Goal: Task Accomplishment & Management: Manage account settings

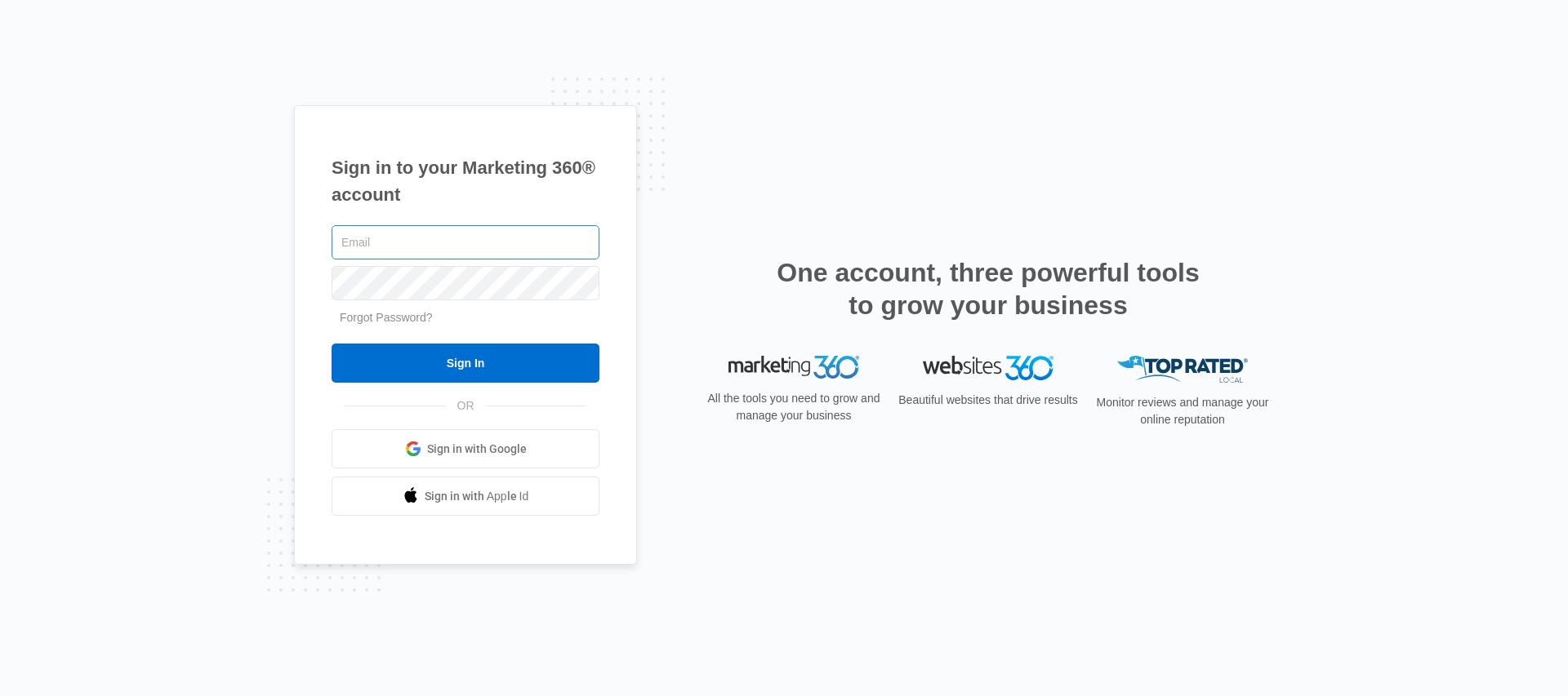
type input "[PERSON_NAME][EMAIL_ADDRESS][PERSON_NAME][DOMAIN_NAME]"
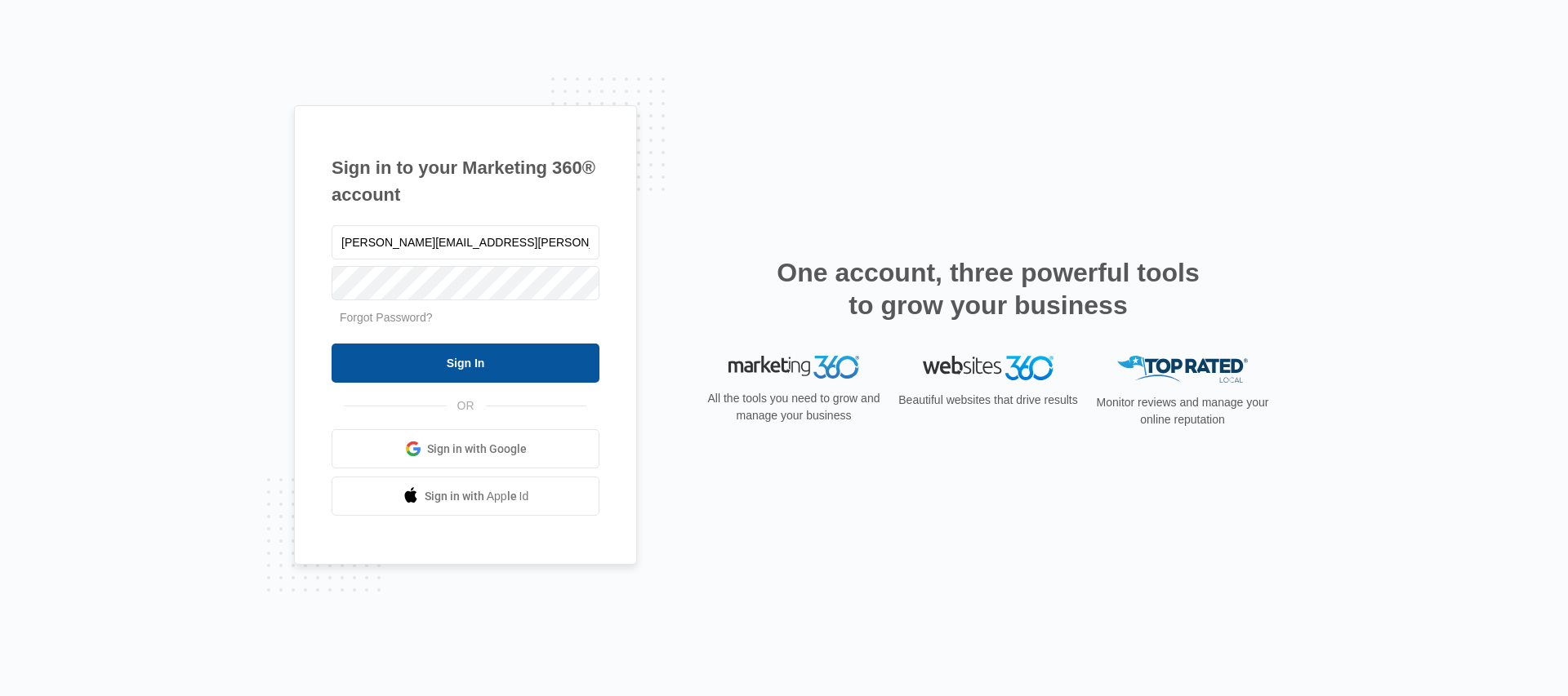
click at [497, 364] on input "Sign In" at bounding box center [465, 363] width 268 height 39
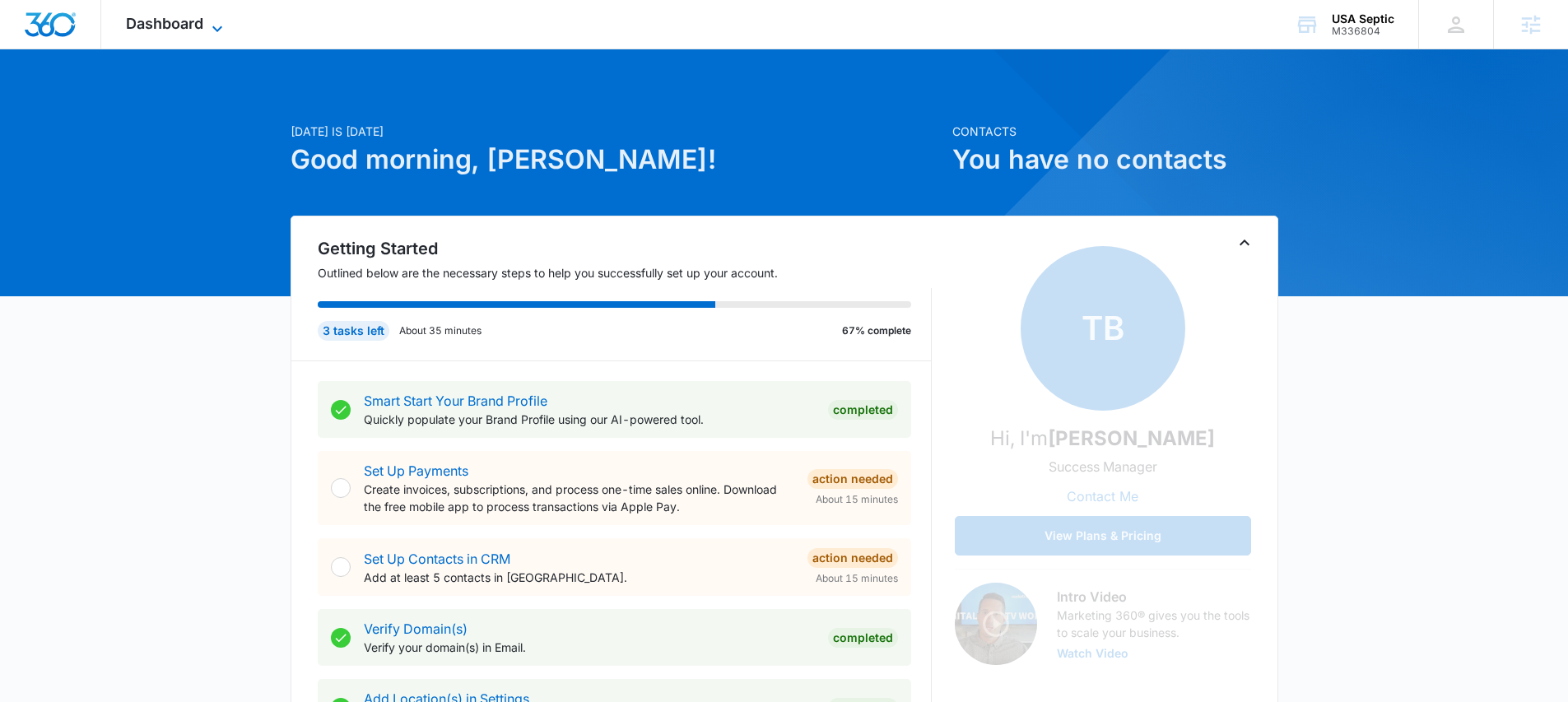
click at [201, 27] on span "Dashboard" at bounding box center [165, 23] width 77 height 17
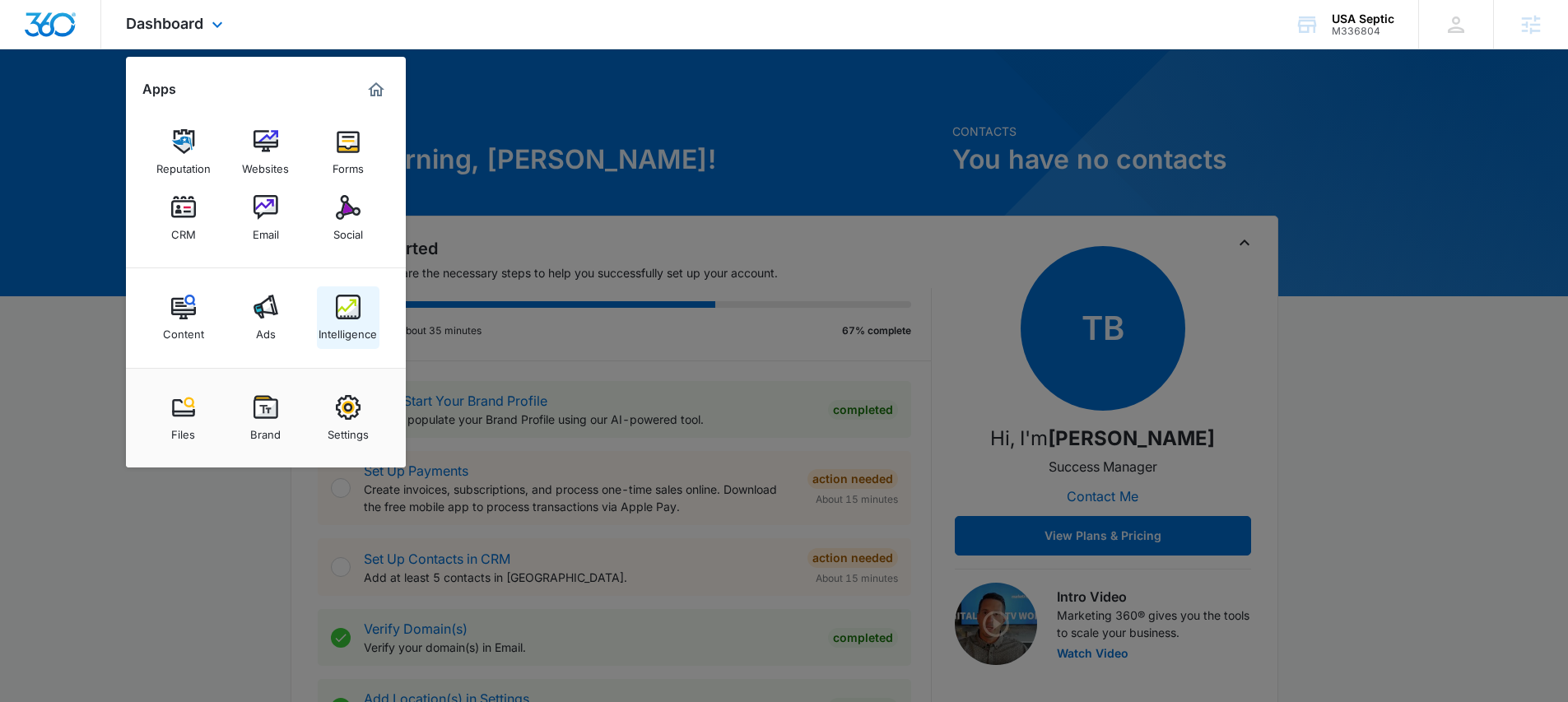
click at [354, 310] on img at bounding box center [348, 307] width 25 height 25
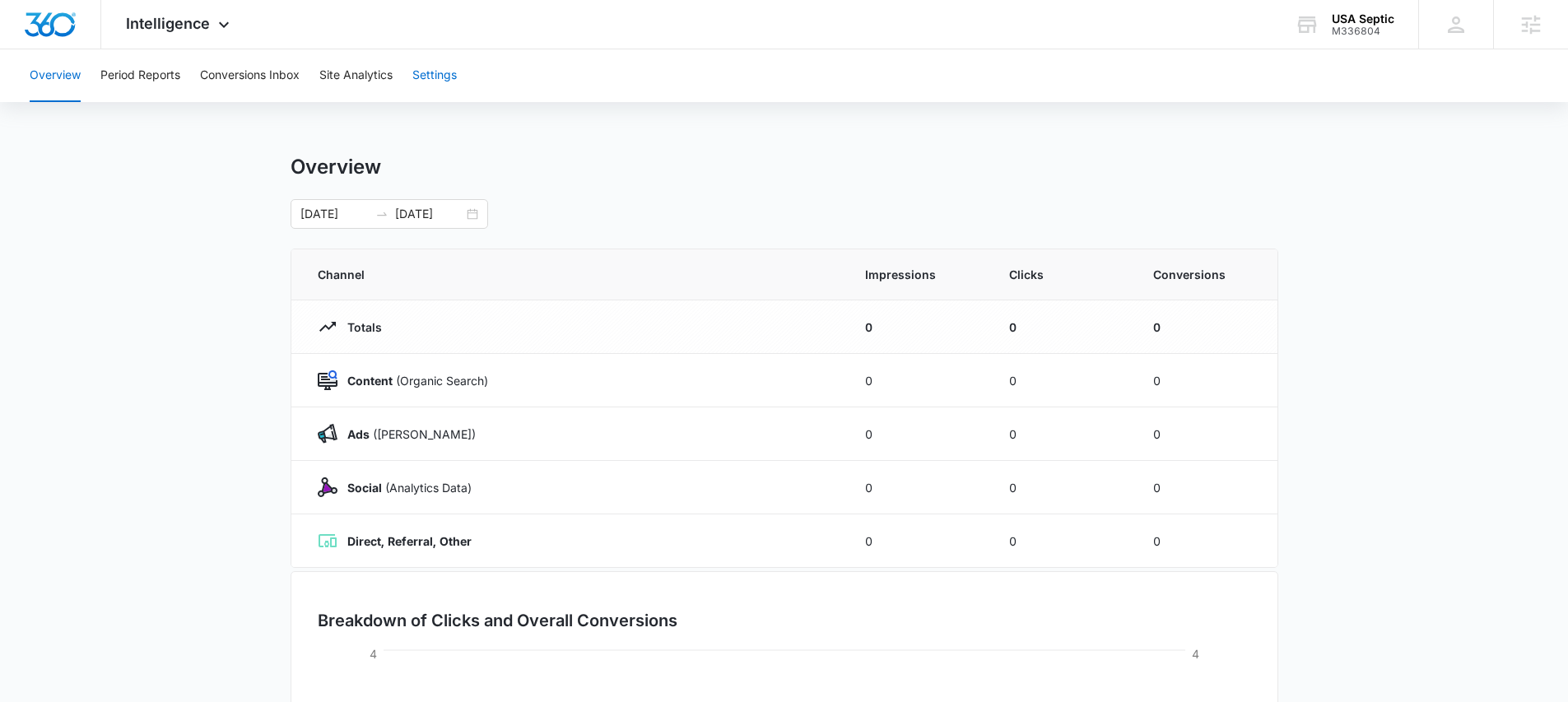
click at [448, 73] on button "Settings" at bounding box center [434, 75] width 45 height 52
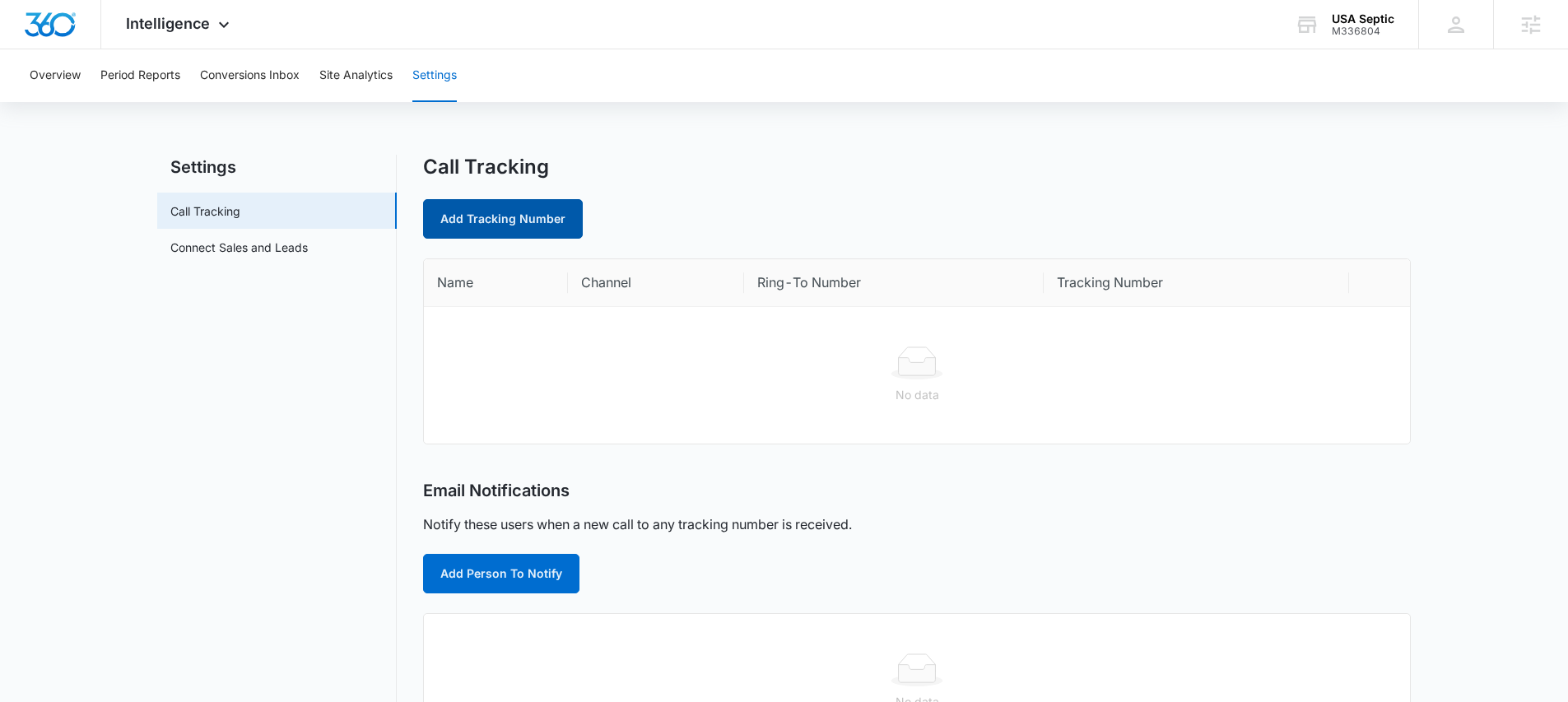
click at [502, 216] on link "Add Tracking Number" at bounding box center [503, 219] width 159 height 39
select select "by_area_code"
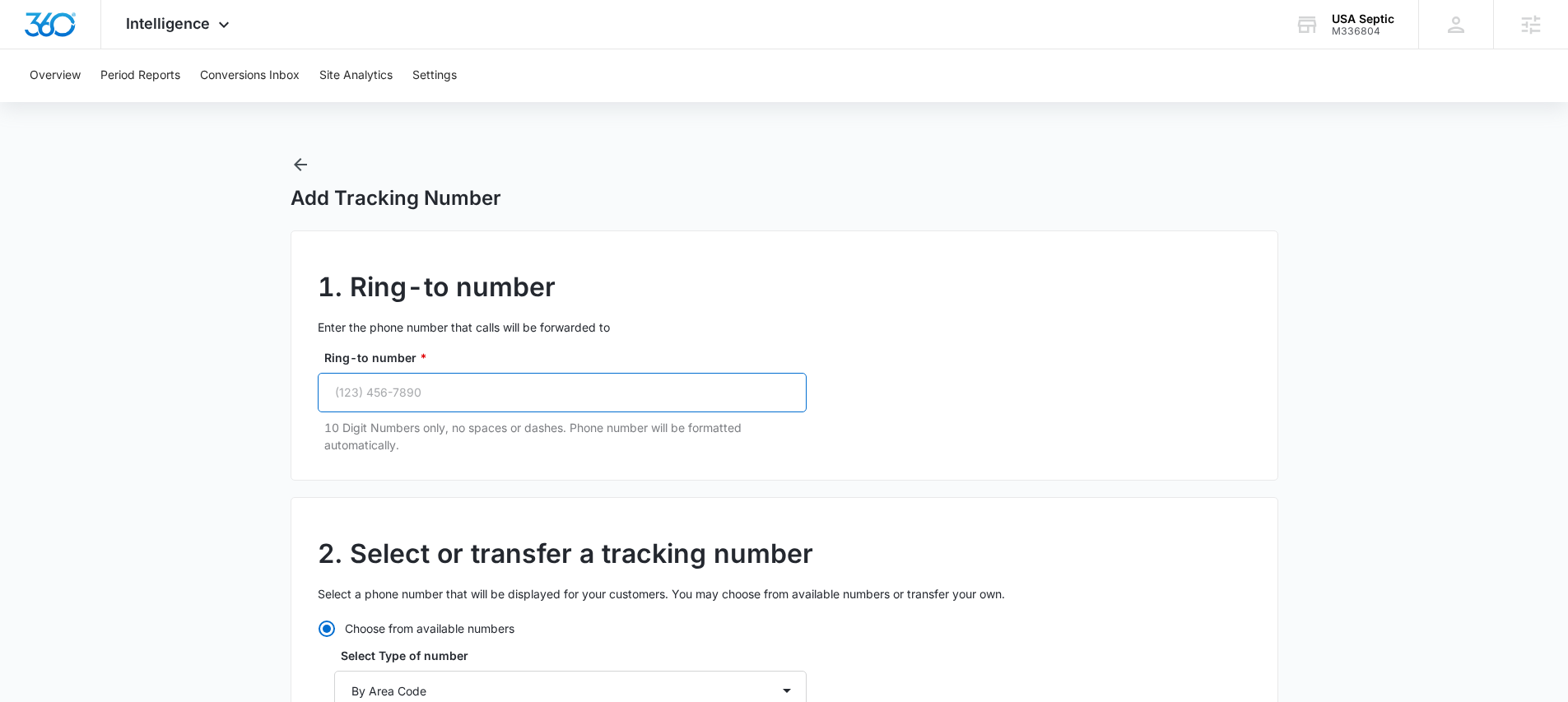
click at [356, 387] on input "Ring-to number *" at bounding box center [562, 393] width 489 height 39
paste input "[PHONE_NUMBER]"
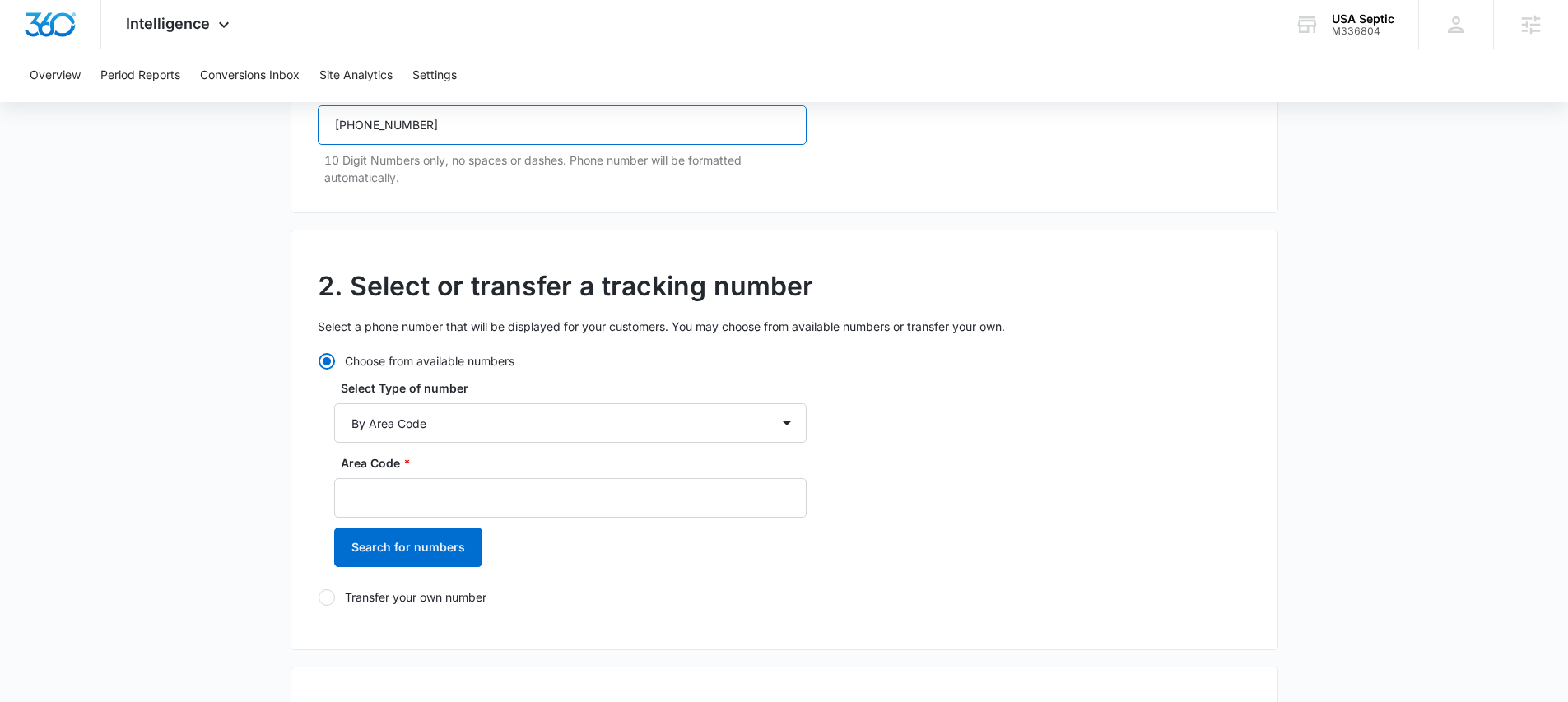
scroll to position [285, 0]
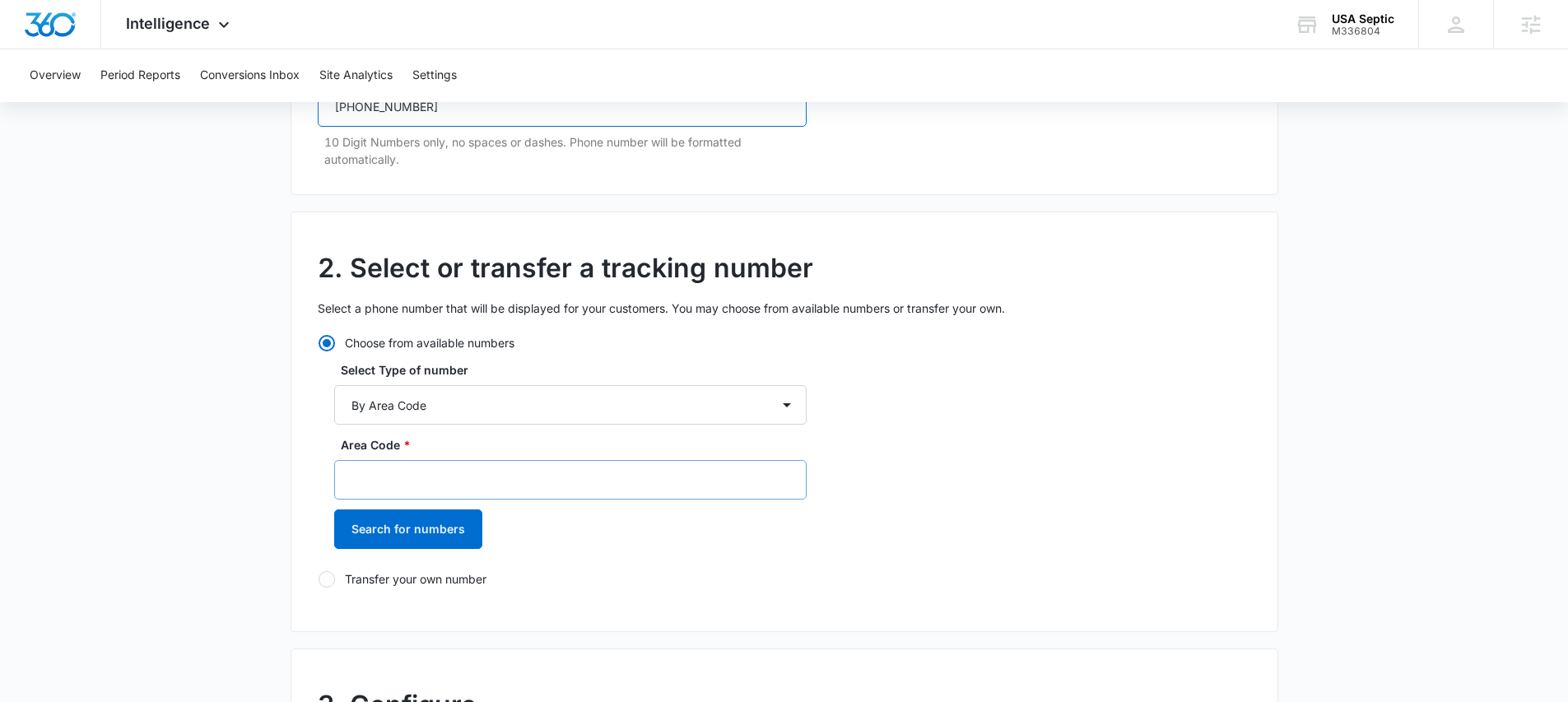
type input "[PHONE_NUMBER]"
click at [404, 474] on input "Area Code *" at bounding box center [570, 480] width 472 height 39
click at [402, 410] on select "By City & State By State Only By Zip Code By Area Code Toll Free Numbers" at bounding box center [570, 405] width 472 height 39
drag, startPoint x: 397, startPoint y: 477, endPoint x: 386, endPoint y: 475, distance: 11.2
click at [396, 477] on input "Area Code *" at bounding box center [570, 480] width 472 height 39
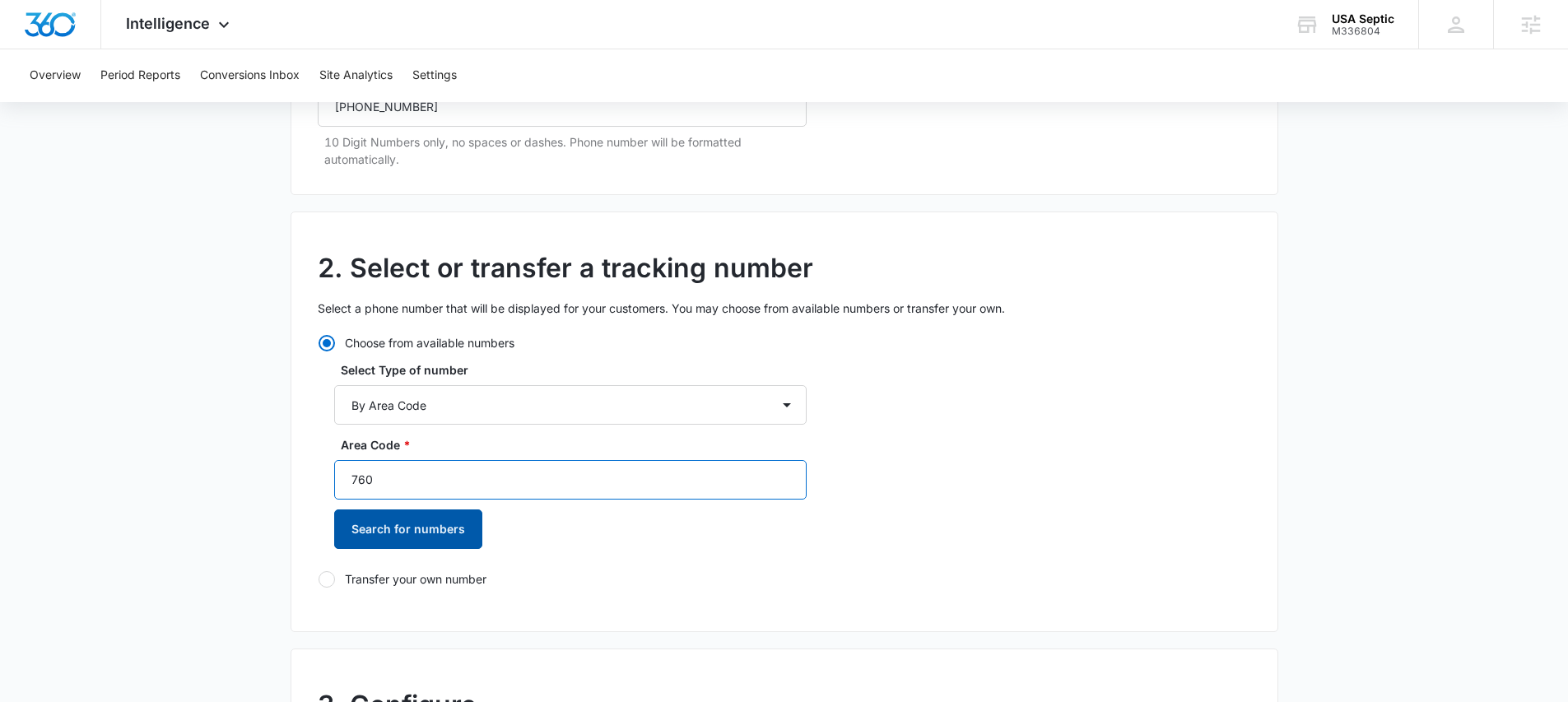
type input "760"
click at [416, 515] on button "Search for numbers" at bounding box center [408, 530] width 148 height 39
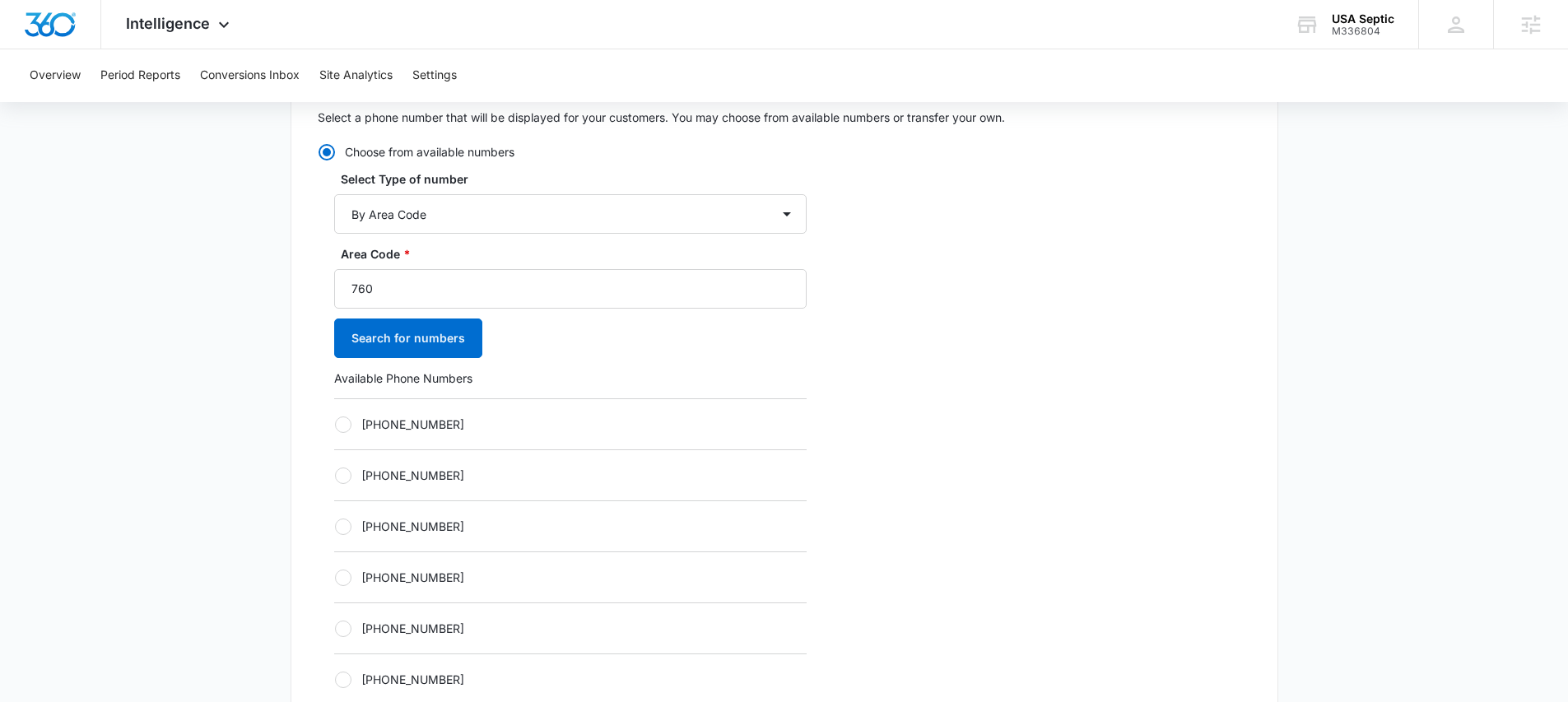
scroll to position [555, 0]
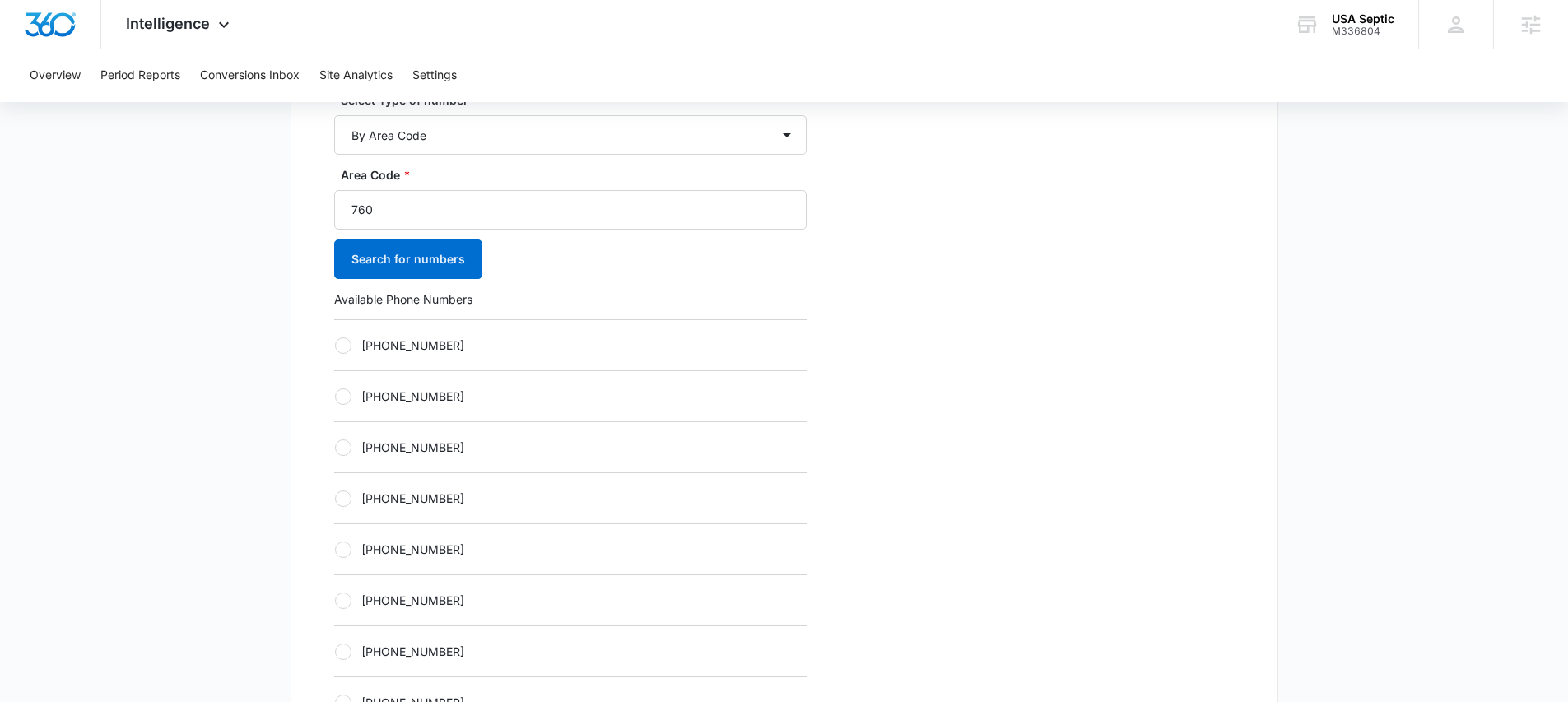
click at [345, 343] on div at bounding box center [343, 345] width 16 height 16
click at [335, 345] on input "[PHONE_NUMBER]" at bounding box center [334, 345] width 1 height 1
radio input "true"
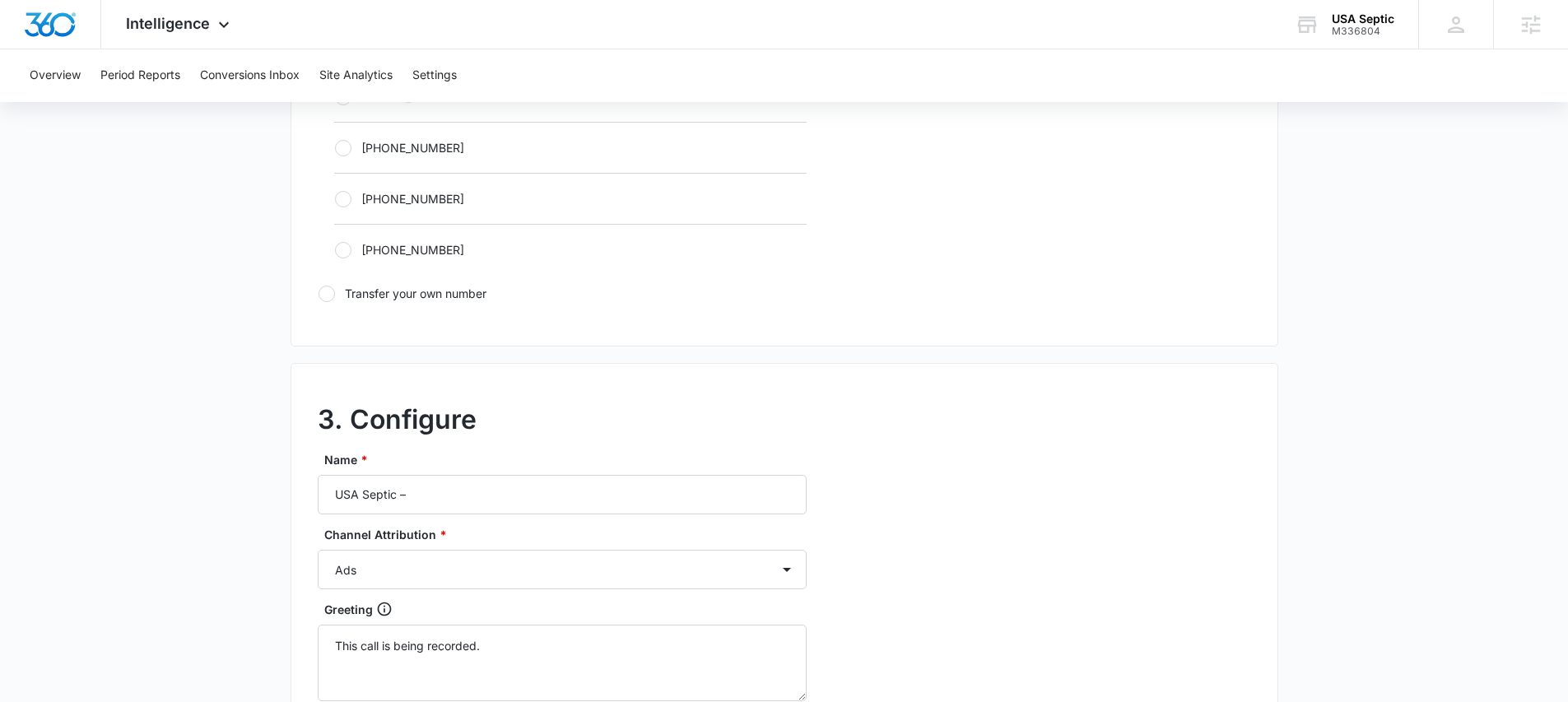
scroll to position [1225, 0]
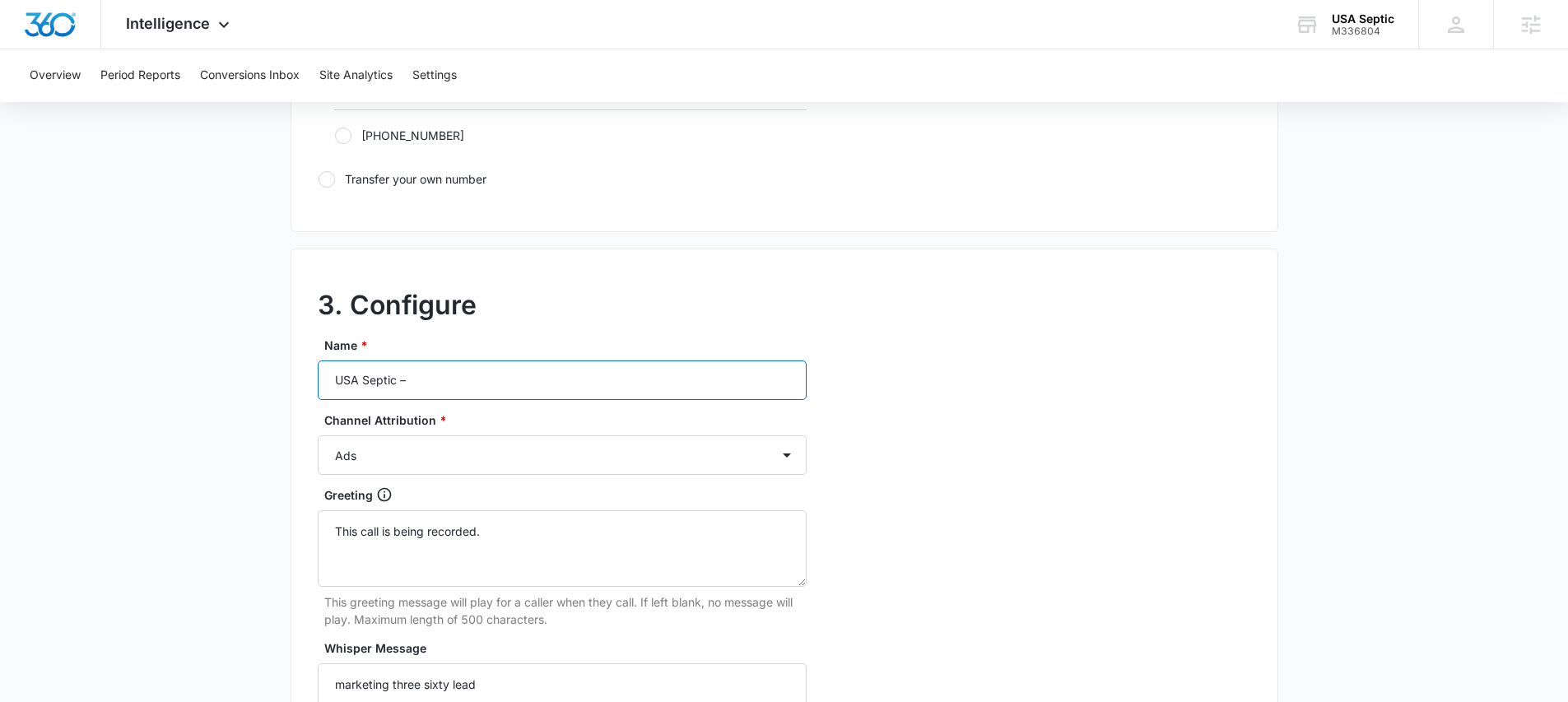
click at [436, 380] on input "USA Septic –" at bounding box center [562, 381] width 489 height 39
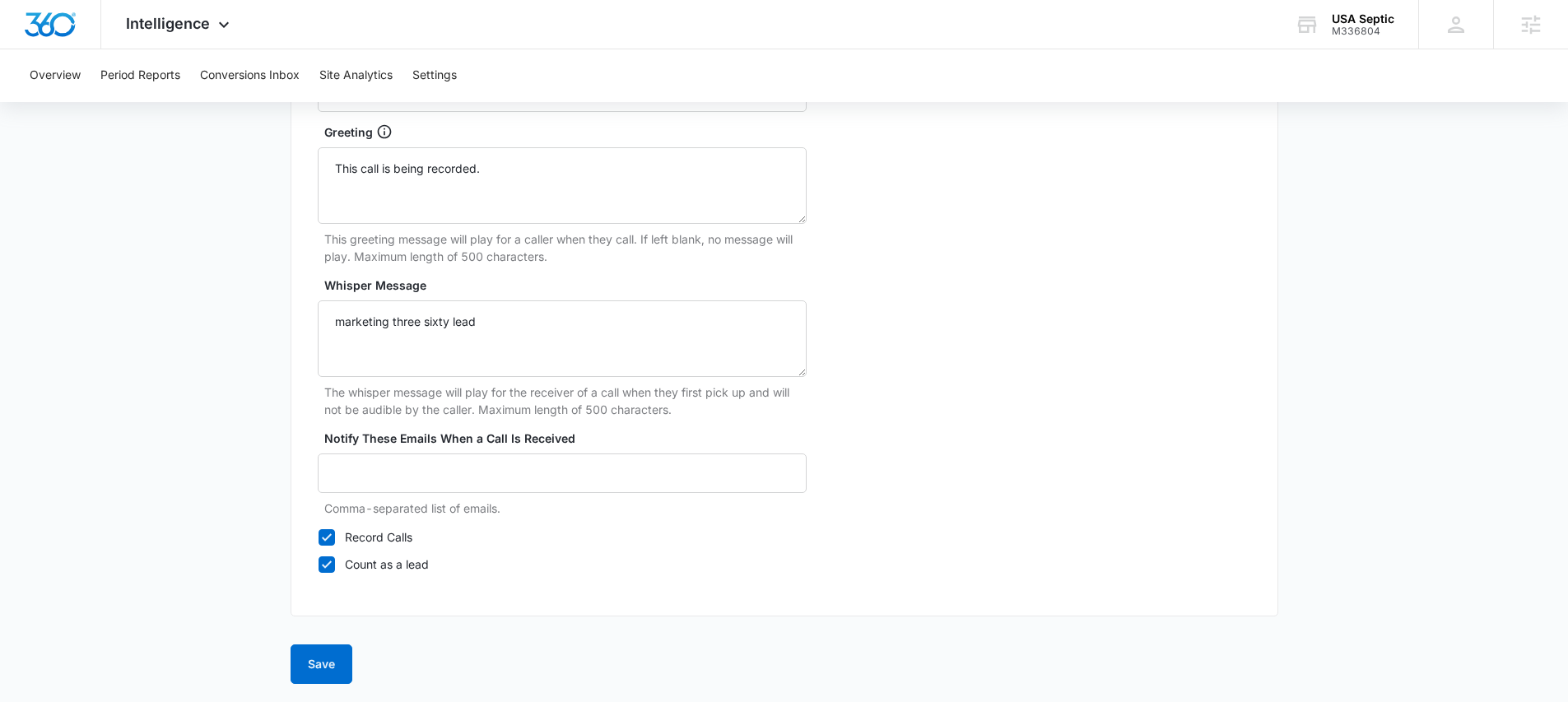
scroll to position [1590, 0]
type input "USA Septic – Ads"
click at [315, 666] on button "Save" at bounding box center [321, 663] width 62 height 39
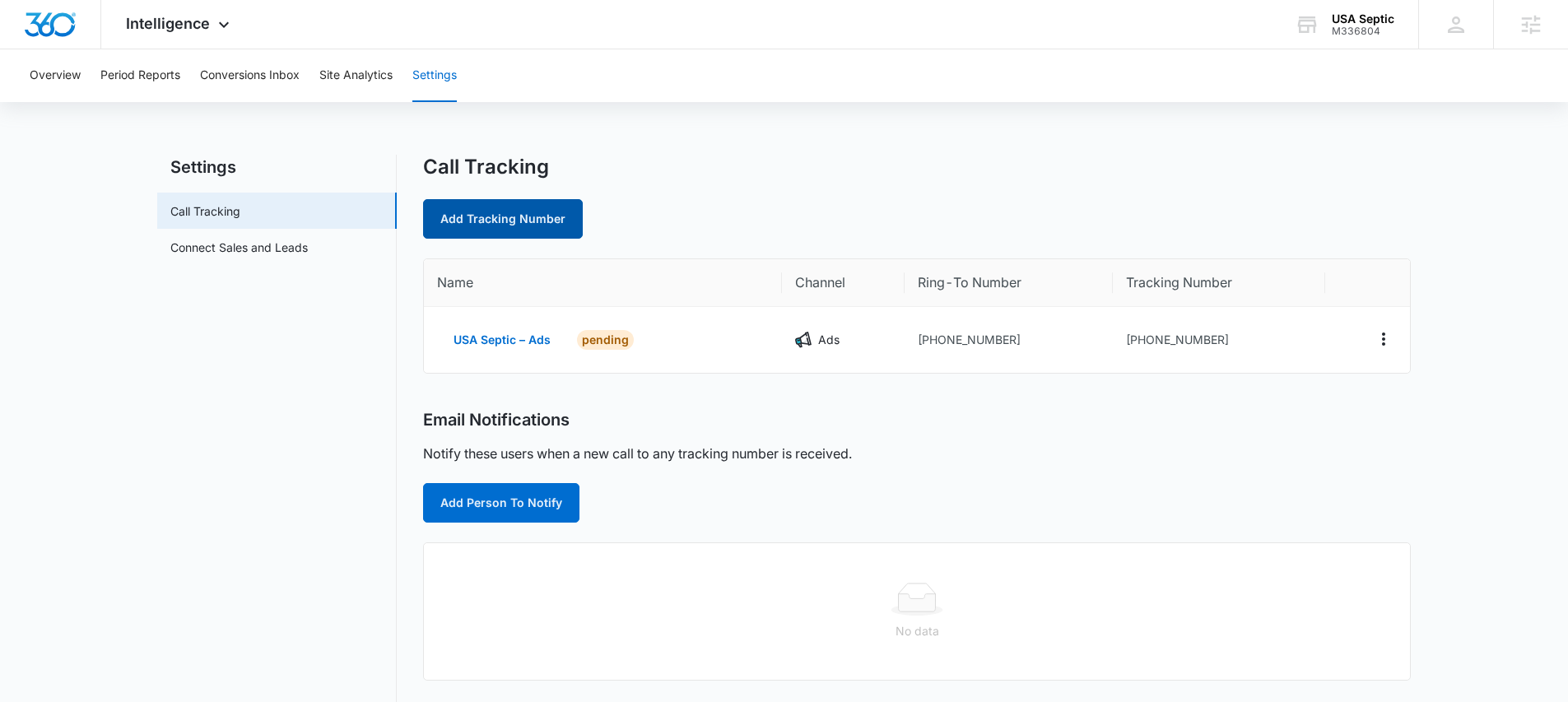
click at [482, 220] on link "Add Tracking Number" at bounding box center [503, 219] width 159 height 39
select select "by_area_code"
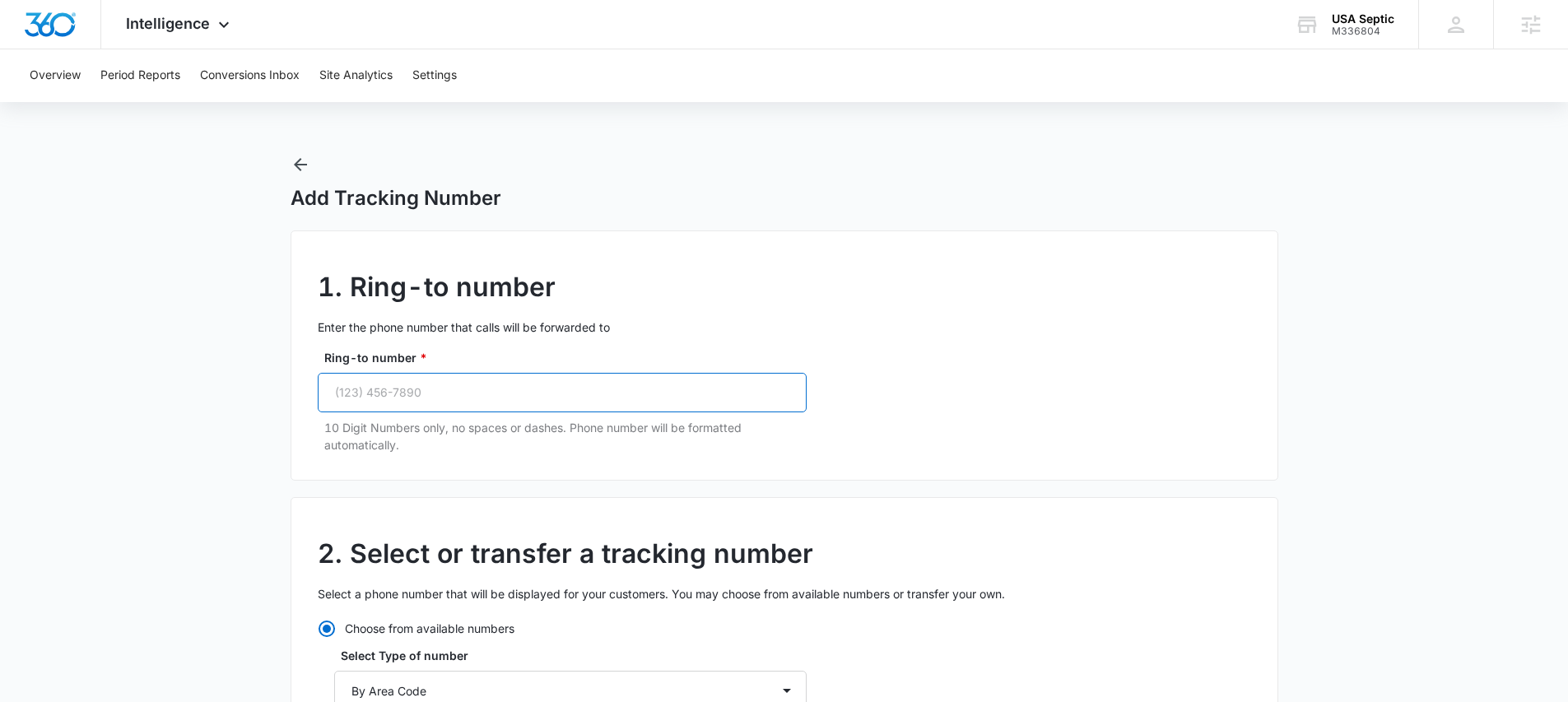
click at [461, 386] on input "Ring-to number *" at bounding box center [562, 393] width 489 height 39
paste input "[PHONE_NUMBER]"
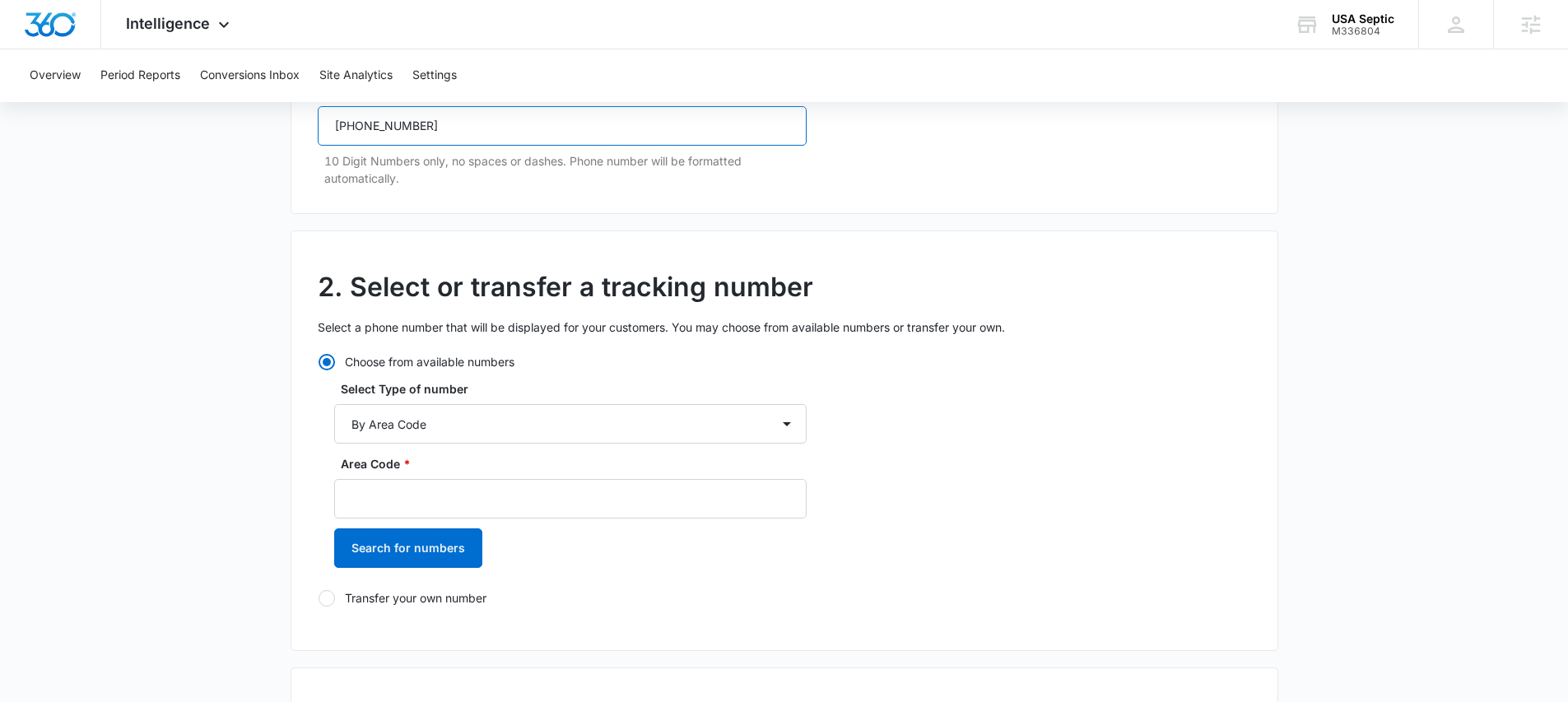
scroll to position [267, 0]
type input "[PHONE_NUMBER]"
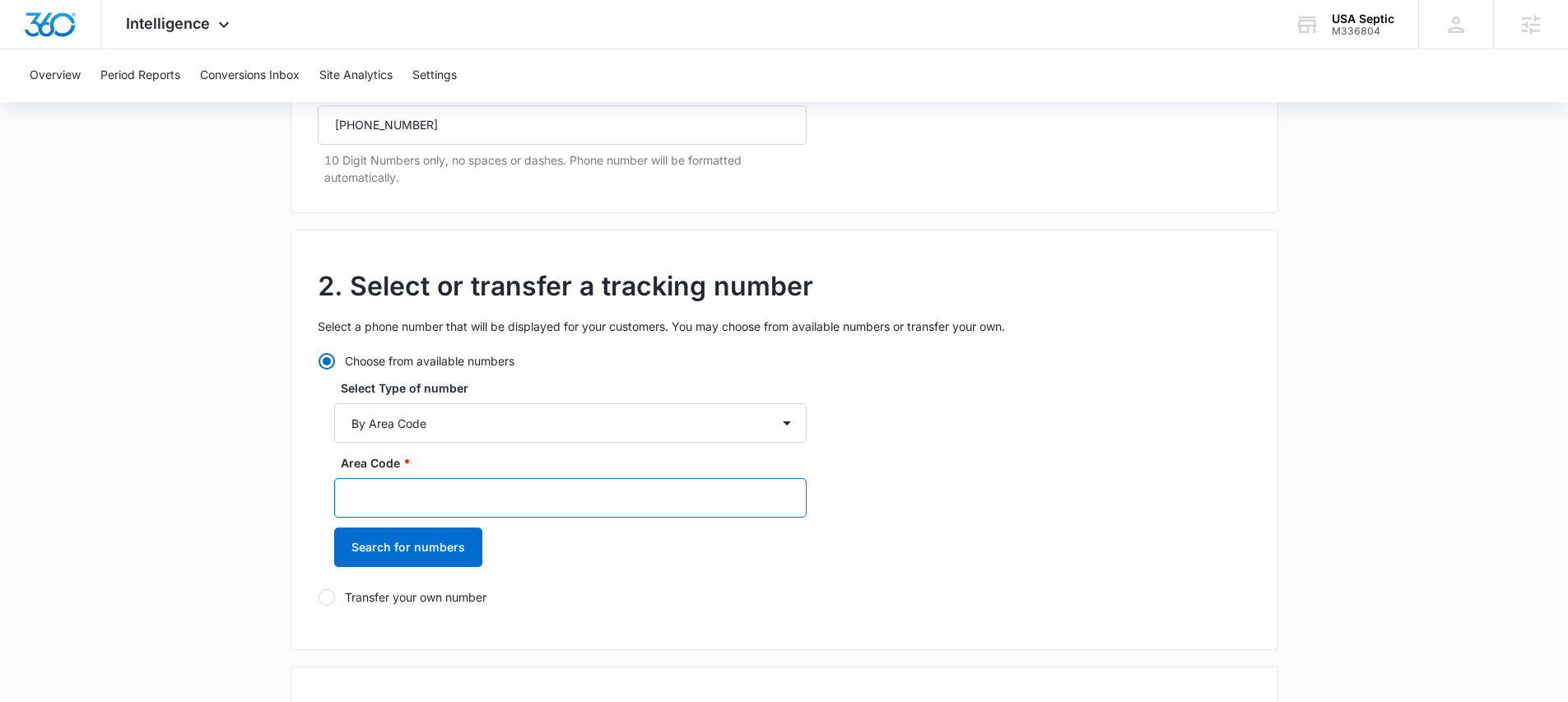
click at [397, 478] on input "Area Code *" at bounding box center [570, 498] width 472 height 39
type input "760"
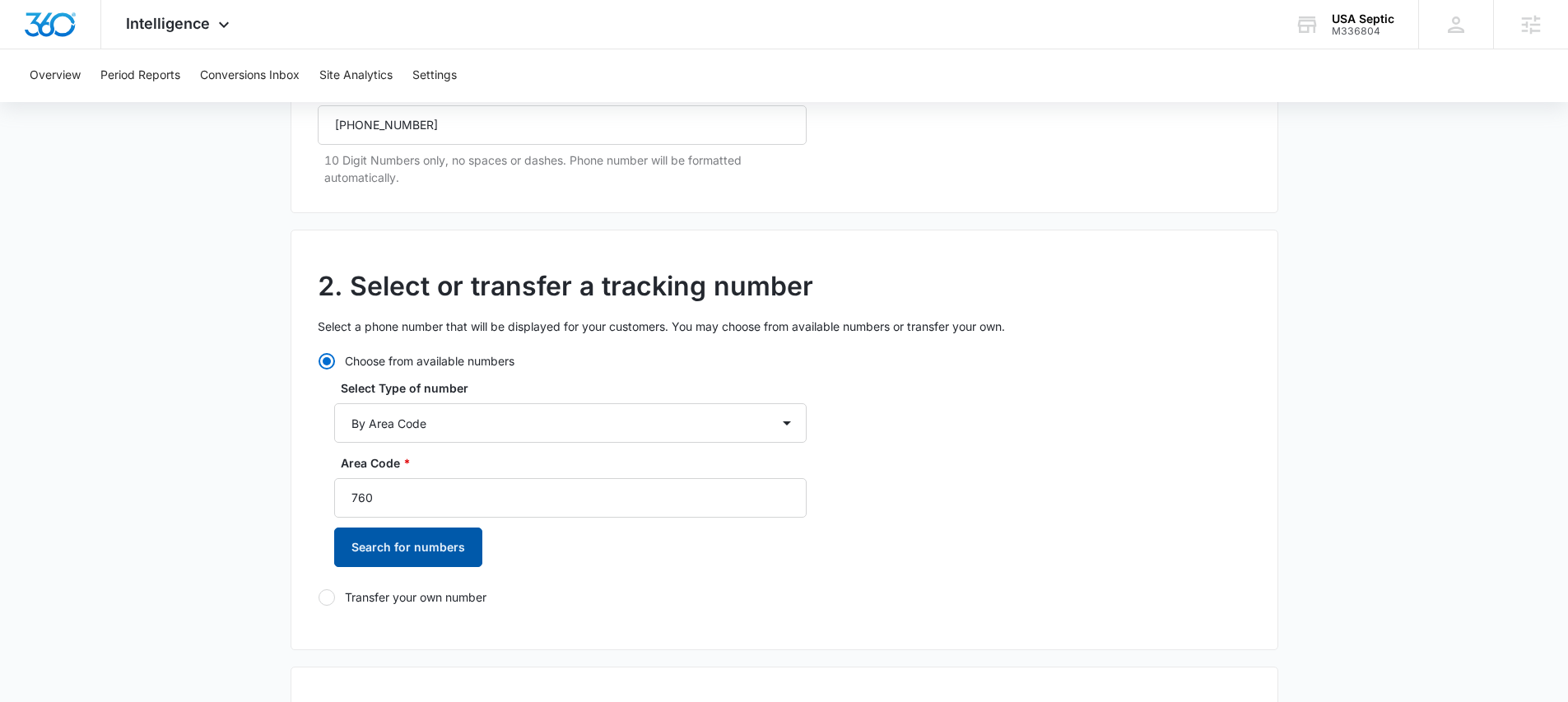
click at [401, 539] on button "Search for numbers" at bounding box center [408, 548] width 148 height 39
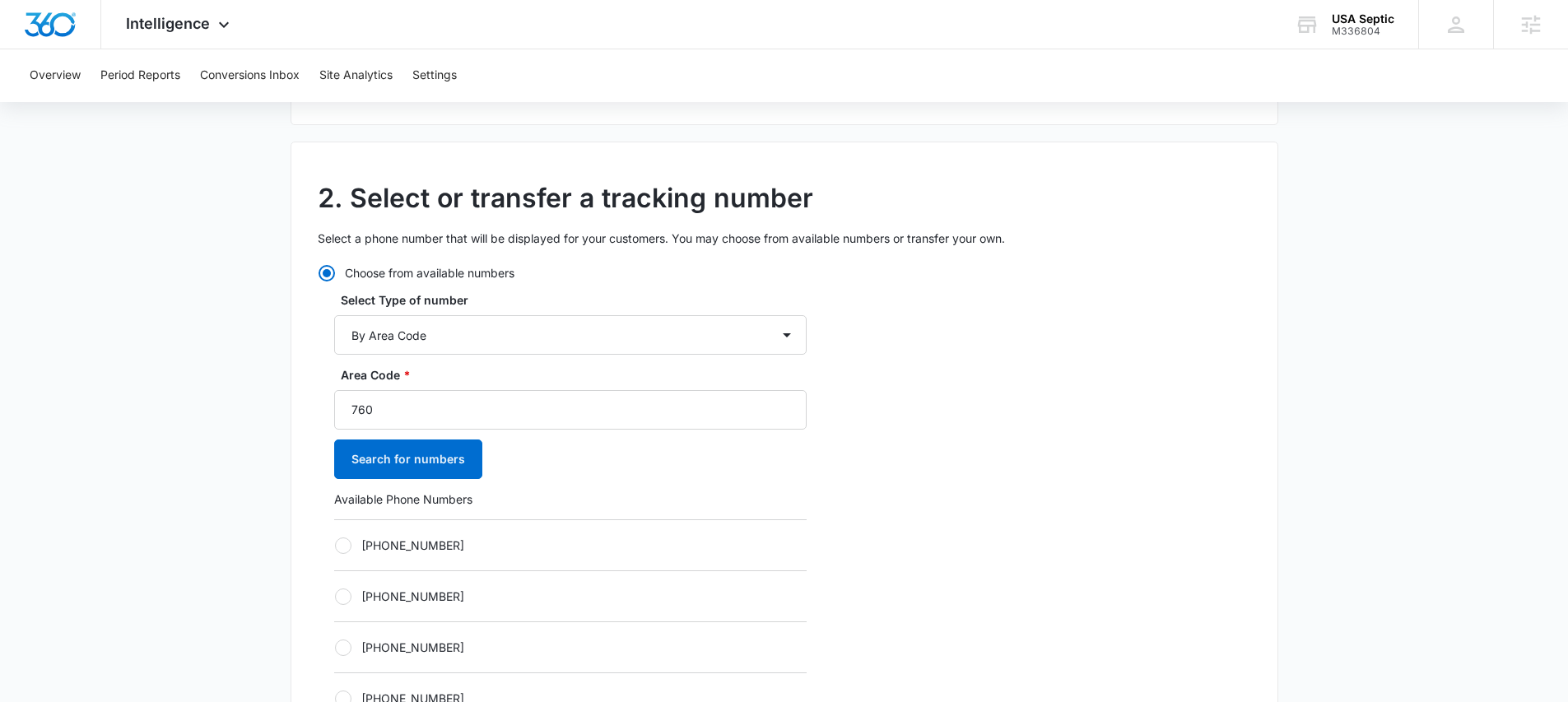
scroll to position [373, 0]
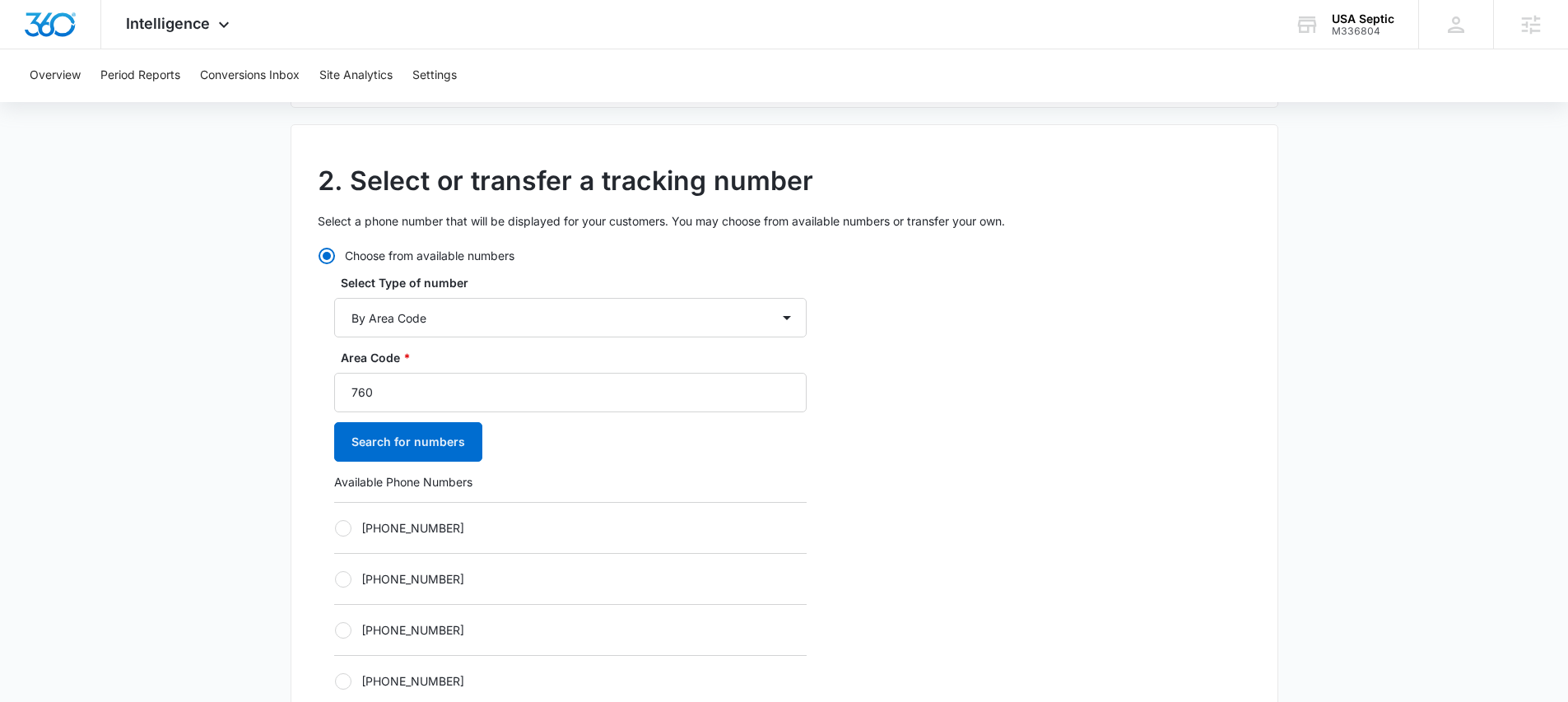
click at [353, 531] on label "[PHONE_NUMBER]" at bounding box center [570, 528] width 472 height 17
click at [335, 529] on input "[PHONE_NUMBER]" at bounding box center [334, 528] width 1 height 1
radio input "true"
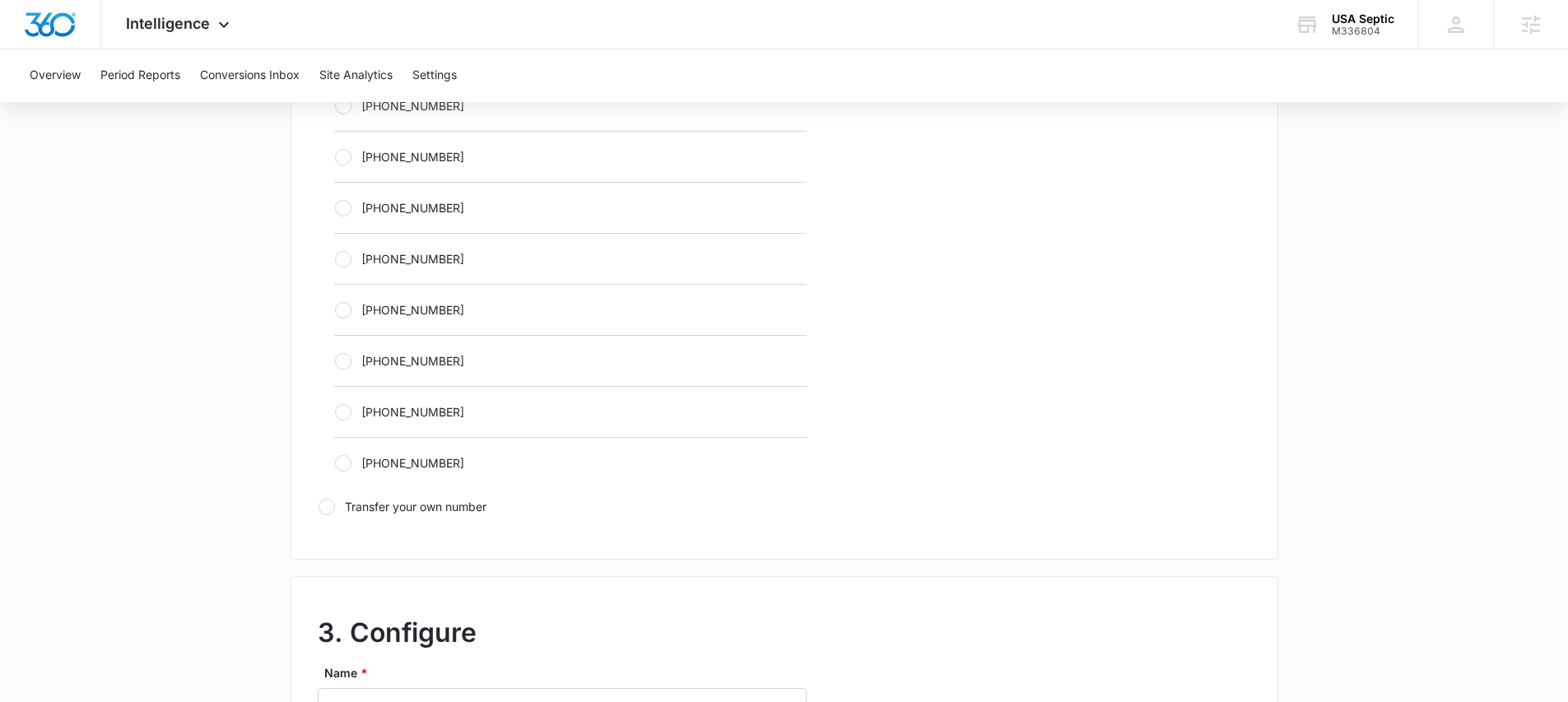
scroll to position [1195, 0]
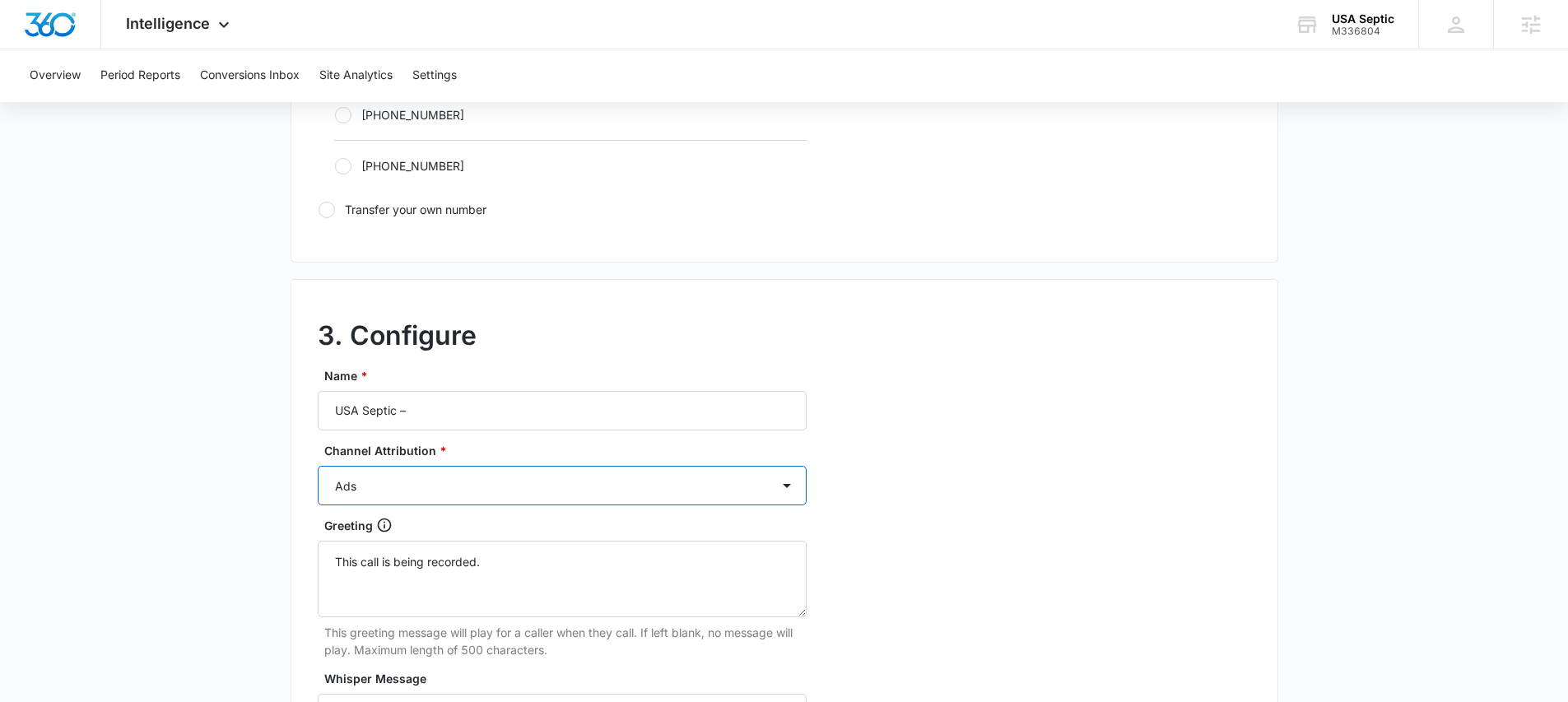
click at [426, 495] on select "Ads Local Service Ads Content Social Other" at bounding box center [562, 486] width 489 height 39
select select "CONTENT"
click at [318, 466] on select "Ads Local Service Ads Content Social Other" at bounding box center [562, 486] width 489 height 39
click at [425, 407] on input "USA Septic –" at bounding box center [562, 411] width 489 height 39
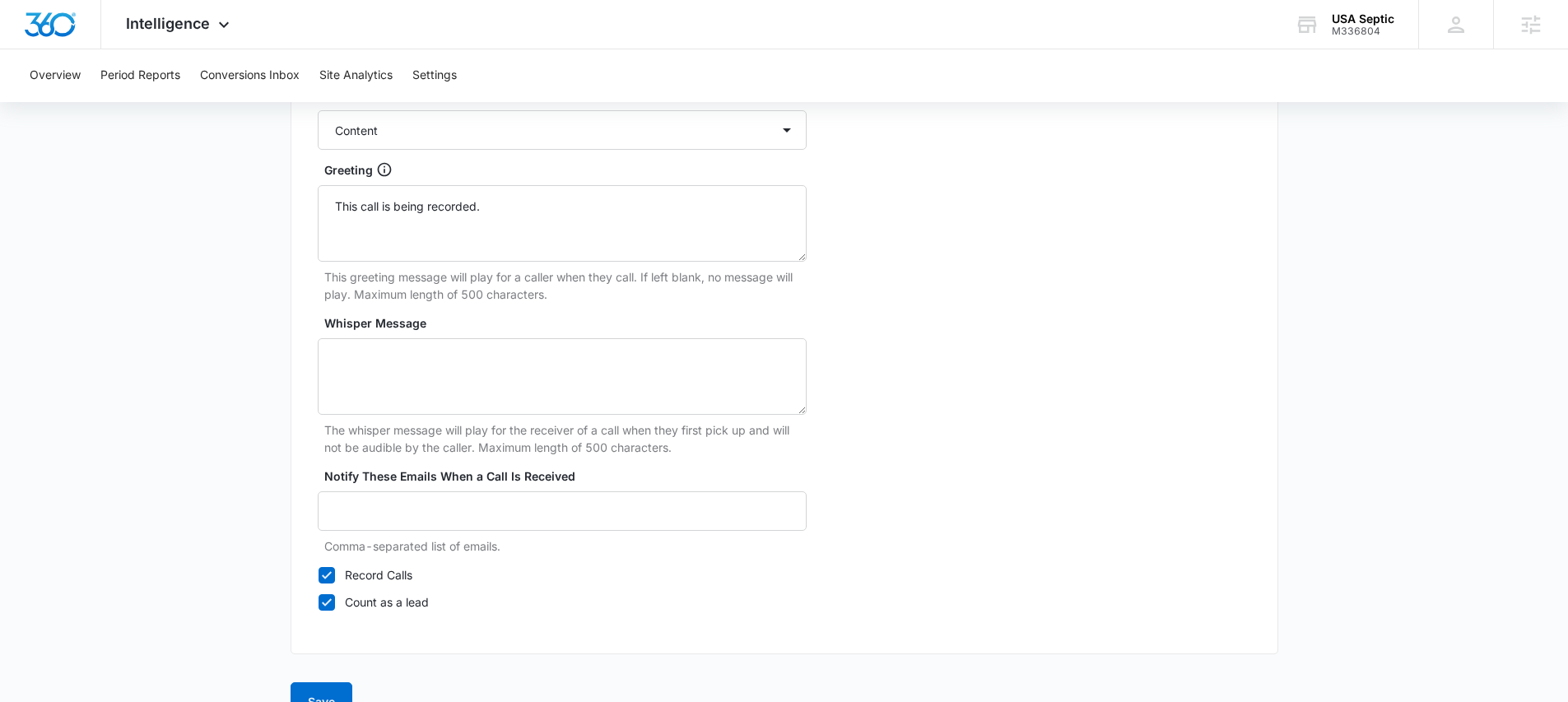
scroll to position [1590, 0]
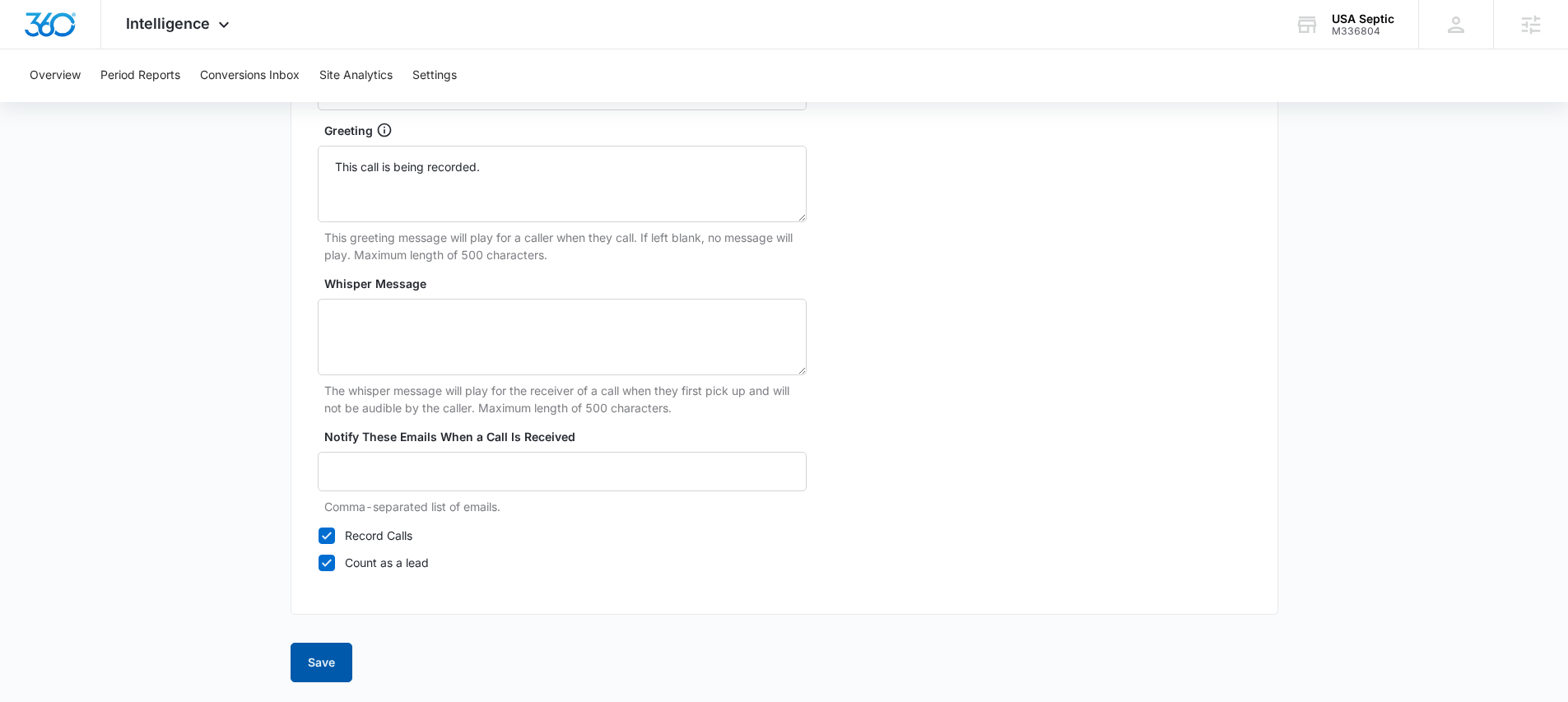
type input "USA Septic – Content"
click at [333, 662] on button "Save" at bounding box center [321, 663] width 62 height 39
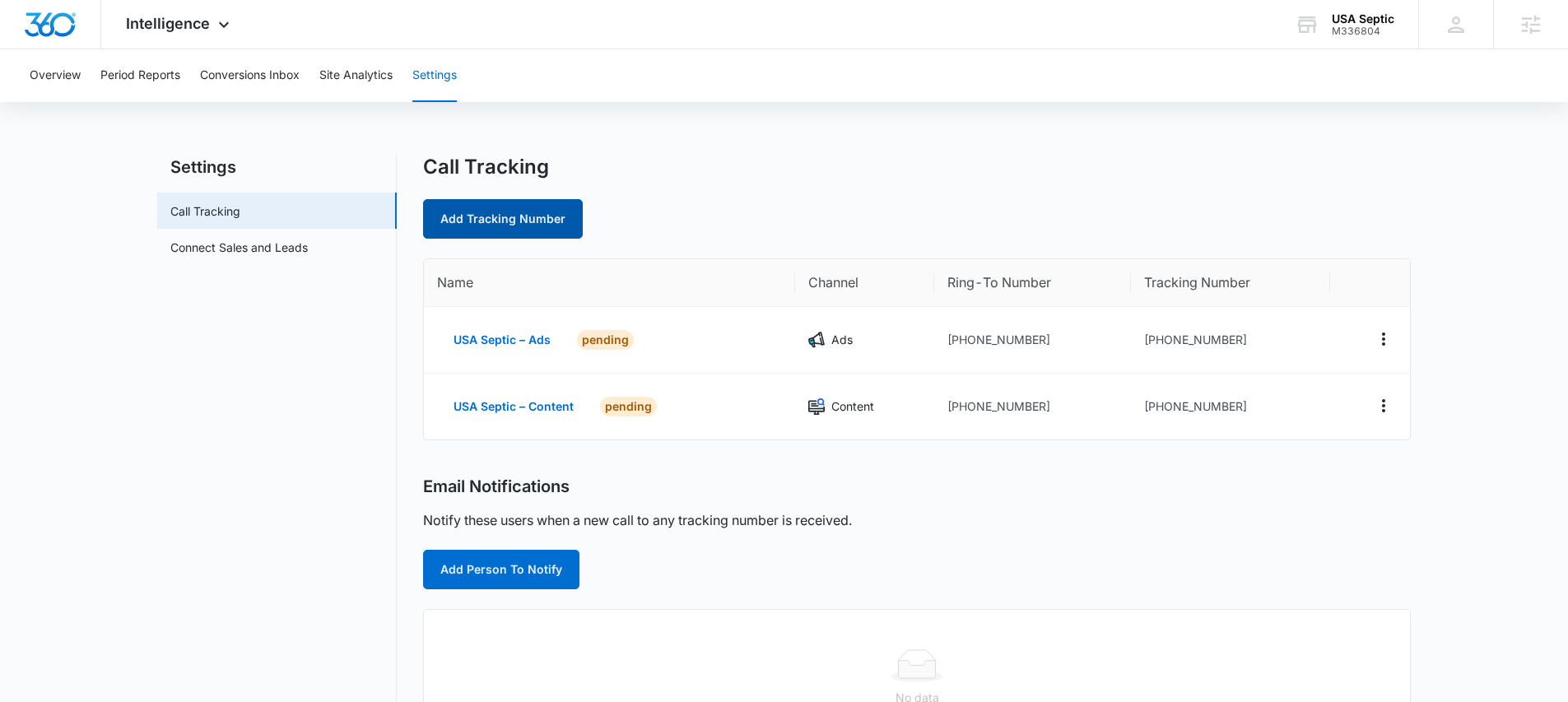
click at [464, 212] on link "Add Tracking Number" at bounding box center [503, 219] width 159 height 39
select select "by_area_code"
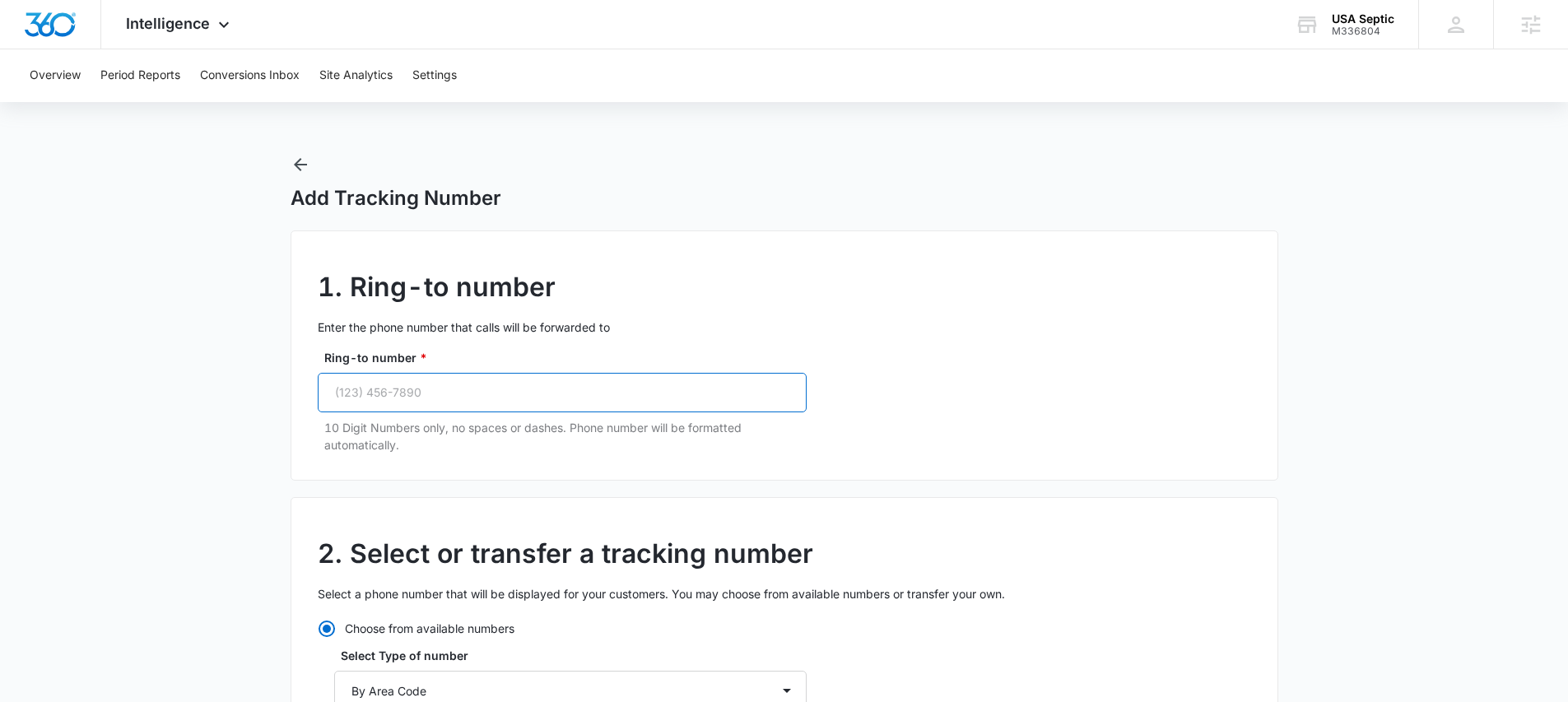
click at [418, 393] on input "Ring-to number *" at bounding box center [562, 393] width 489 height 39
paste input "[PHONE_NUMBER]"
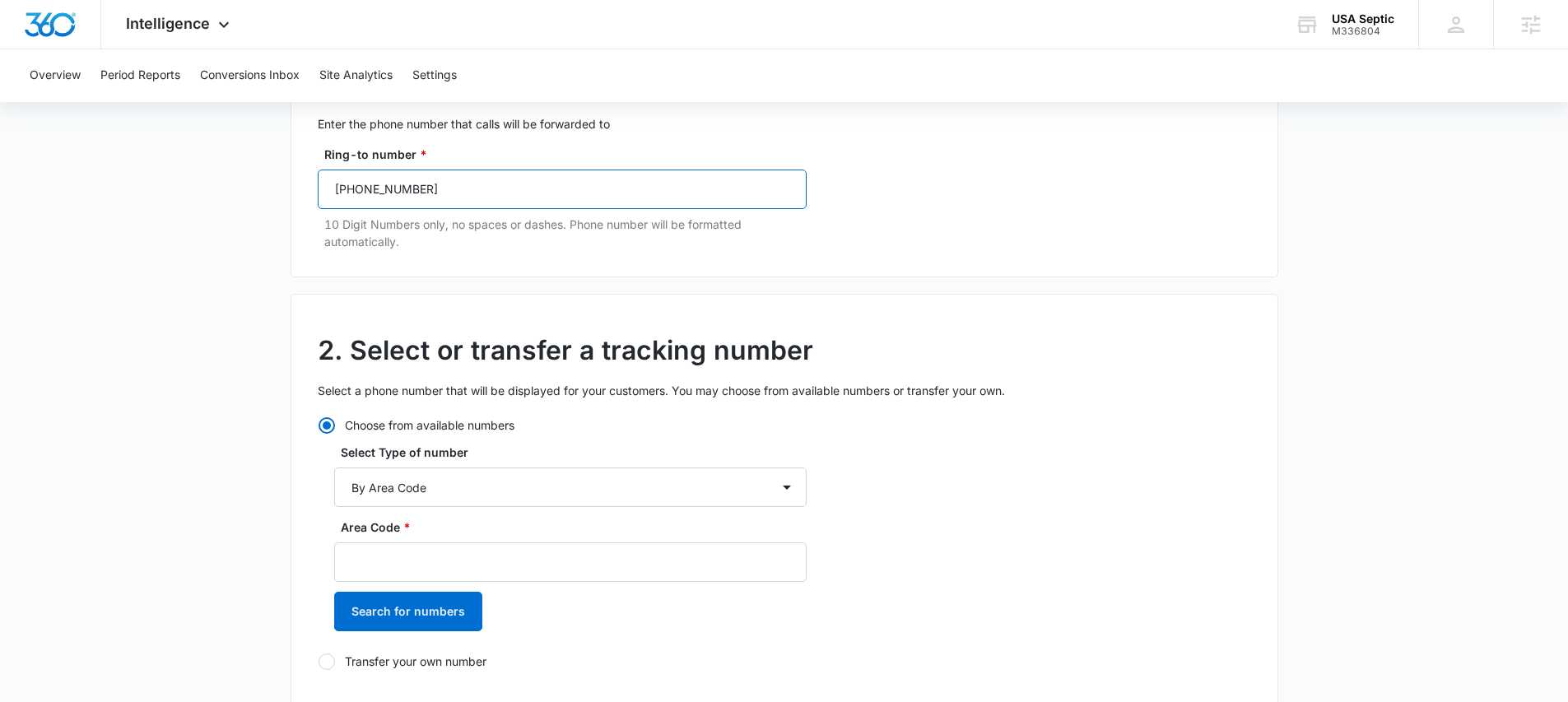
scroll to position [212, 0]
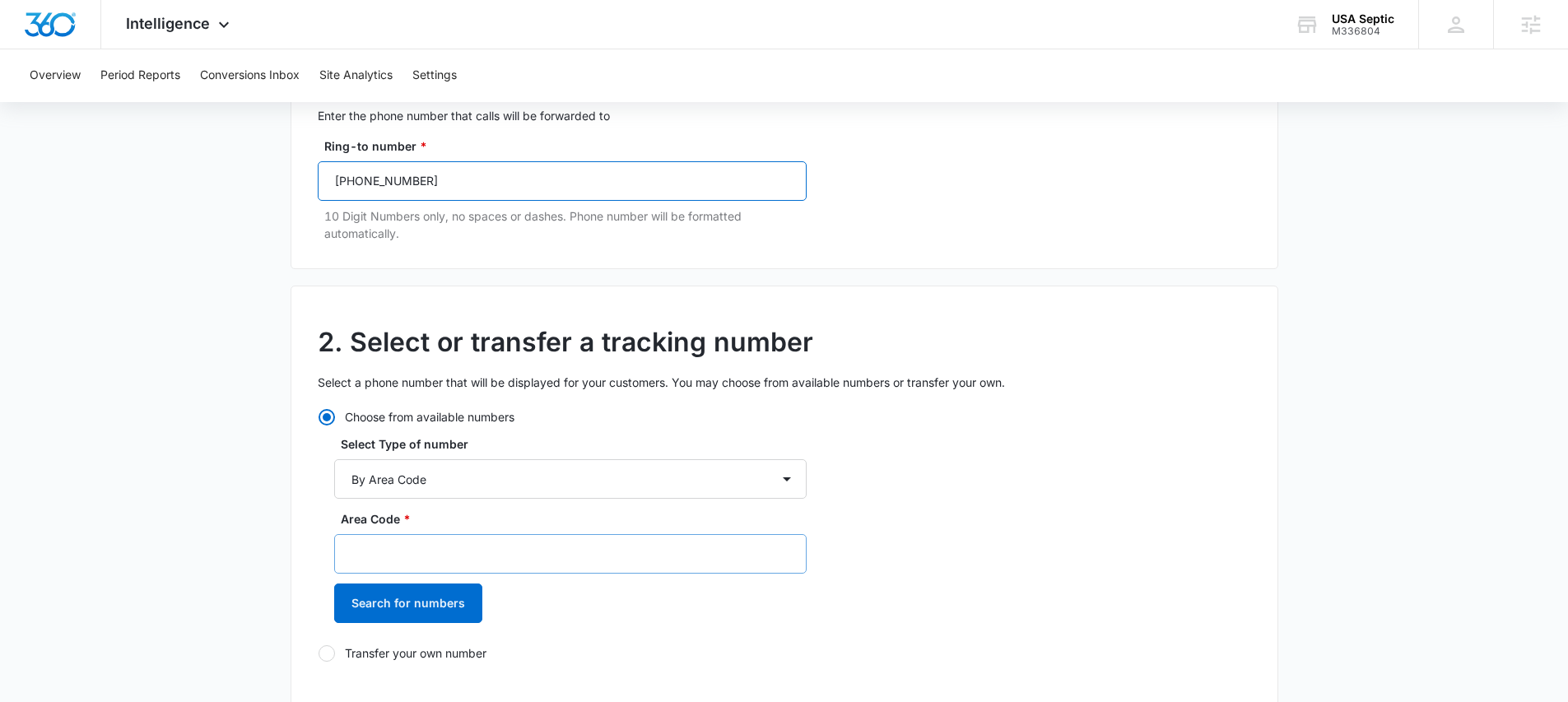
type input "[PHONE_NUMBER]"
click at [381, 545] on input "Area Code *" at bounding box center [570, 554] width 472 height 39
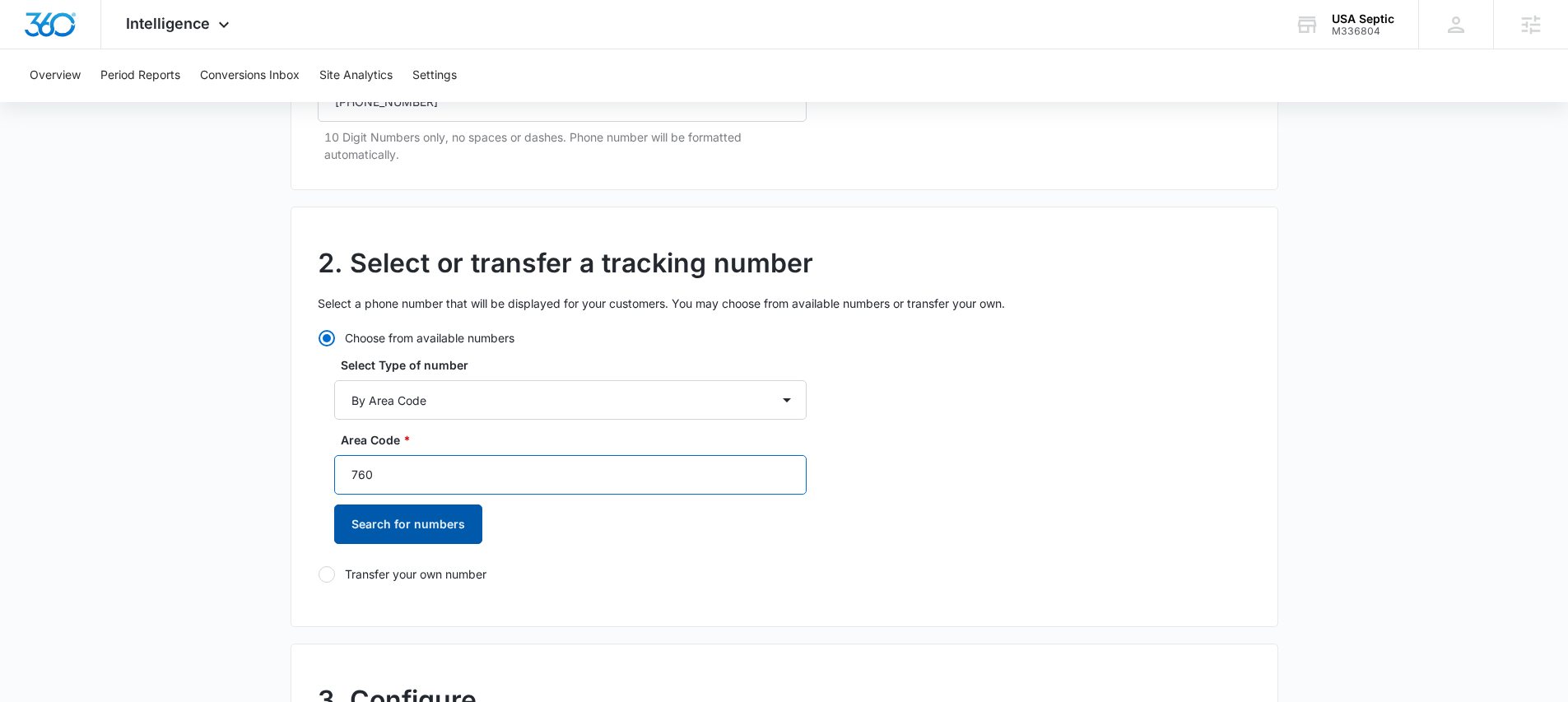
scroll to position [319, 0]
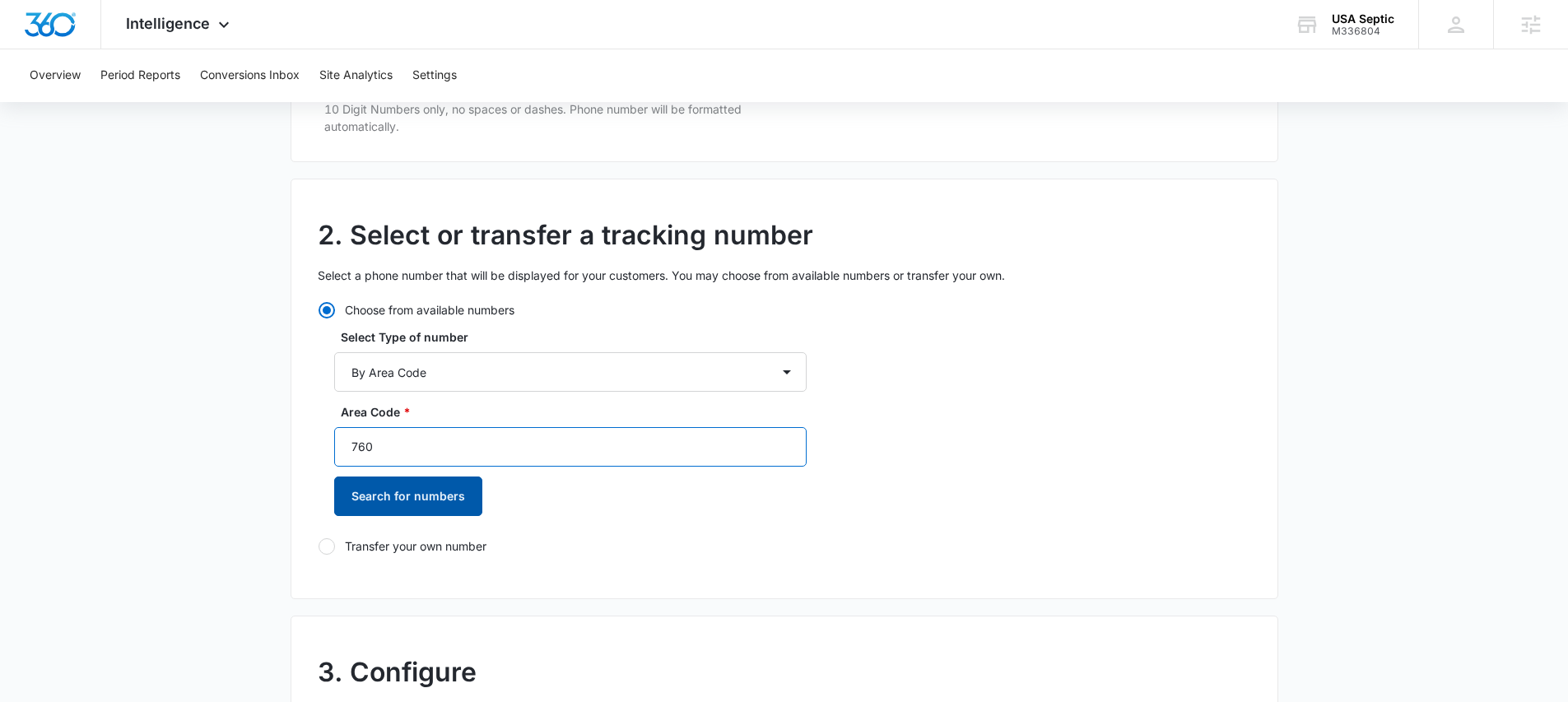
type input "760"
click at [364, 498] on button "Search for numbers" at bounding box center [408, 496] width 148 height 39
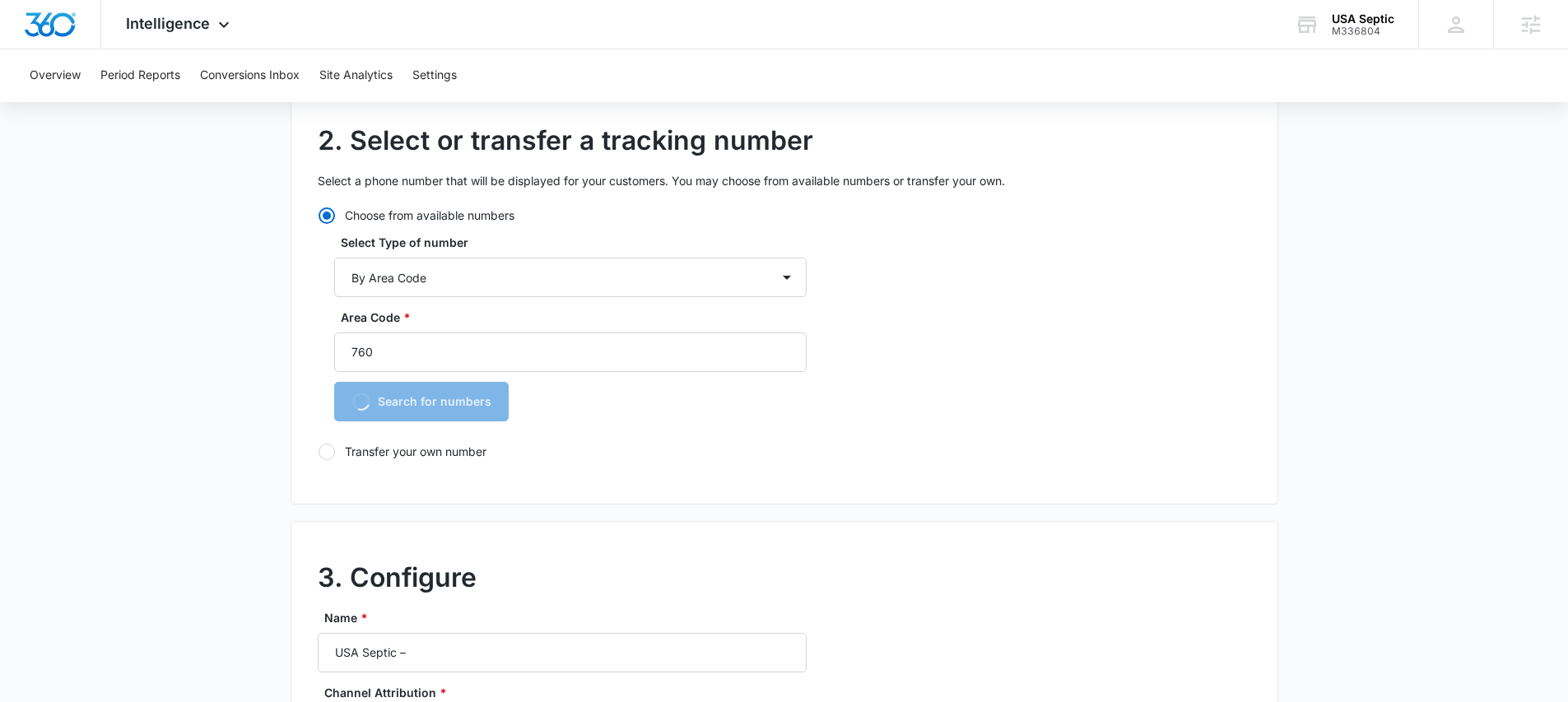
scroll to position [417, 0]
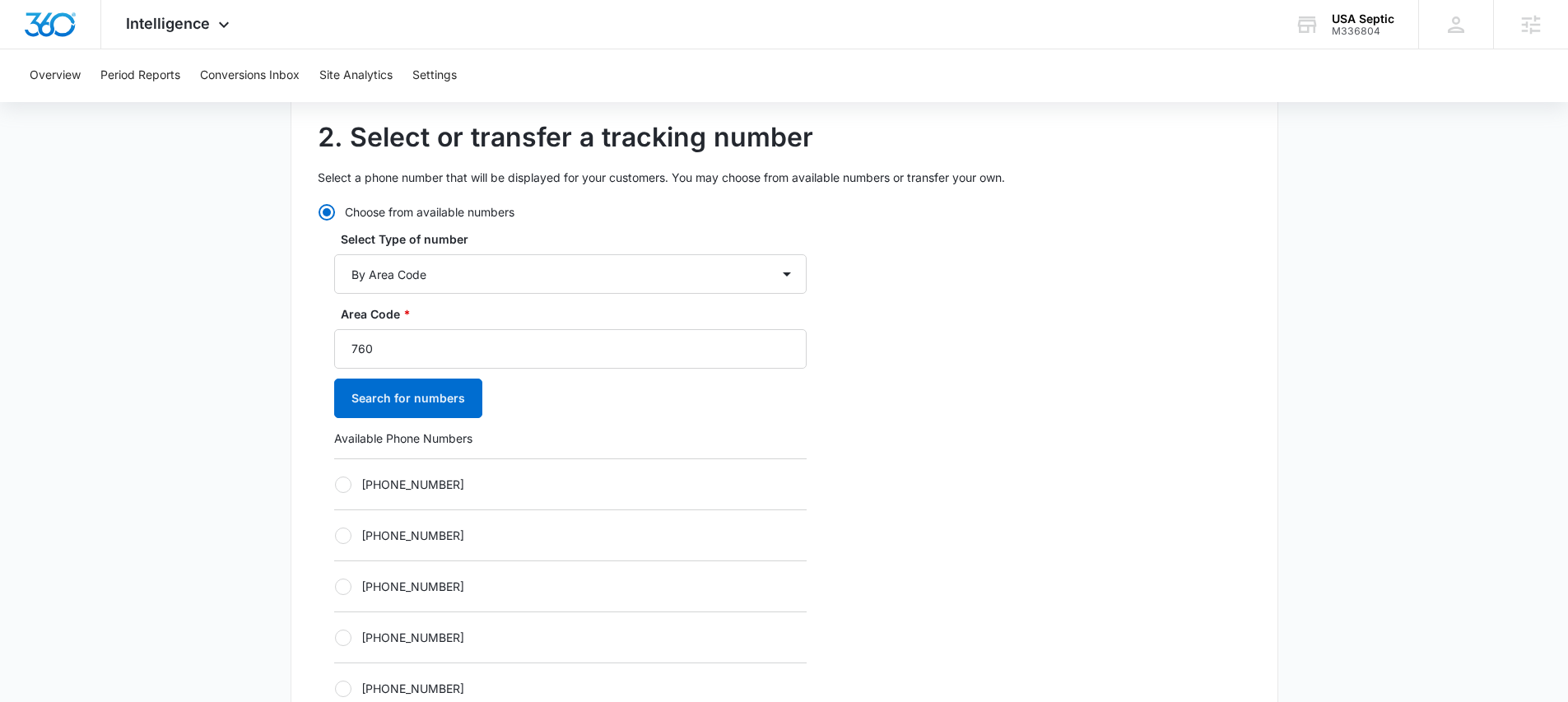
click at [343, 486] on div at bounding box center [343, 484] width 16 height 16
click at [335, 485] on input "[PHONE_NUMBER]" at bounding box center [334, 484] width 1 height 1
radio input "true"
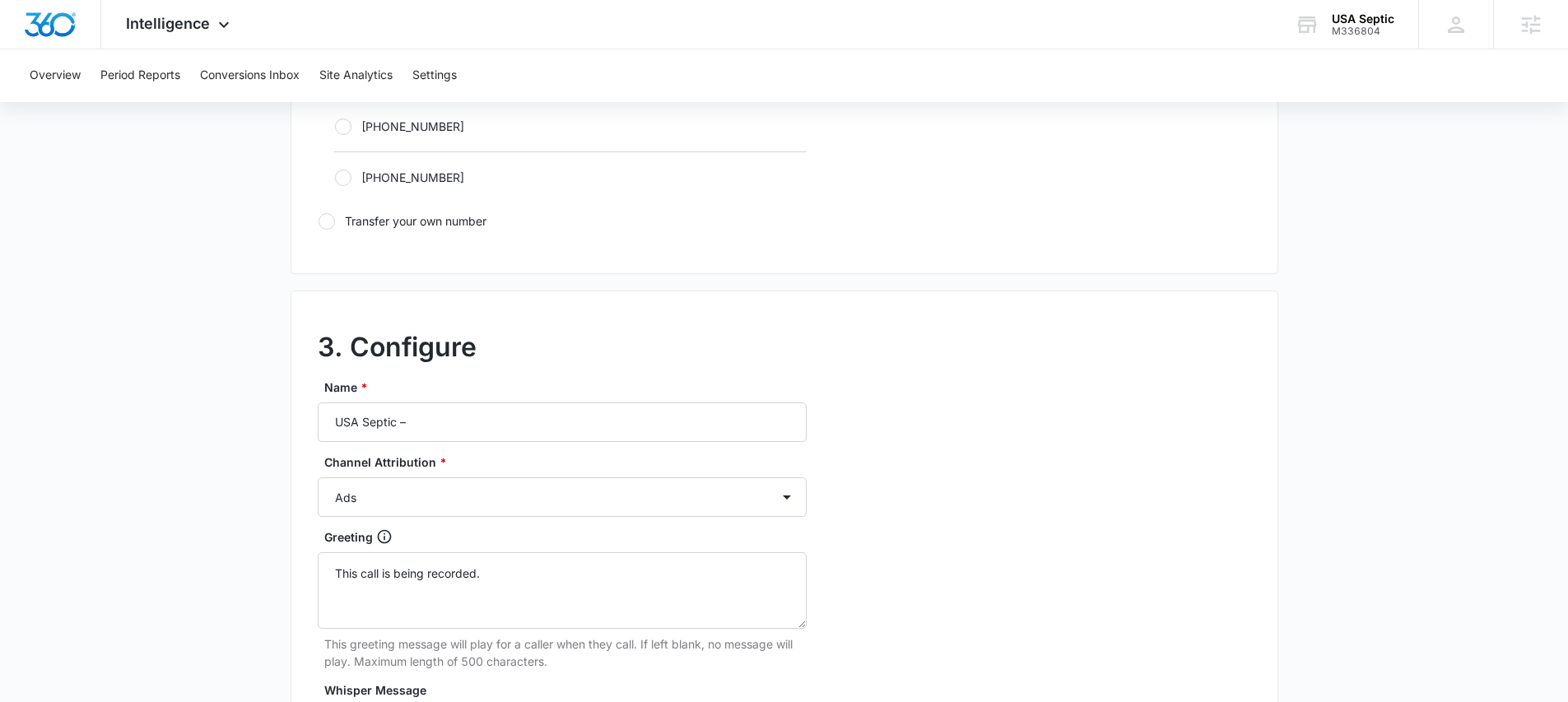
scroll to position [1197, 0]
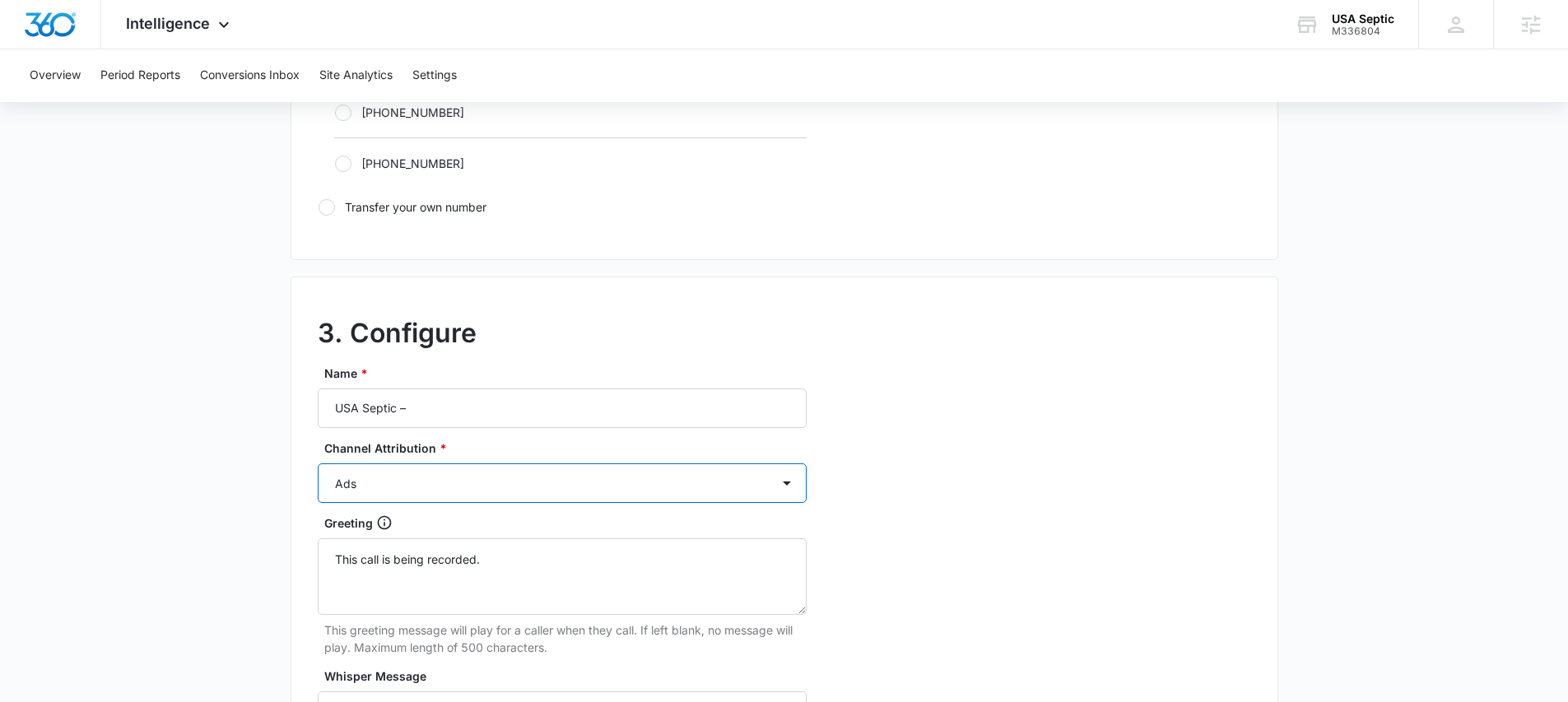
click at [375, 485] on select "Ads Local Service Ads Content Social Other" at bounding box center [562, 483] width 489 height 39
select select "SOCIAL"
click at [318, 464] on select "Ads Local Service Ads Content Social Other" at bounding box center [562, 483] width 489 height 39
click at [424, 417] on input "USA Septic –" at bounding box center [562, 408] width 489 height 39
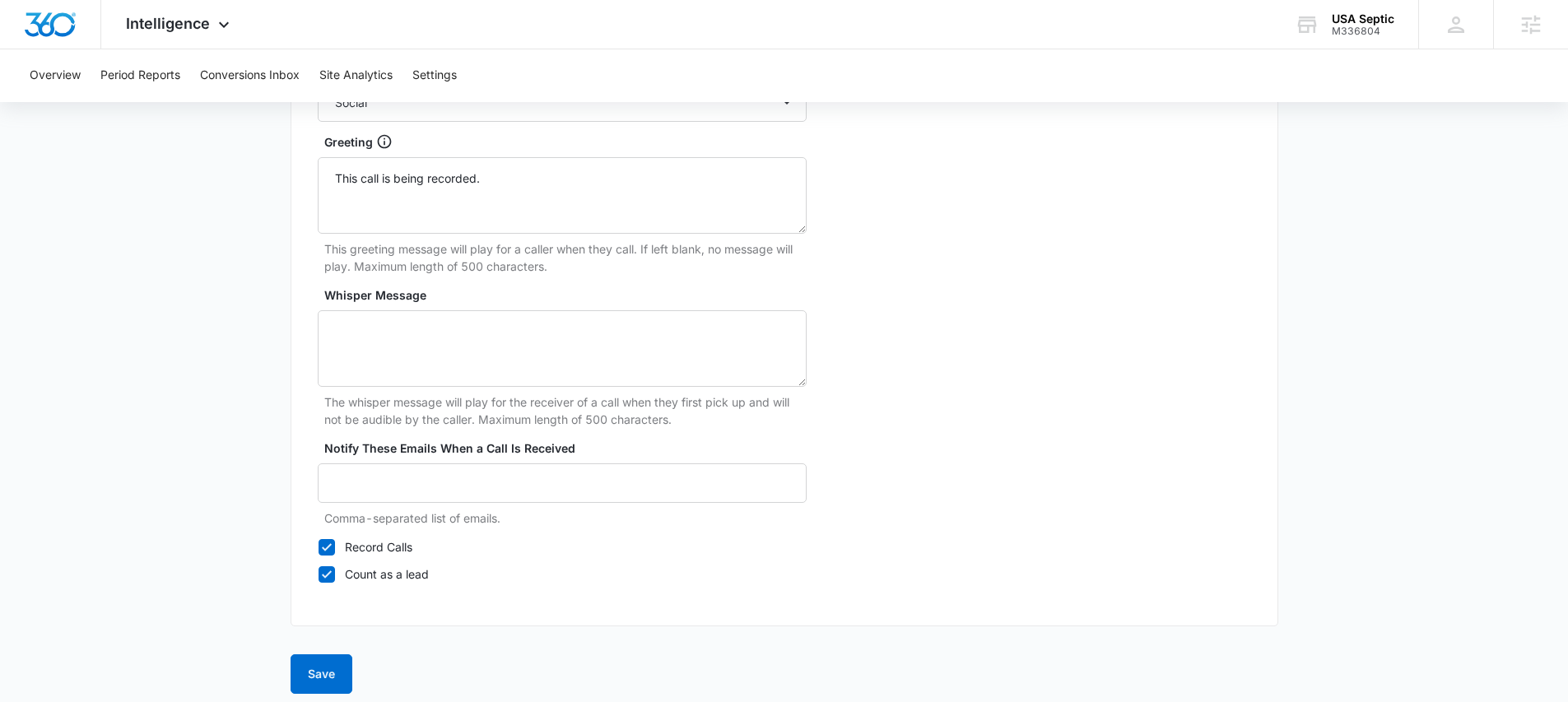
scroll to position [1590, 0]
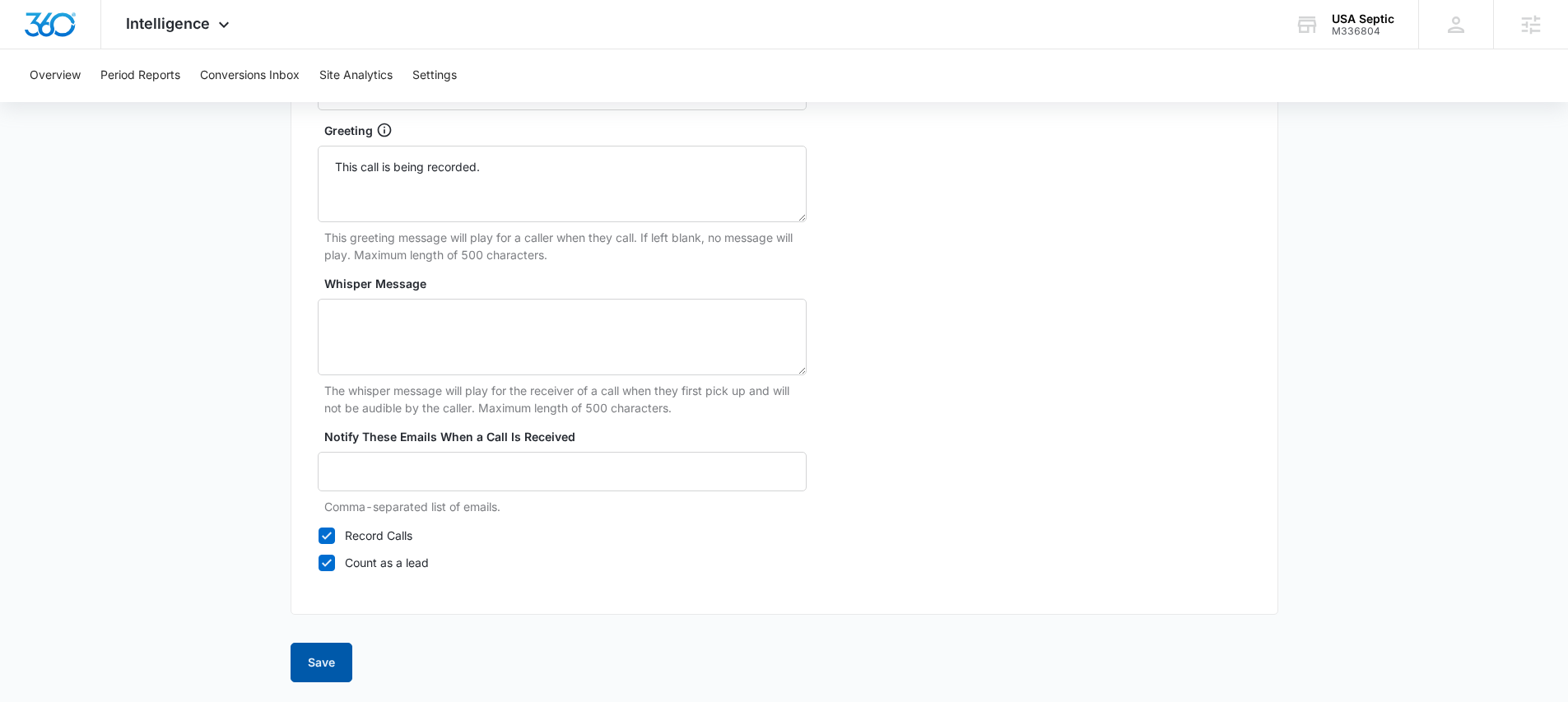
type input "USA Septic – Social"
click at [325, 652] on button "Save" at bounding box center [321, 663] width 62 height 39
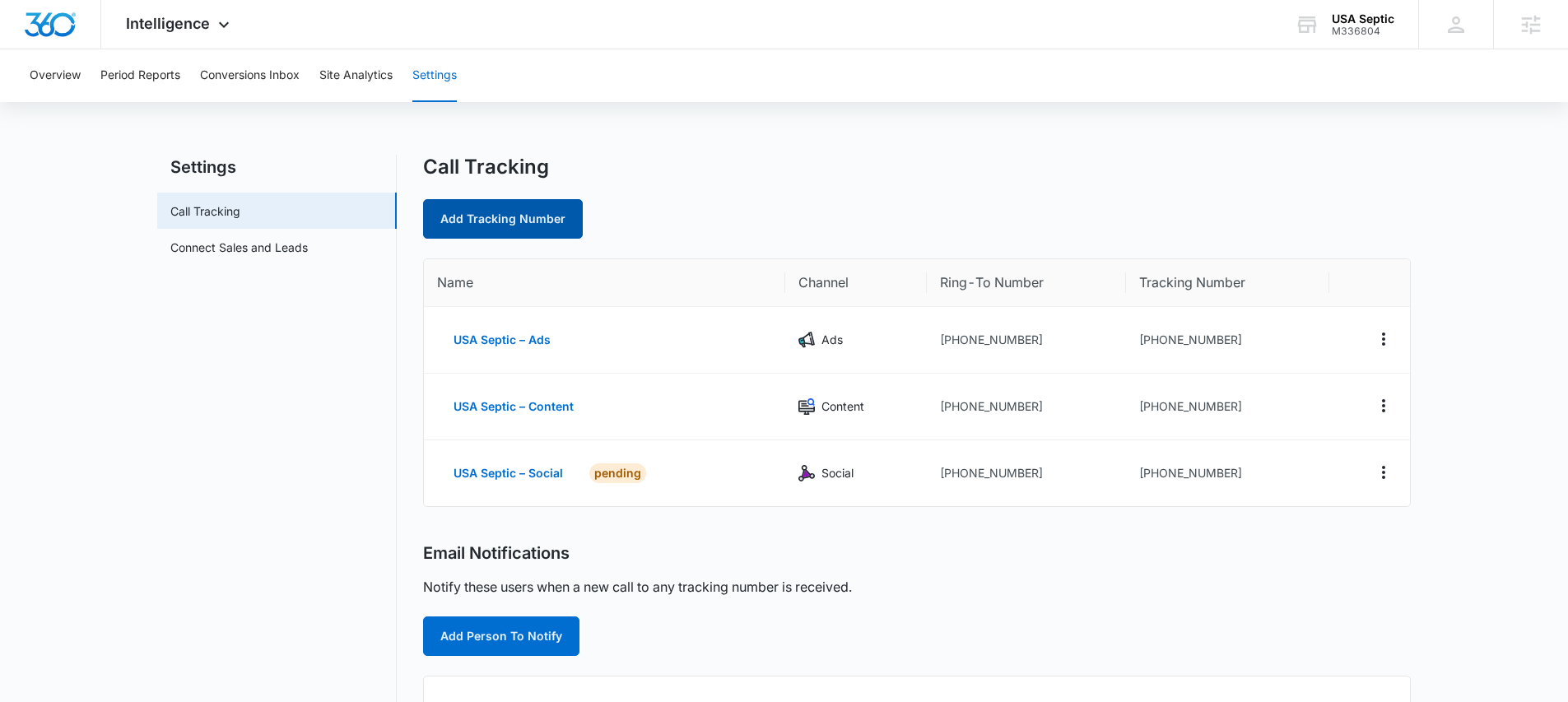
click at [463, 220] on link "Add Tracking Number" at bounding box center [503, 219] width 159 height 39
select select "by_area_code"
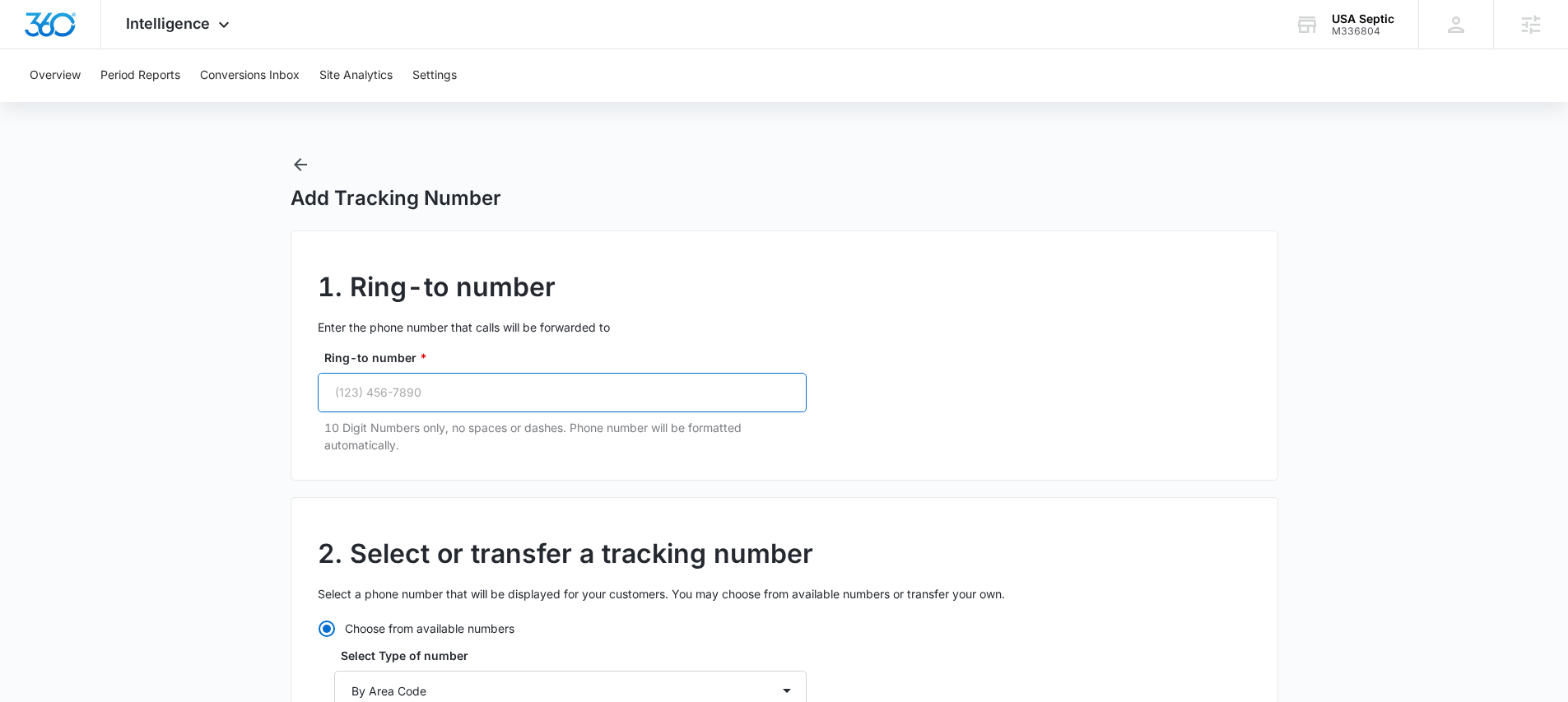
click at [408, 387] on input "Ring-to number *" at bounding box center [562, 393] width 489 height 39
paste input "[PHONE_NUMBER]"
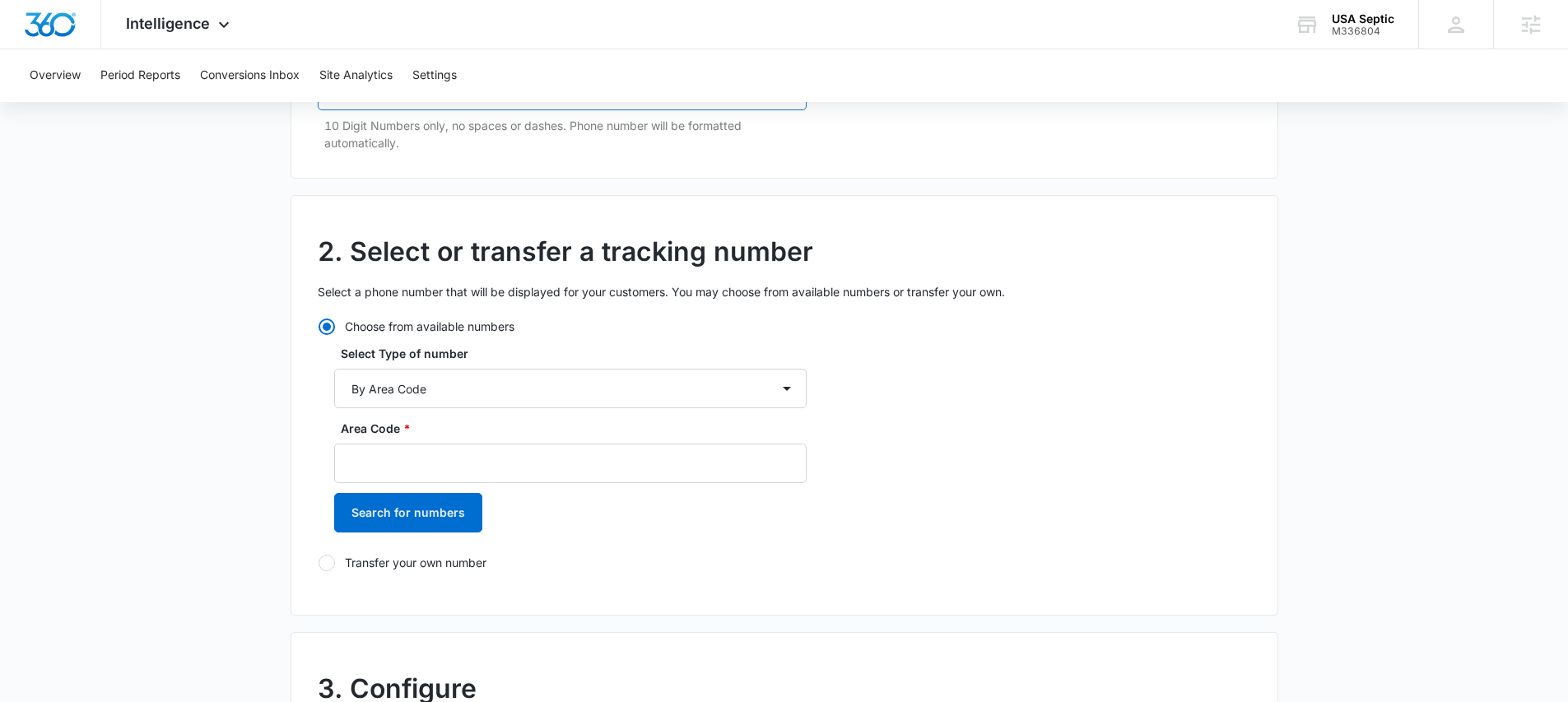
scroll to position [363, 0]
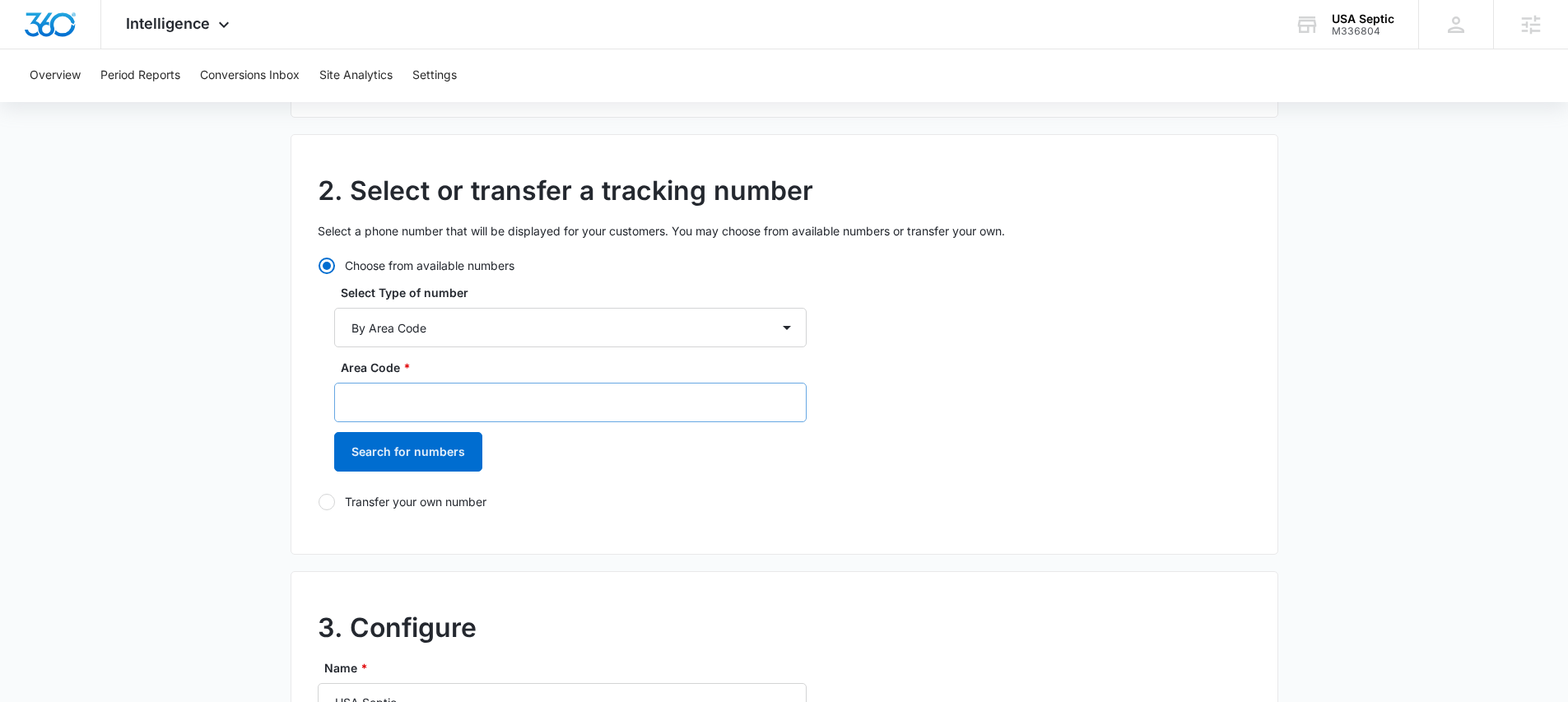
type input "[PHONE_NUMBER]"
click at [373, 408] on input "Area Code *" at bounding box center [570, 403] width 472 height 39
type input "760"
click at [375, 447] on button "Search for numbers" at bounding box center [408, 452] width 148 height 39
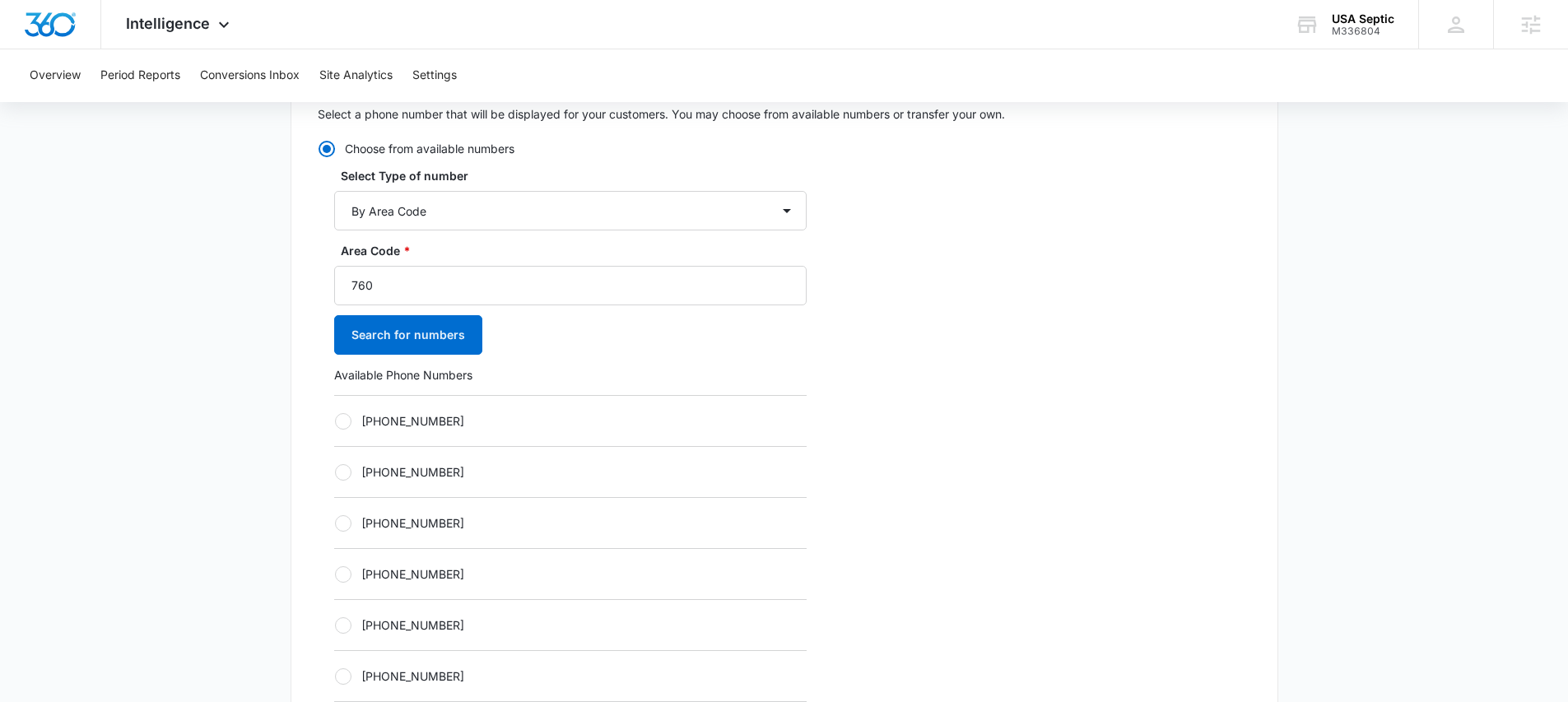
scroll to position [554, 0]
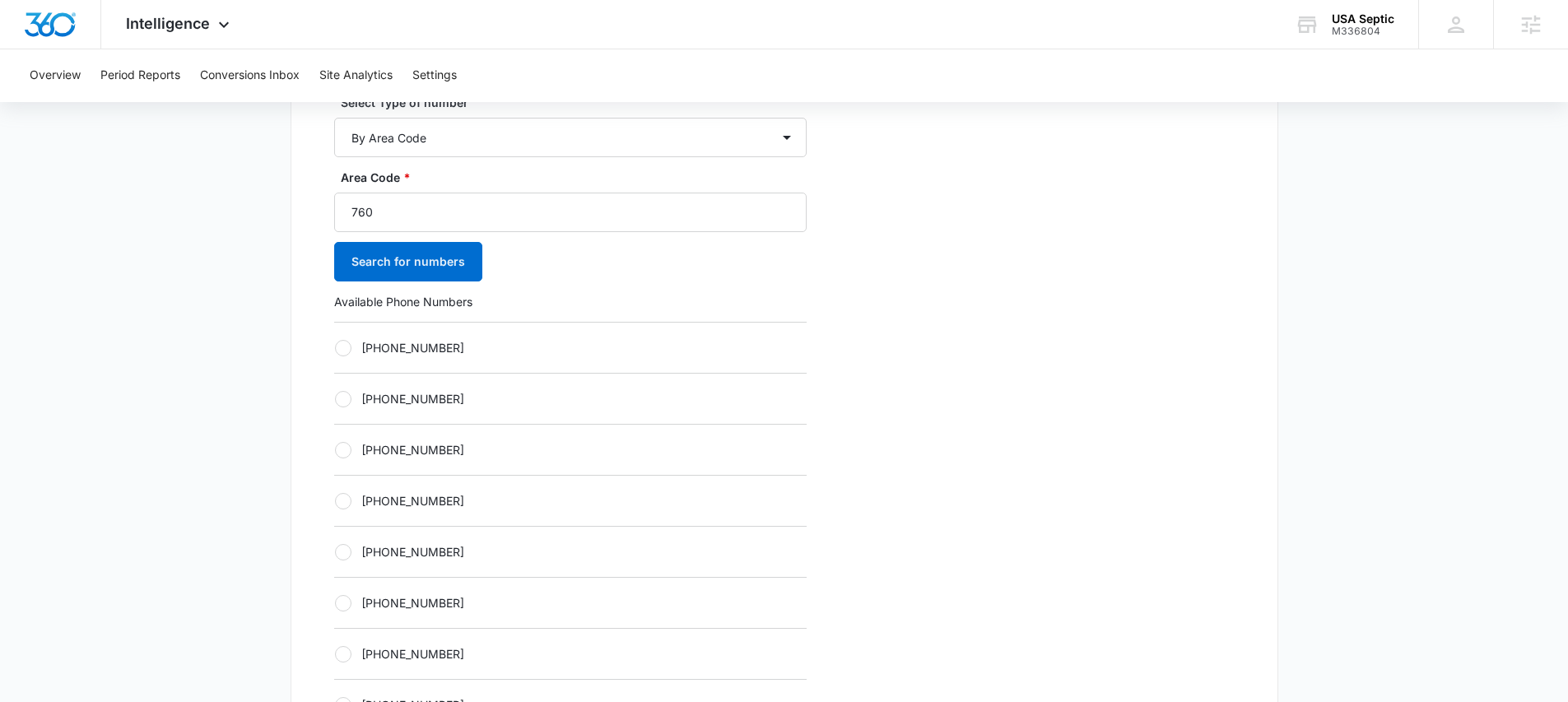
click at [343, 350] on div at bounding box center [343, 348] width 16 height 16
click at [335, 348] on input "[PHONE_NUMBER]" at bounding box center [334, 347] width 1 height 1
radio input "true"
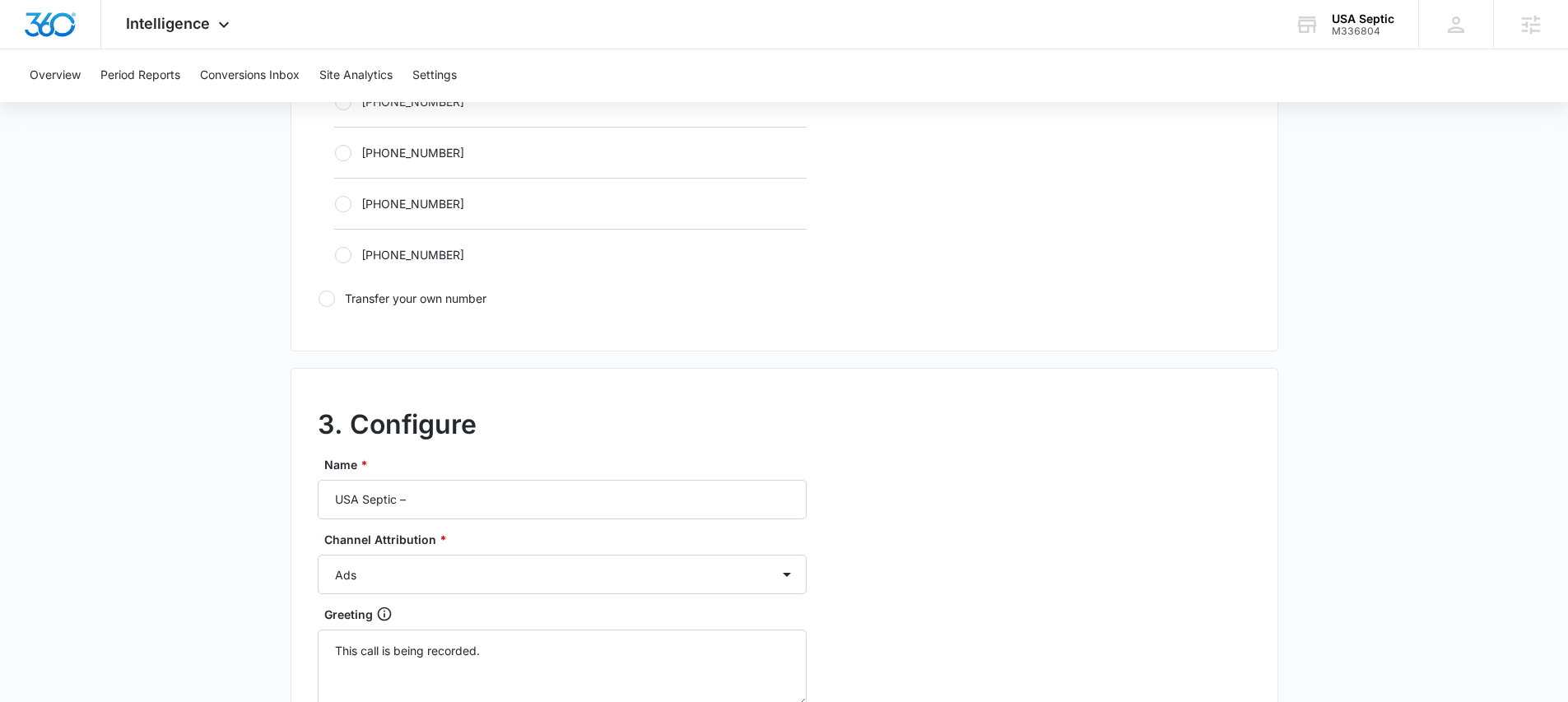
scroll to position [1173, 0]
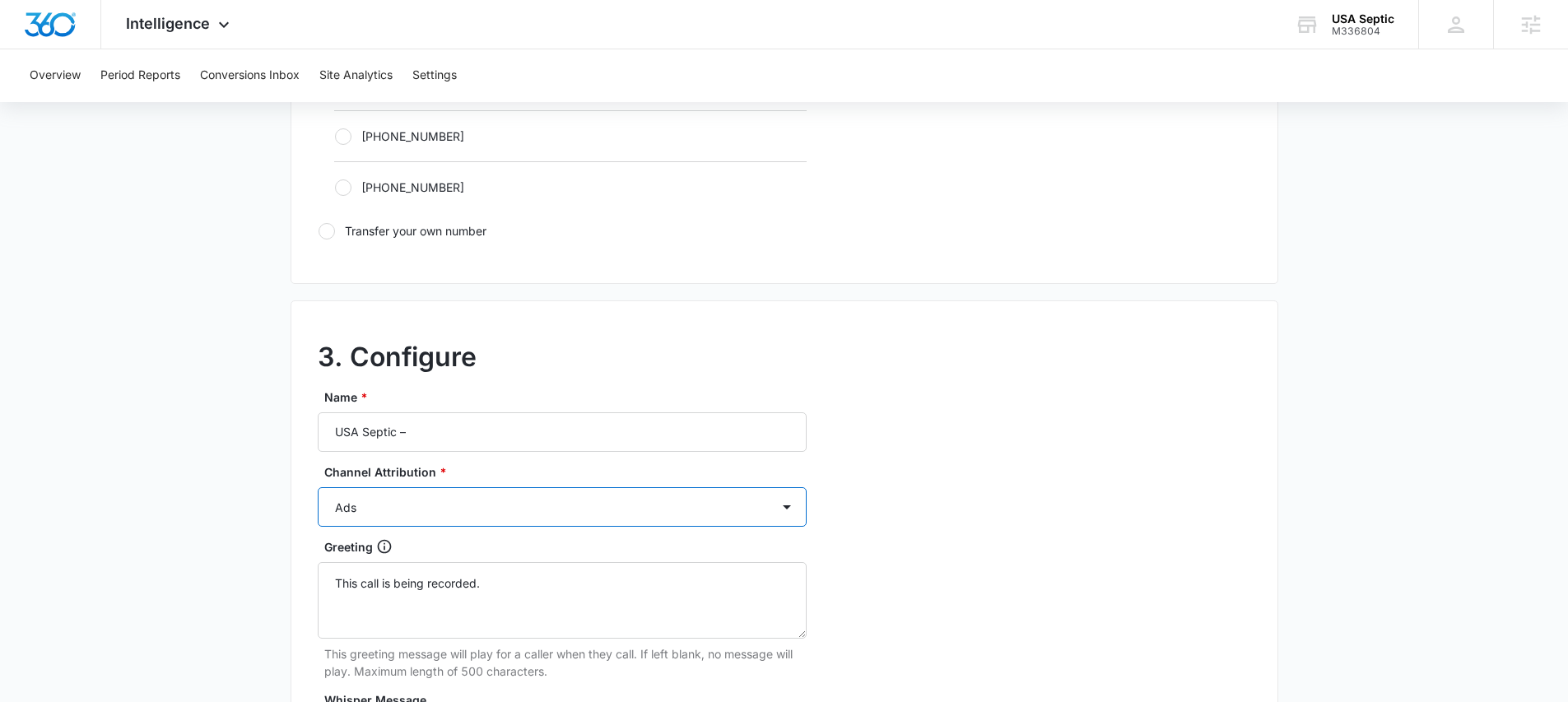
click at [421, 508] on select "Ads Local Service Ads Content Social Other" at bounding box center [562, 507] width 489 height 39
select select "OTHER"
click at [318, 488] on select "Ads Local Service Ads Content Social Other" at bounding box center [562, 507] width 489 height 39
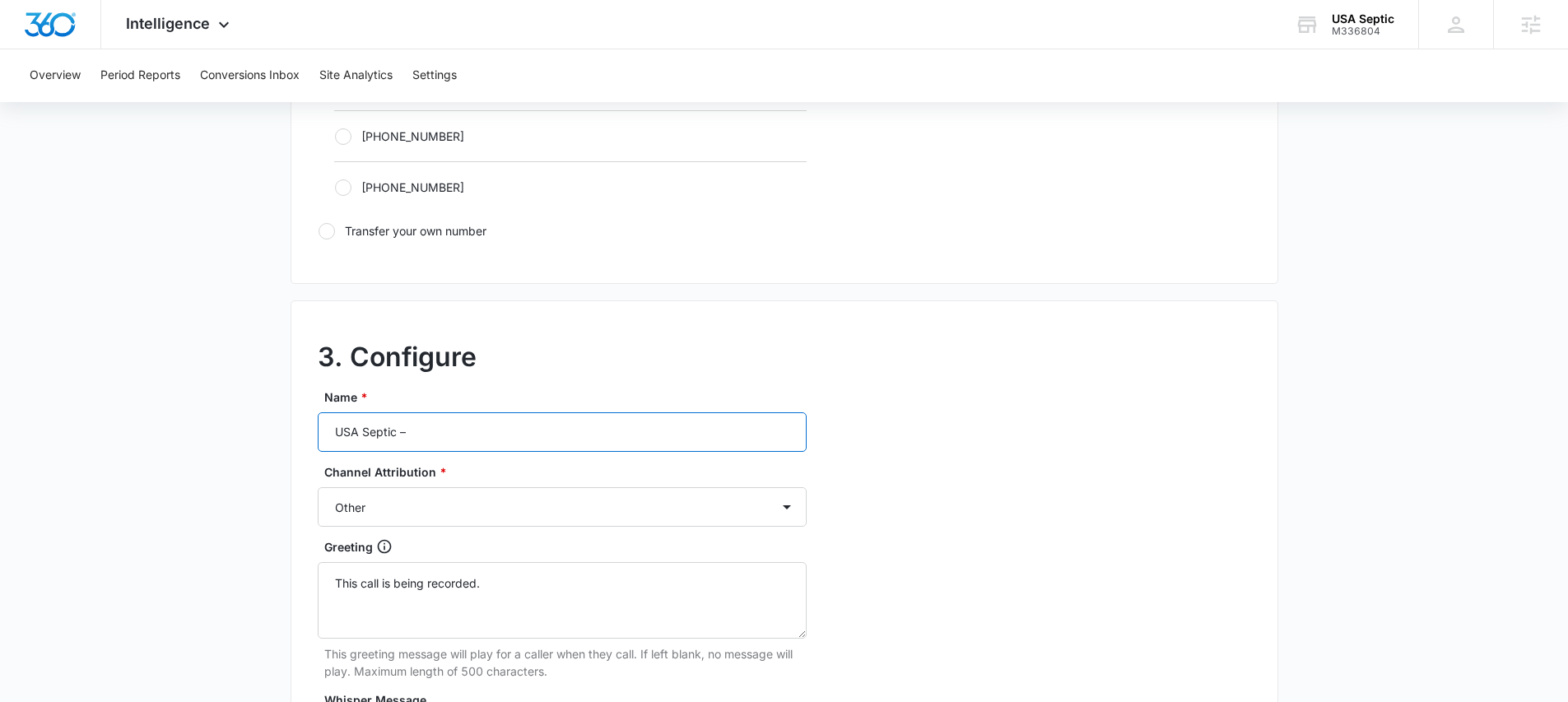
click at [449, 429] on input "USA Septic –" at bounding box center [562, 432] width 489 height 39
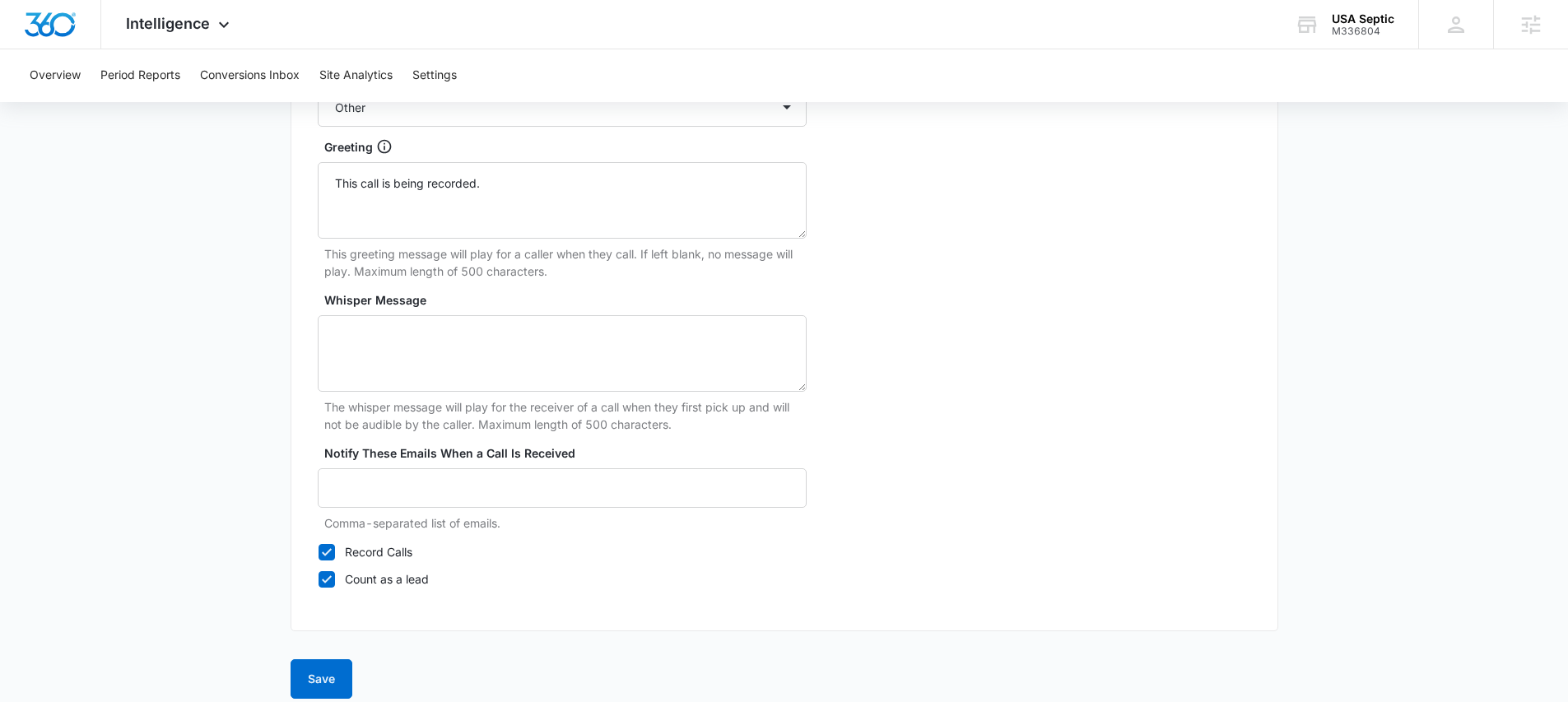
scroll to position [1590, 0]
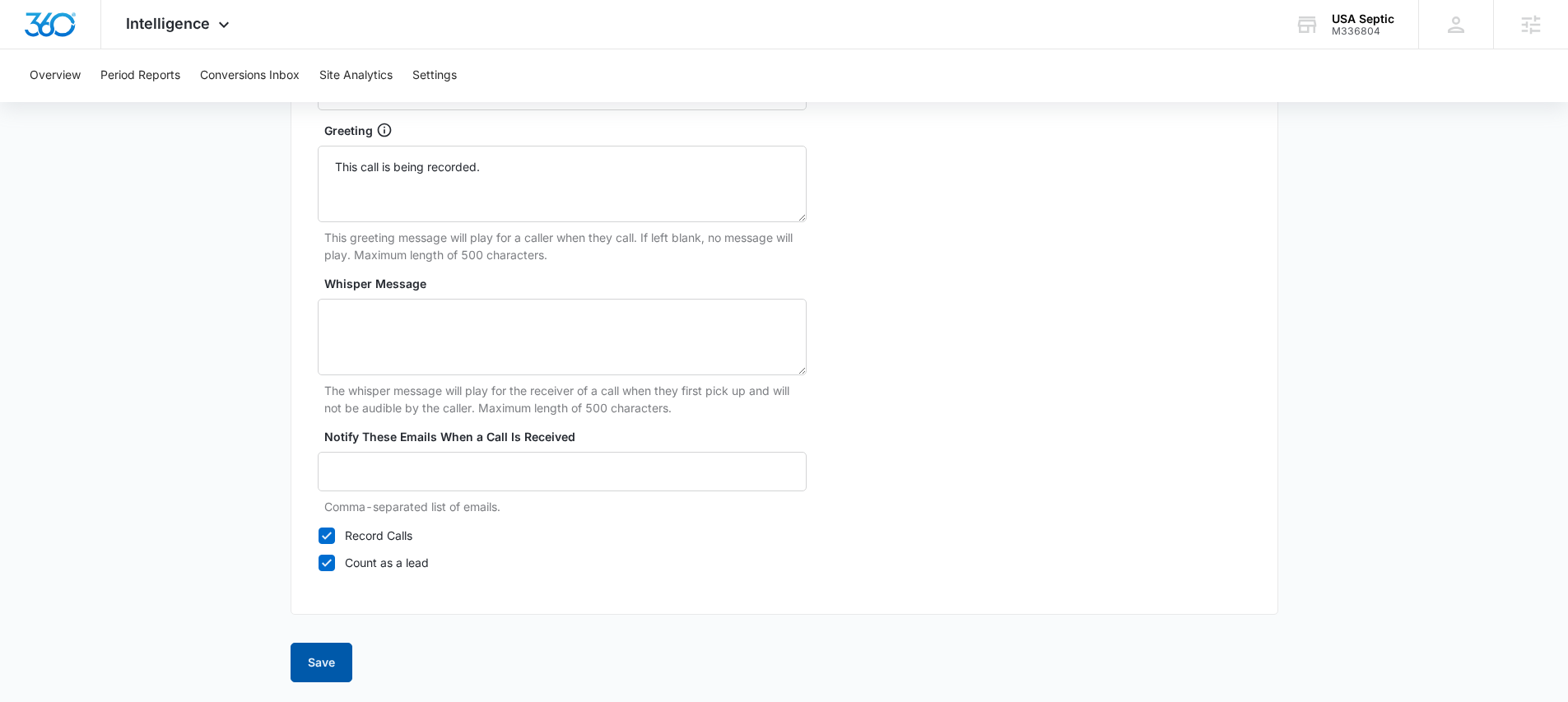
type input "USA Septic – Other"
click at [313, 656] on button "Save" at bounding box center [321, 663] width 62 height 39
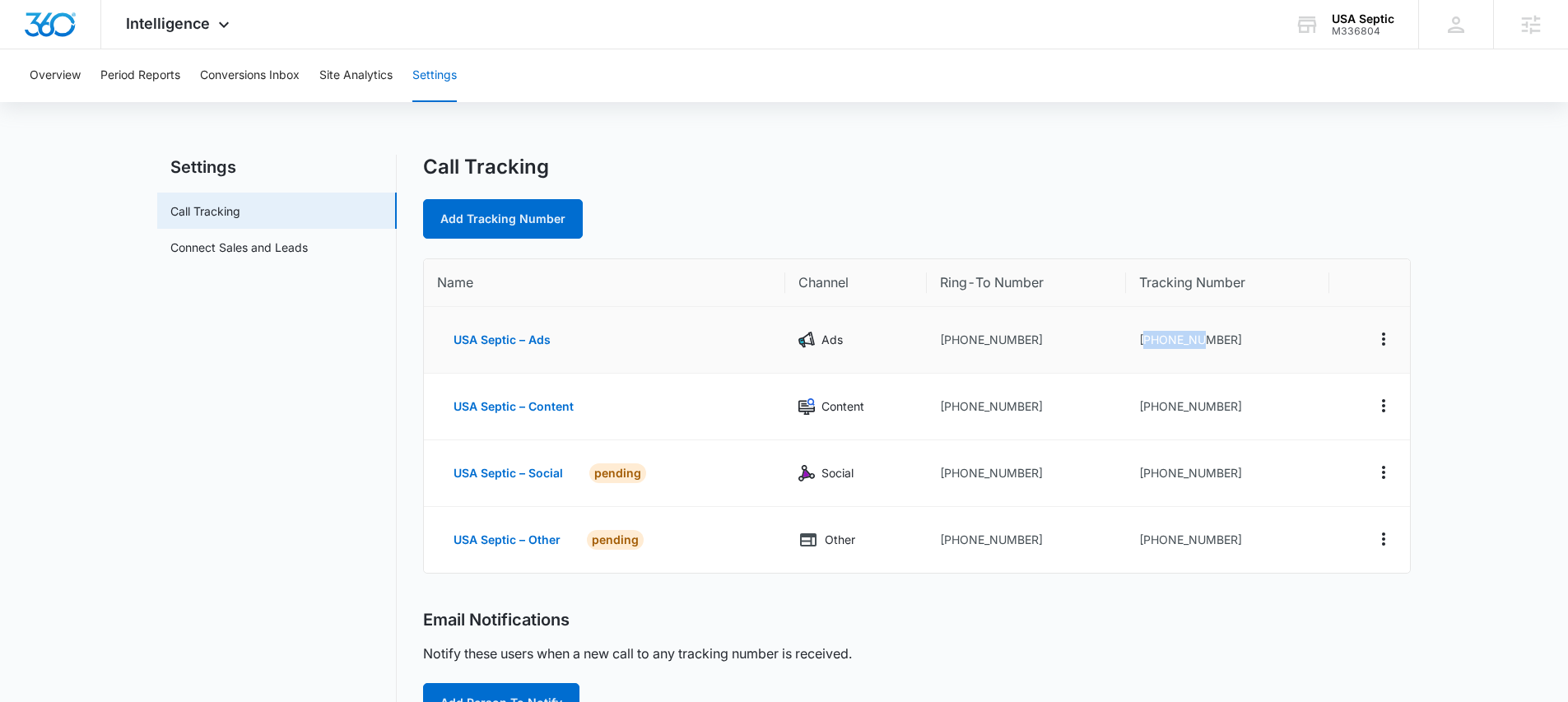
drag, startPoint x: 1147, startPoint y: 337, endPoint x: 1202, endPoint y: 337, distance: 55.0
click at [1202, 337] on td "[PHONE_NUMBER]" at bounding box center [1227, 340] width 203 height 67
drag, startPoint x: 1154, startPoint y: 339, endPoint x: 1225, endPoint y: 338, distance: 71.0
click at [1225, 338] on td "[PHONE_NUMBER]" at bounding box center [1227, 340] width 203 height 67
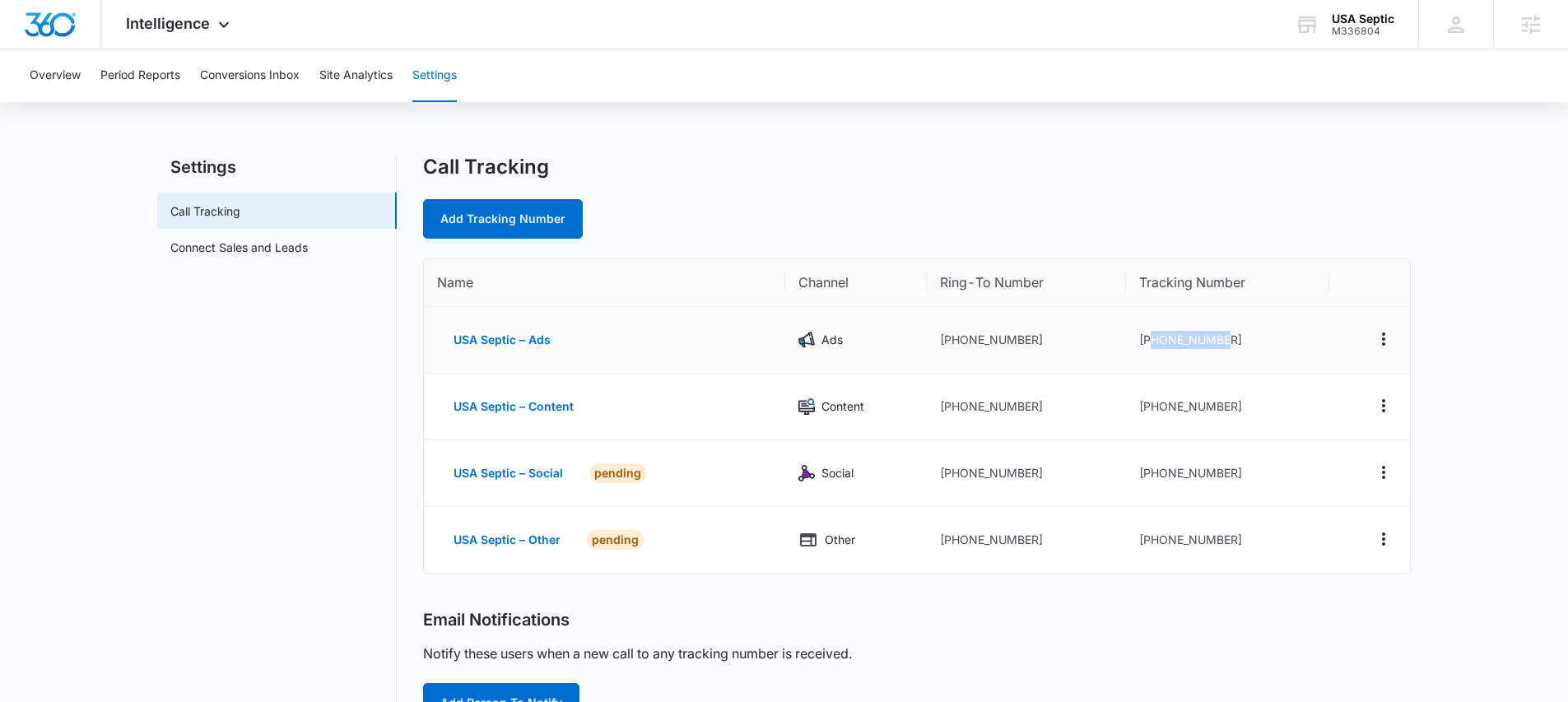
copy td "7602824939"
drag, startPoint x: 1232, startPoint y: 403, endPoint x: 1150, endPoint y: 410, distance: 82.3
click at [1150, 410] on td "[PHONE_NUMBER]" at bounding box center [1227, 407] width 203 height 67
copy td "7607181640"
drag, startPoint x: 1259, startPoint y: 475, endPoint x: 1153, endPoint y: 482, distance: 106.2
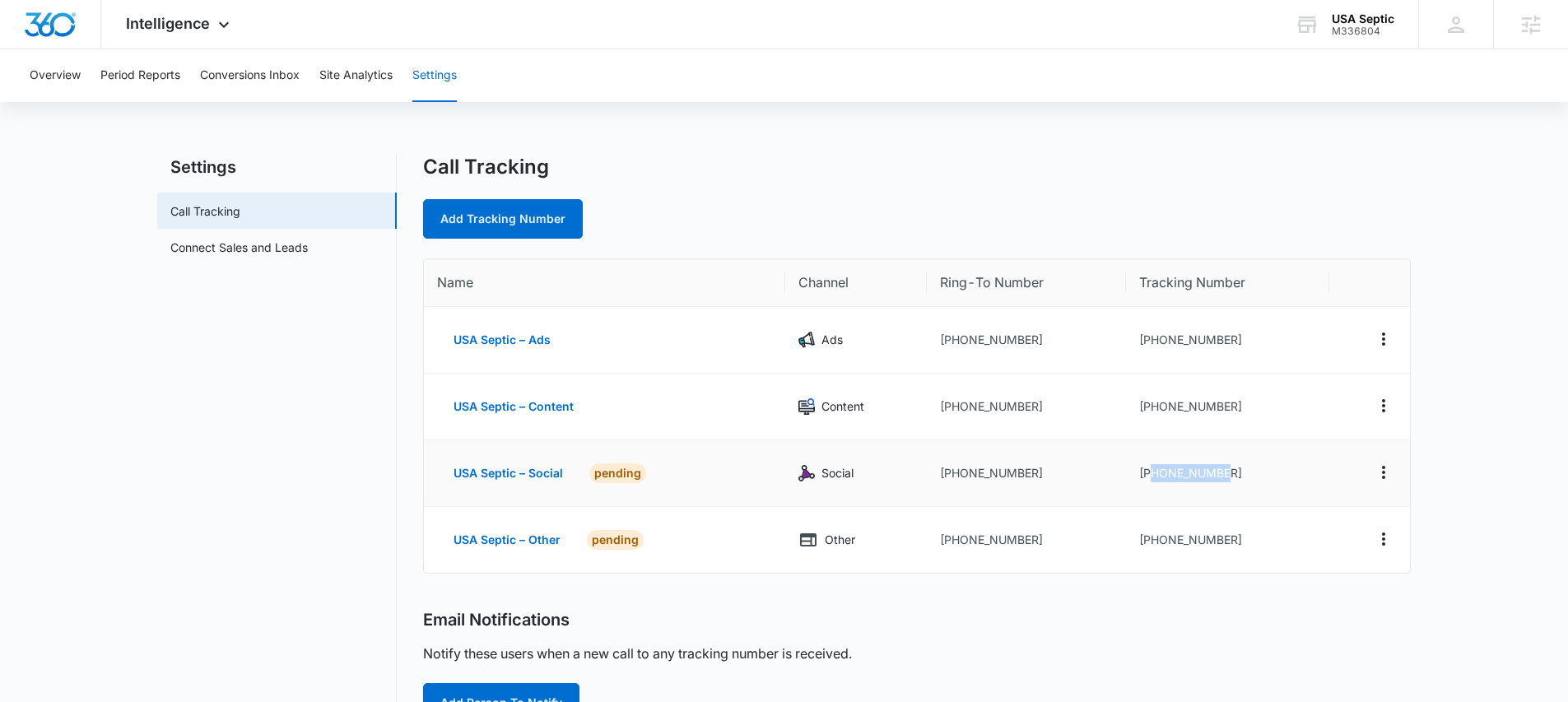
click at [1153, 482] on td "[PHONE_NUMBER]" at bounding box center [1227, 474] width 203 height 67
copy td "7609337455"
drag, startPoint x: 1236, startPoint y: 540, endPoint x: 1152, endPoint y: 545, distance: 84.1
click at [1152, 545] on td "[PHONE_NUMBER]" at bounding box center [1227, 540] width 203 height 66
copy td "7609339496"
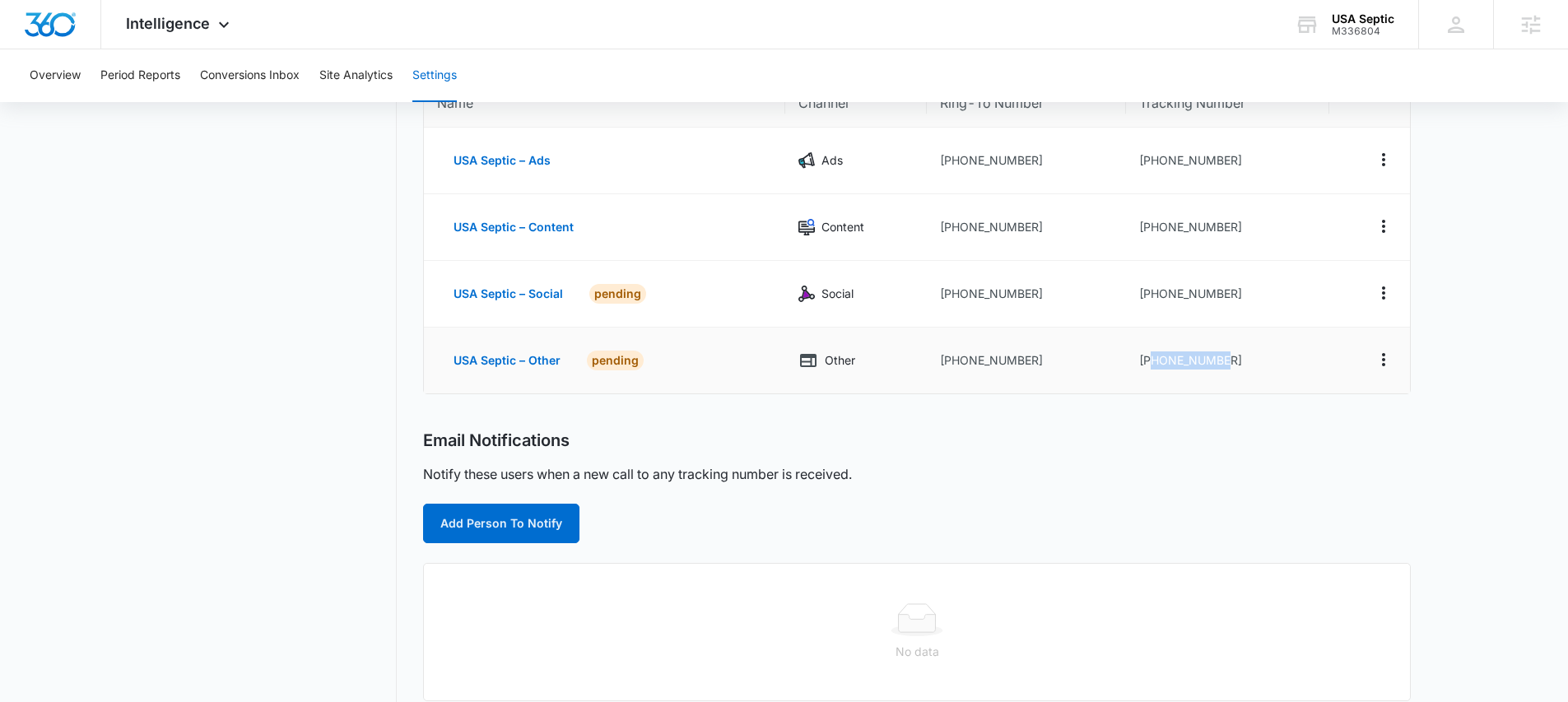
scroll to position [189, 0]
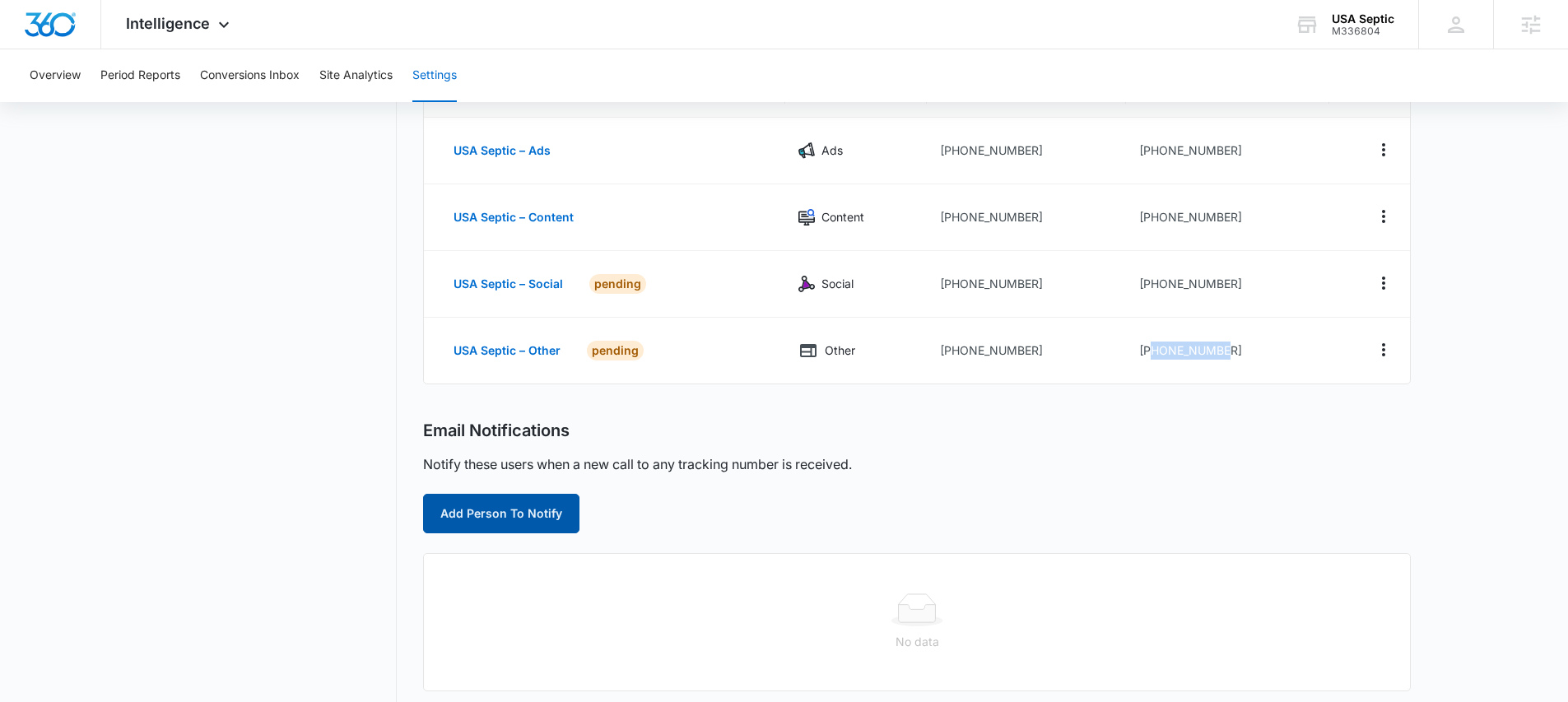
click at [514, 509] on button "Add Person To Notify" at bounding box center [501, 513] width 157 height 39
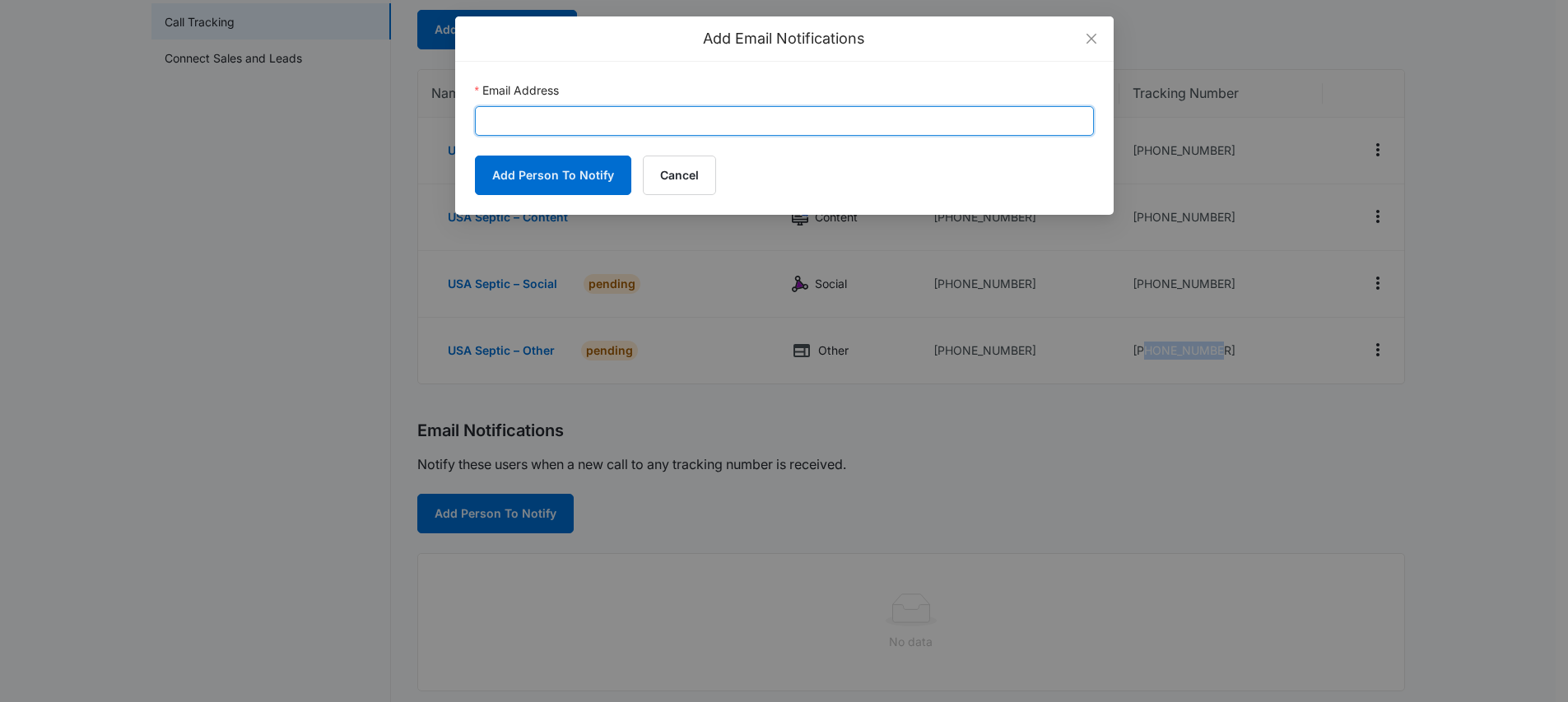
click at [533, 113] on input "Email Address" at bounding box center [784, 121] width 619 height 30
paste input "[PERSON_NAME][EMAIL_ADDRESS][PERSON_NAME][DOMAIN_NAME]"
type input "[PERSON_NAME][EMAIL_ADDRESS][PERSON_NAME][DOMAIN_NAME]"
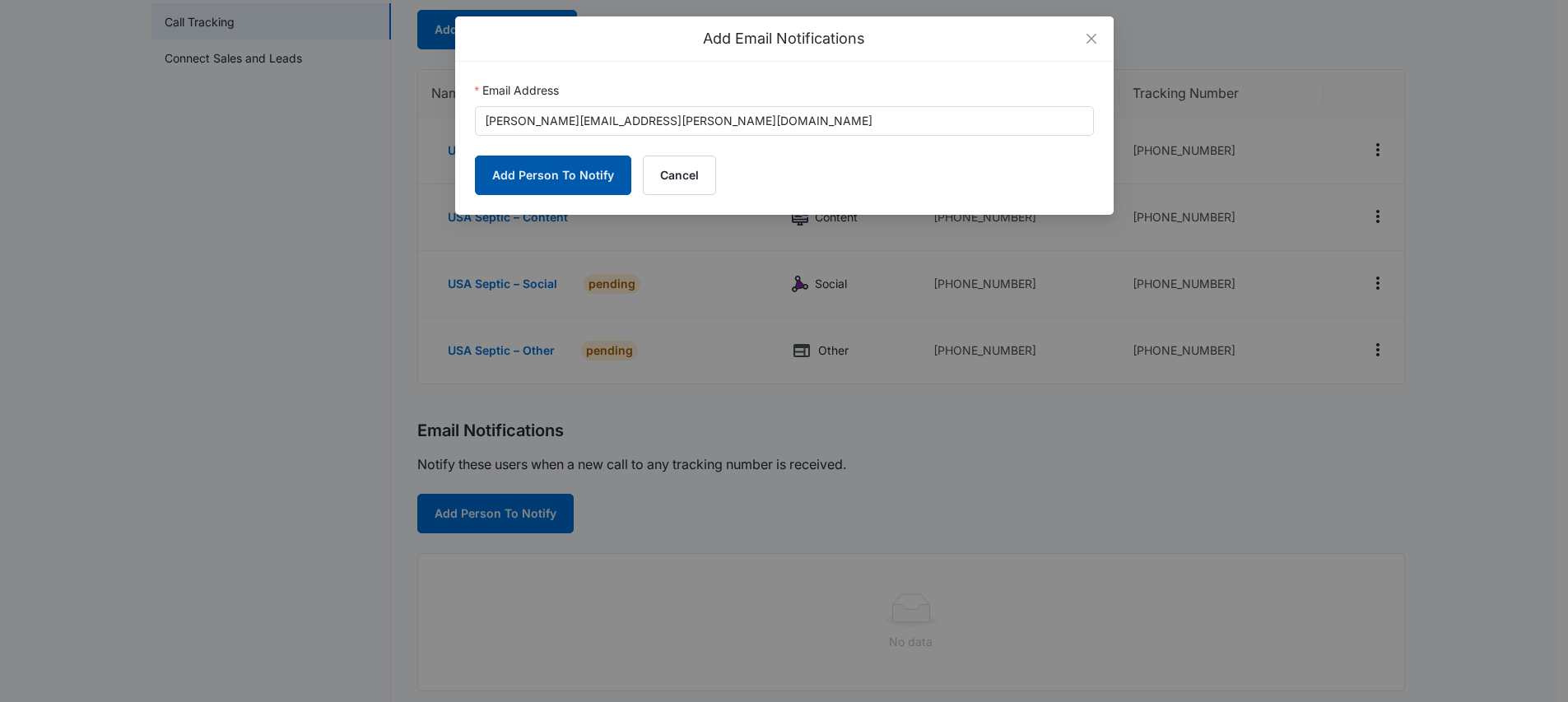
click at [542, 179] on button "Add Person To Notify" at bounding box center [553, 176] width 157 height 39
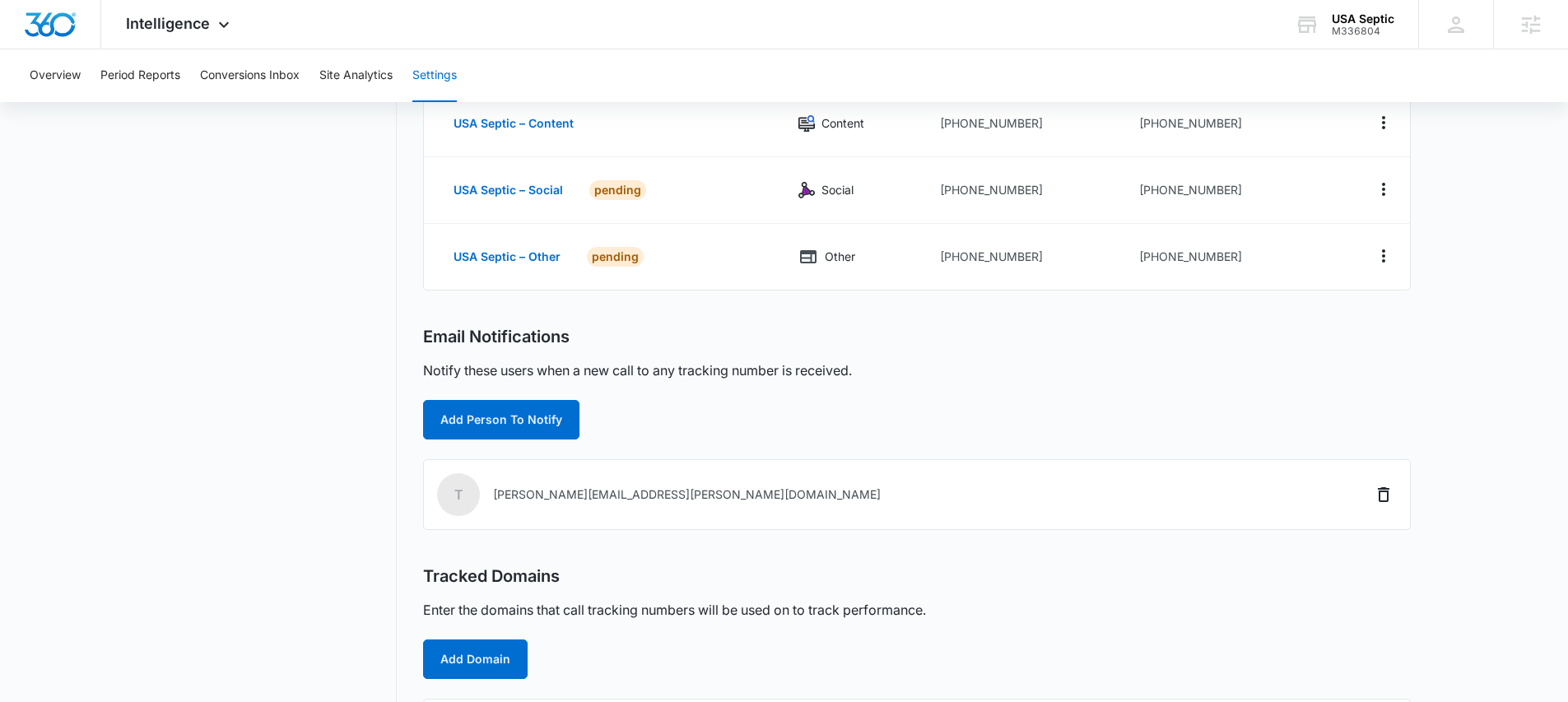
scroll to position [385, 0]
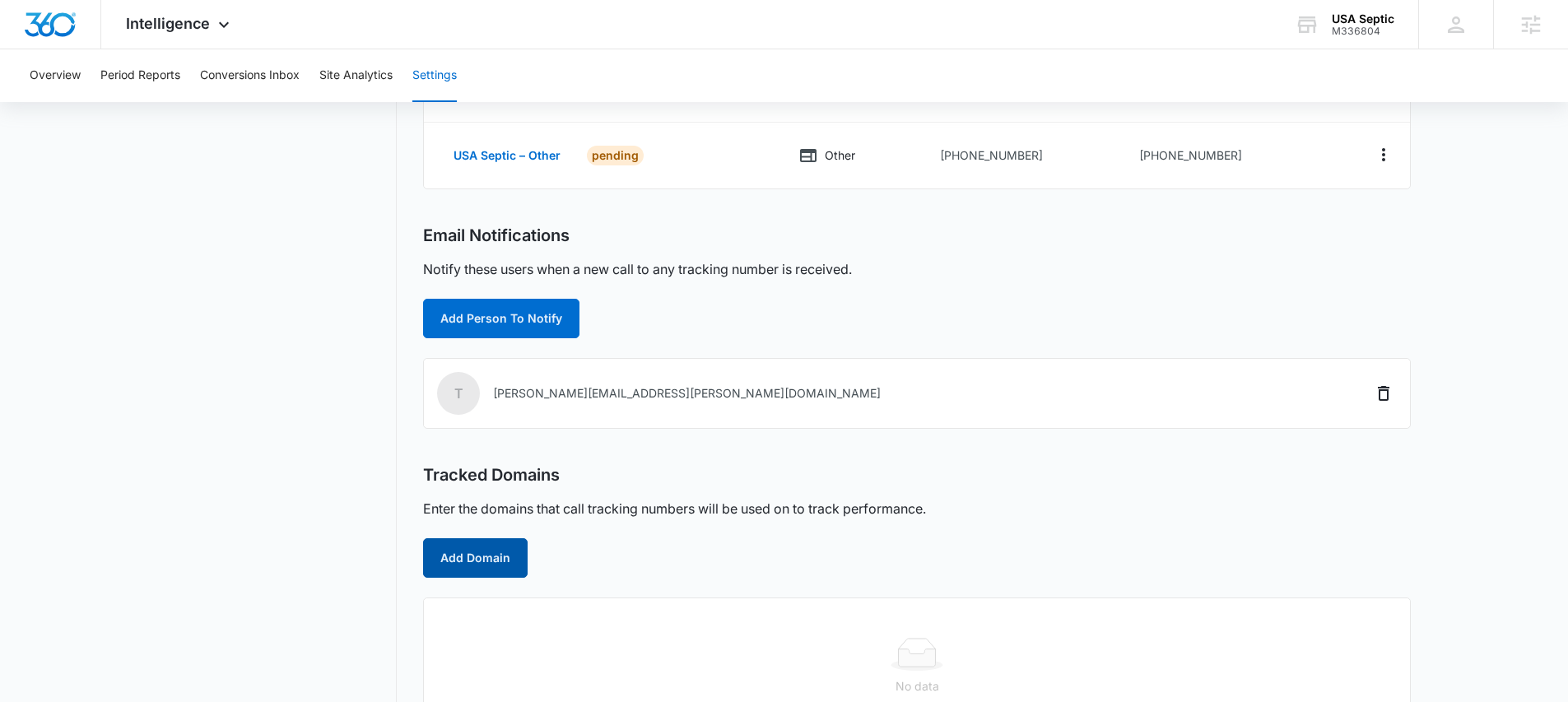
click at [480, 555] on button "Add Domain" at bounding box center [476, 558] width 105 height 39
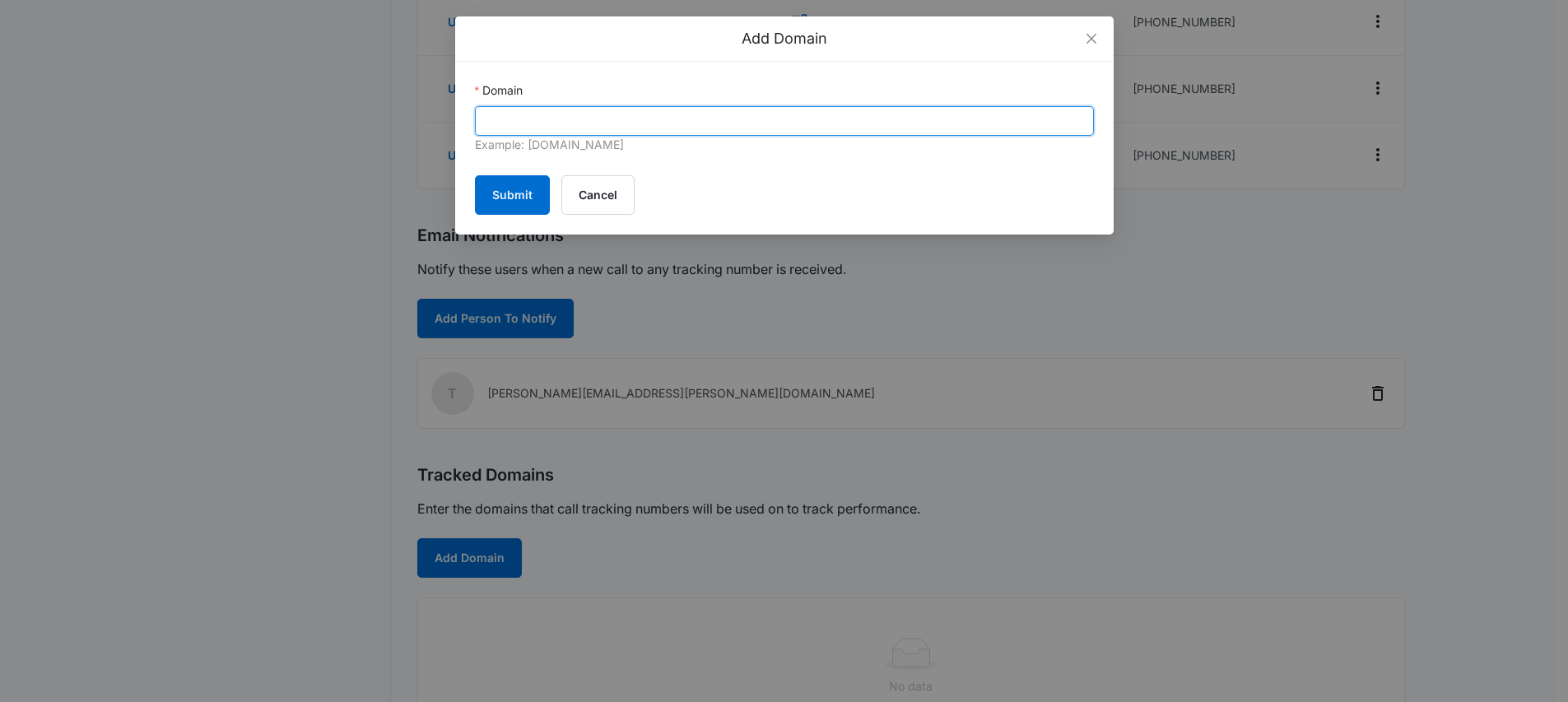
click at [512, 118] on input "Domain" at bounding box center [784, 121] width 619 height 30
paste input "/[DOMAIN_NAME][URL]"
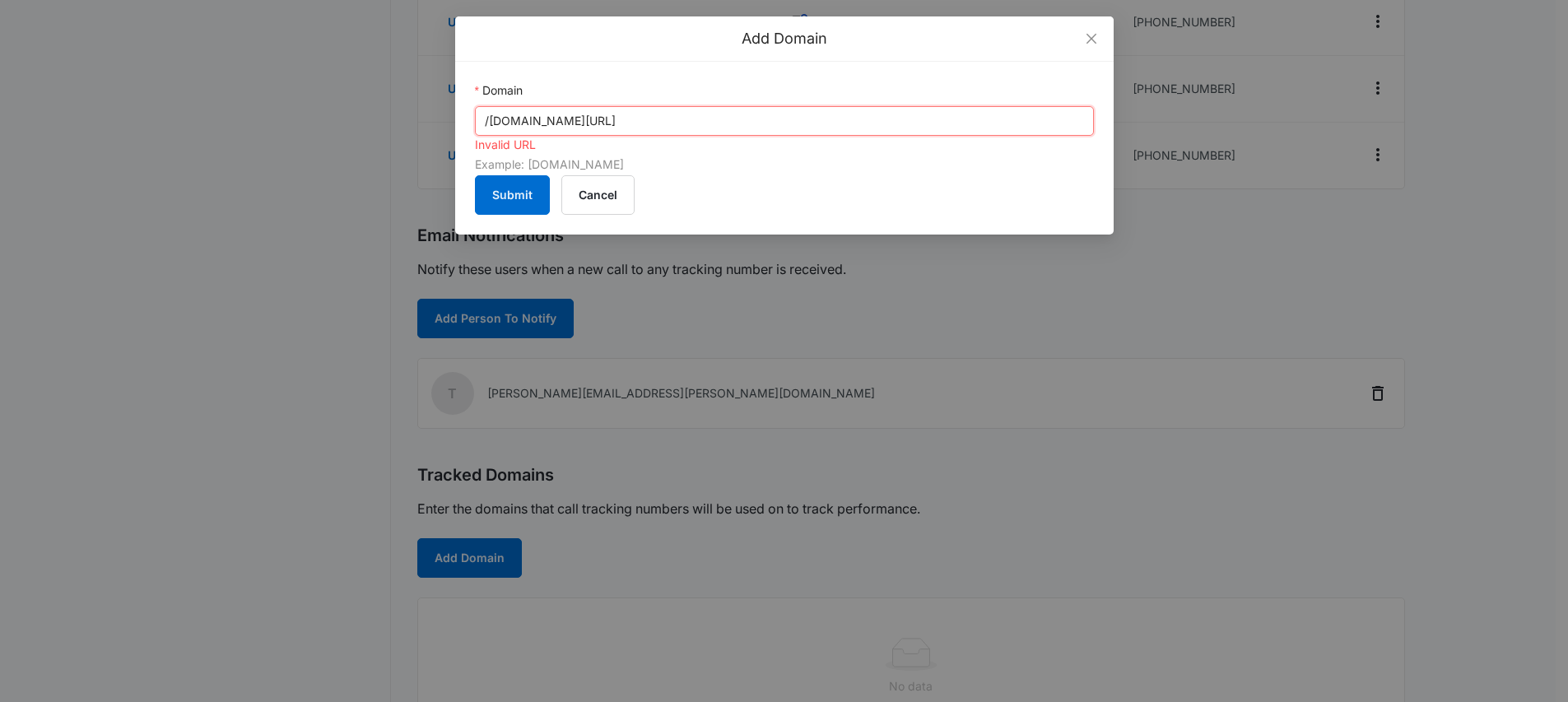
click at [489, 123] on input "/[DOMAIN_NAME][URL]" at bounding box center [784, 121] width 619 height 30
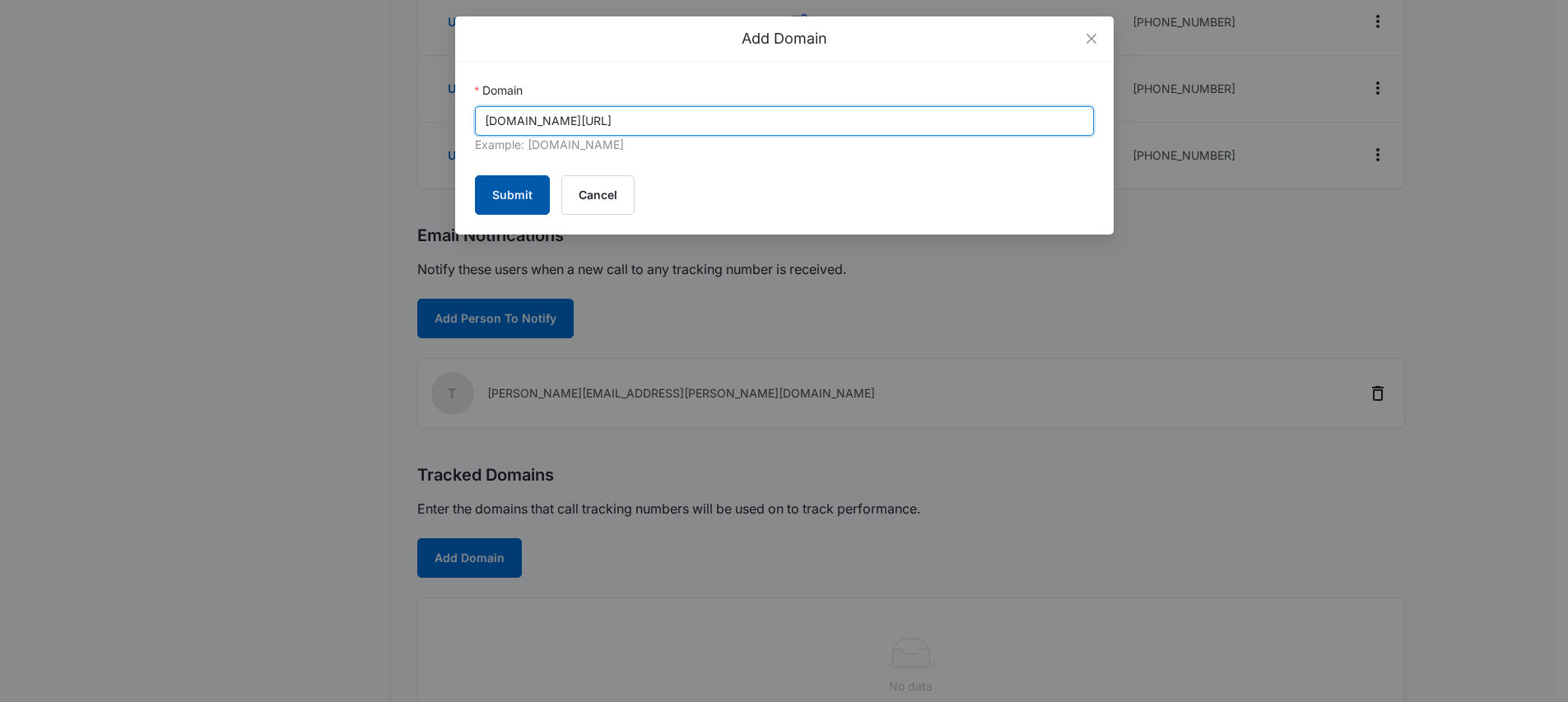
type input "[DOMAIN_NAME][URL]"
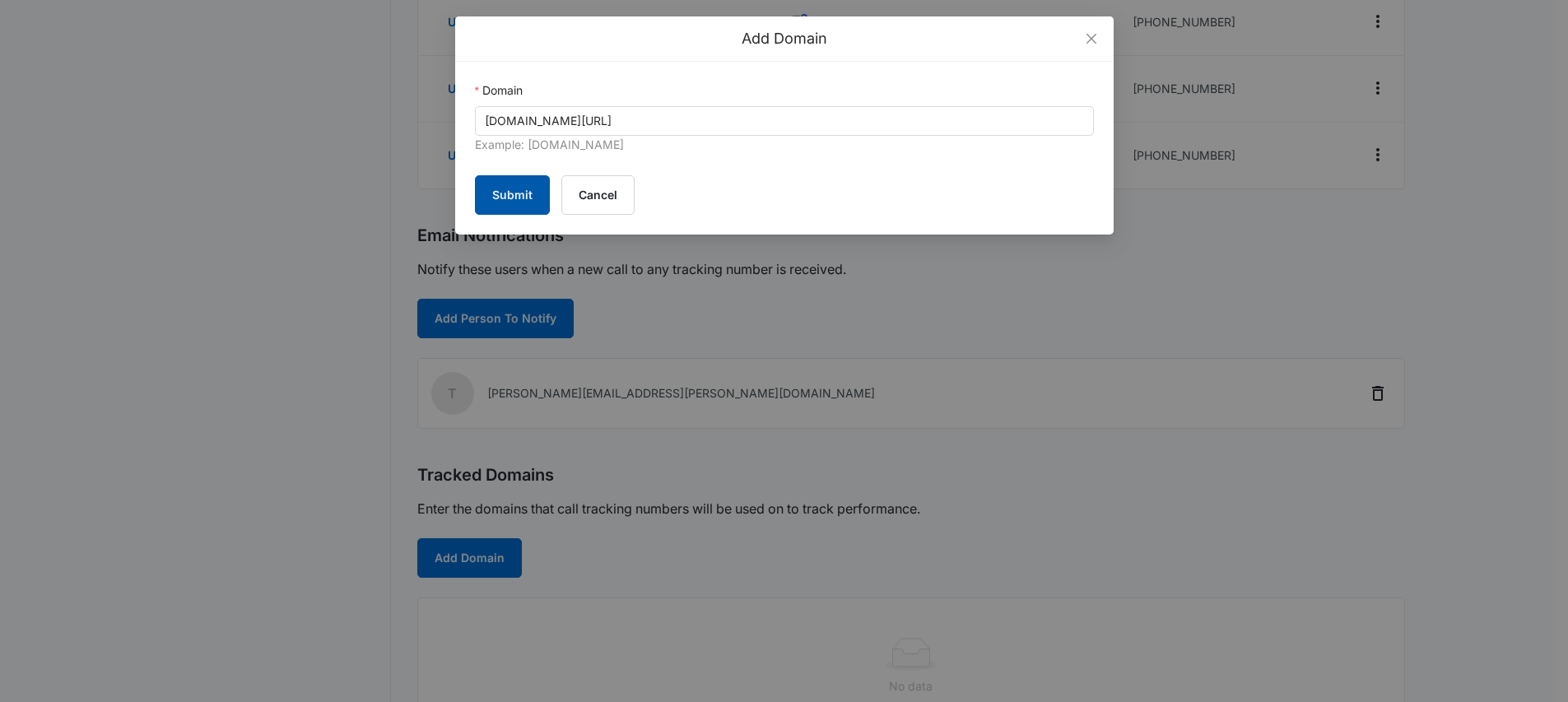
click at [500, 198] on button "Submit" at bounding box center [512, 195] width 75 height 39
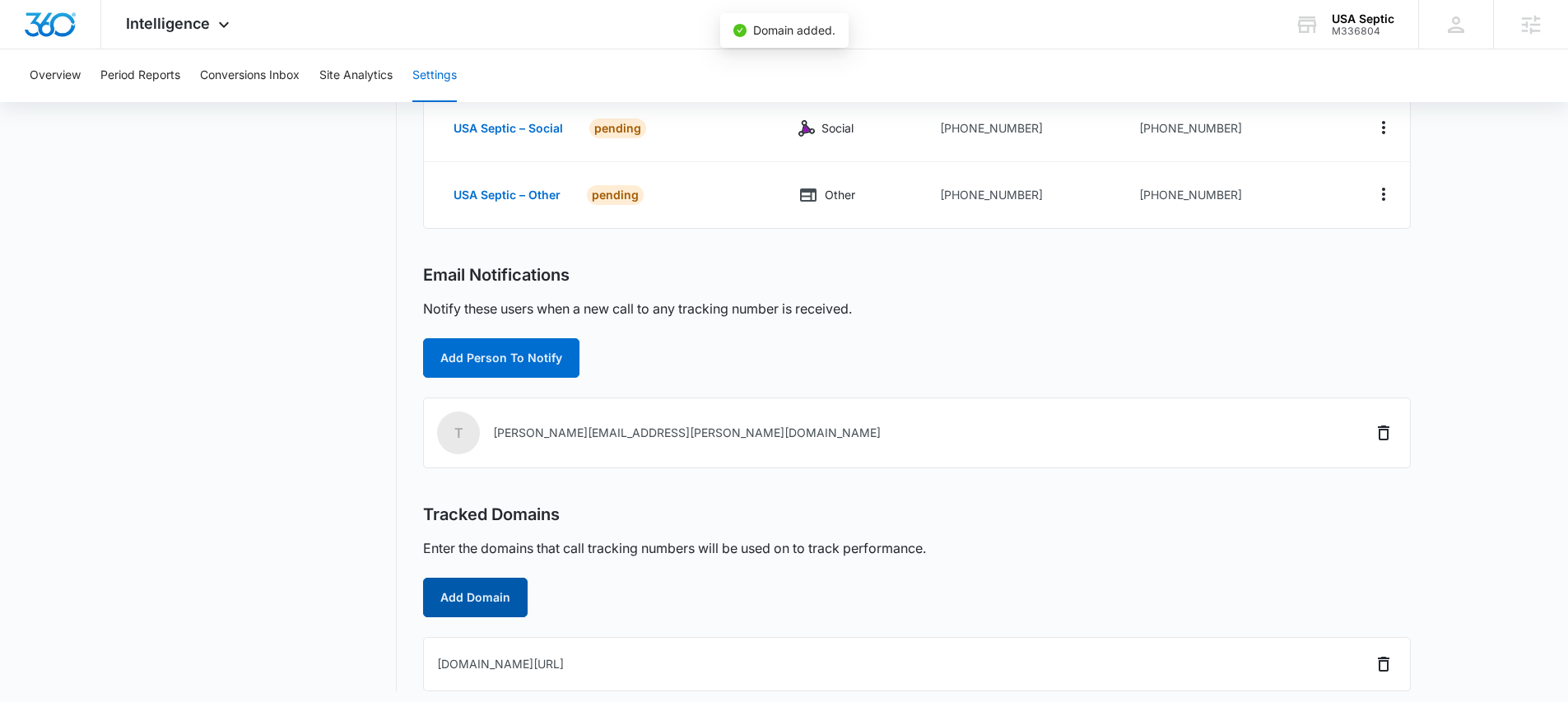
scroll to position [333, 0]
